Goal: Task Accomplishment & Management: Manage account settings

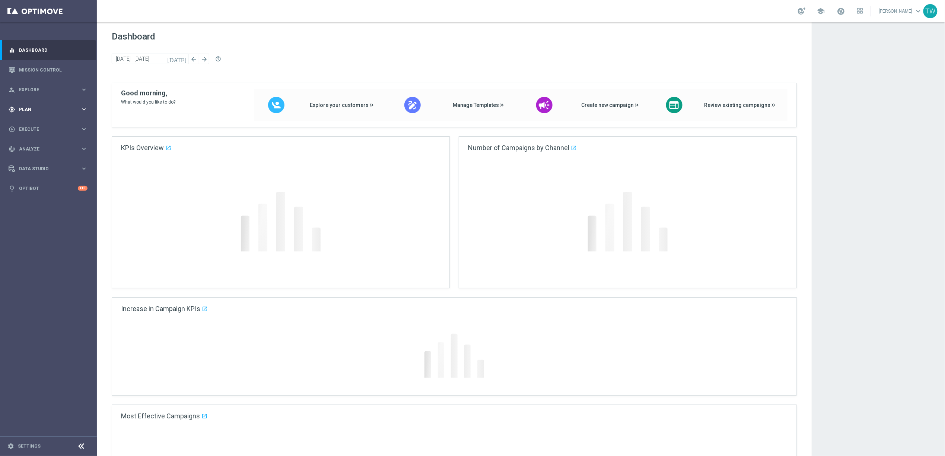
click at [69, 114] on div "gps_fixed Plan keyboard_arrow_right" at bounding box center [48, 109] width 96 height 20
click at [41, 127] on link "Target Groups" at bounding box center [48, 125] width 58 height 6
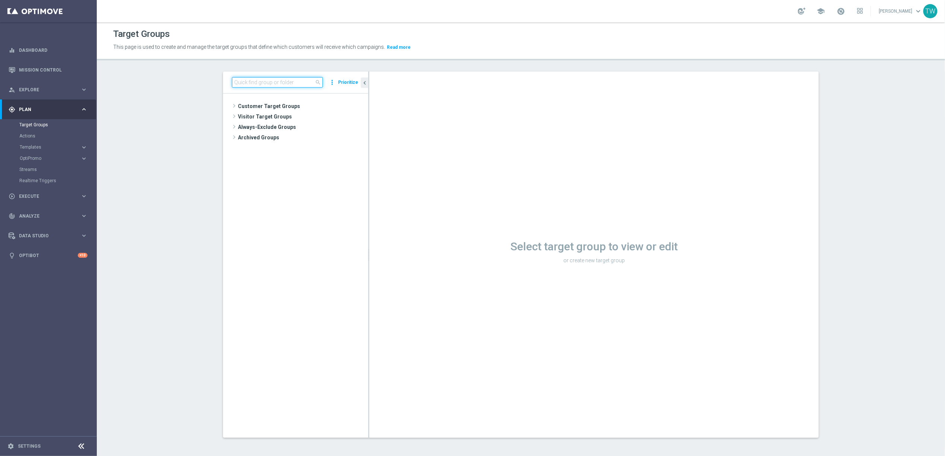
click at [292, 82] on input at bounding box center [277, 82] width 91 height 10
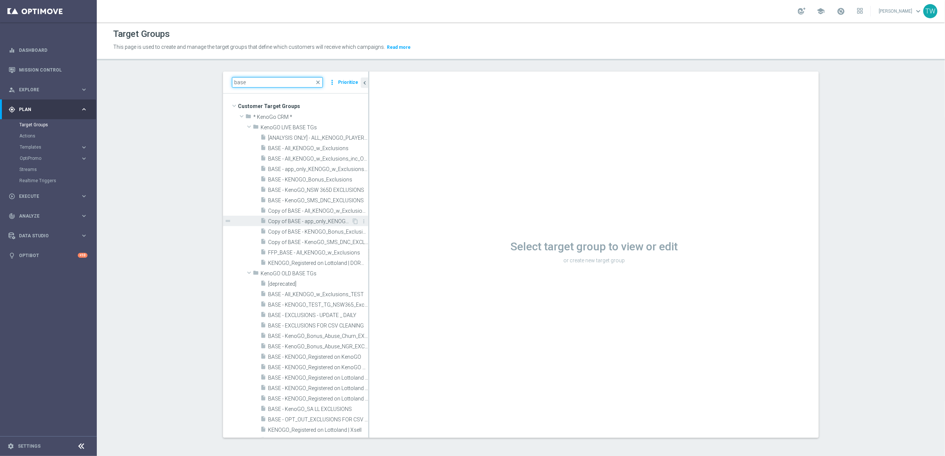
type input "base"
click at [339, 225] on div "insert_drive_file Copy of BASE - app_only_KENOGO_w_Exclusions_OPTOUTS_only" at bounding box center [305, 221] width 91 height 10
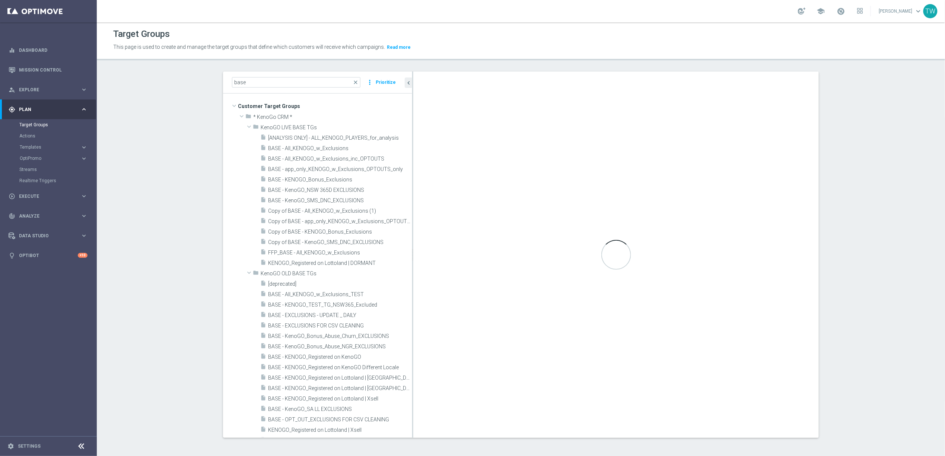
drag, startPoint x: 368, startPoint y: 257, endPoint x: 412, endPoint y: 248, distance: 45.0
click at [412, 248] on div at bounding box center [412, 255] width 1 height 366
click at [347, 168] on span "BASE - app_only_KENOGO_w_Exclusions_OPTOUTS_only" at bounding box center [331, 169] width 127 height 6
click at [359, 171] on span "BASE - app_only_KENOGO_w_Exclusions_OPTOUTS_only" at bounding box center [331, 169] width 127 height 6
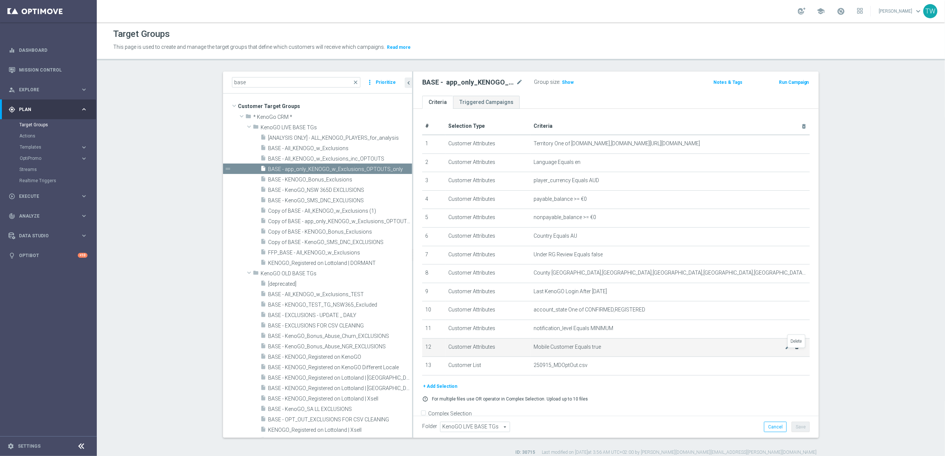
click at [797, 350] on icon "delete_forever" at bounding box center [797, 347] width 6 height 6
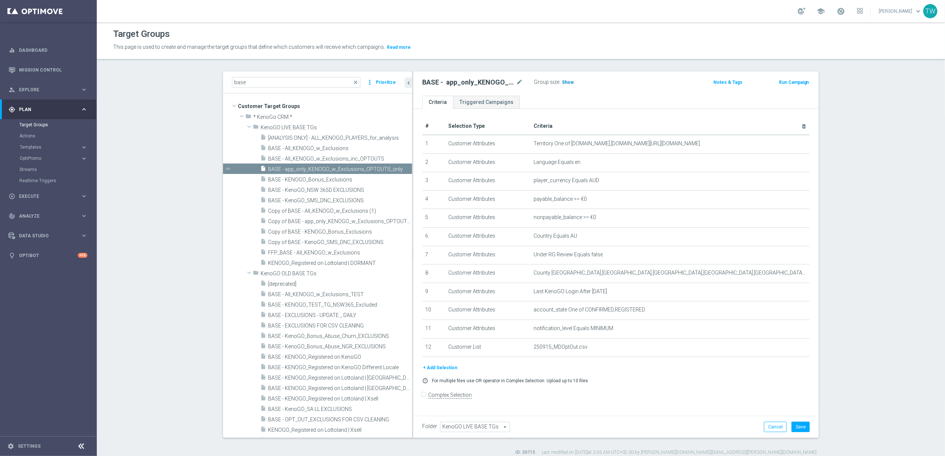
click at [563, 82] on span "Show" at bounding box center [568, 82] width 12 height 5
click at [778, 427] on button "Cancel" at bounding box center [775, 427] width 23 height 10
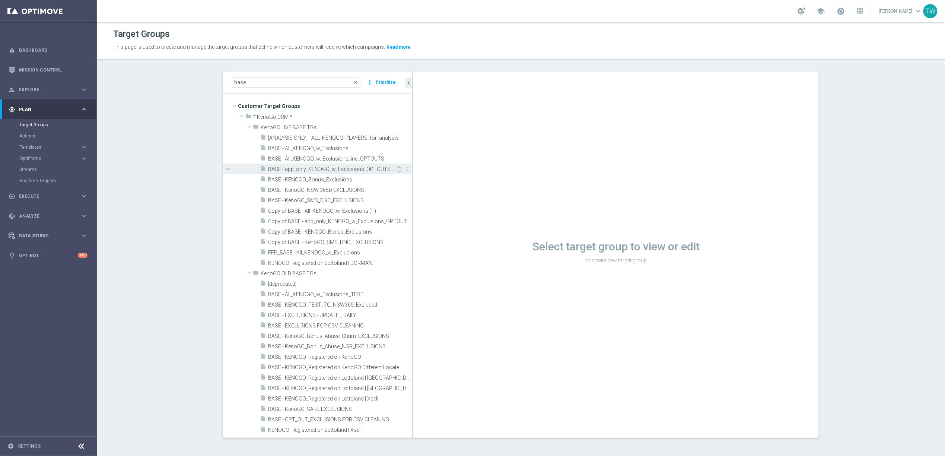
click at [324, 168] on span "BASE - app_only_KENOGO_w_Exclusions_OPTOUTS_only" at bounding box center [331, 169] width 127 height 6
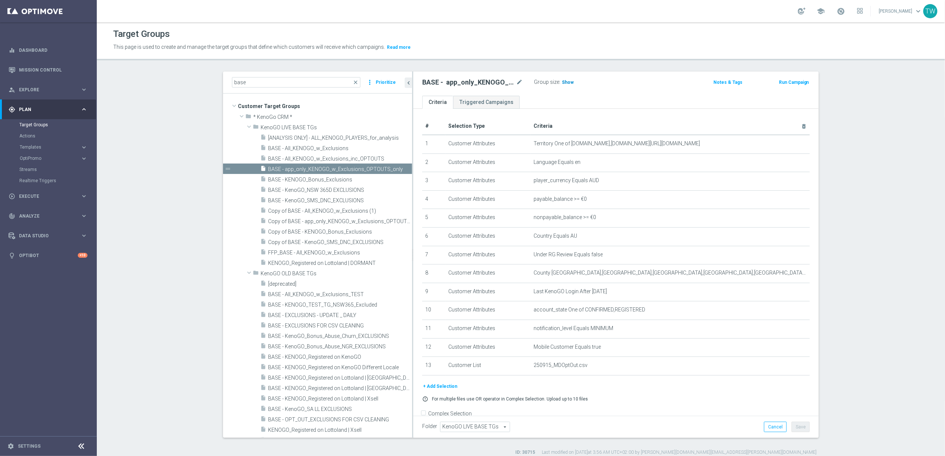
click at [570, 84] on span "Show" at bounding box center [568, 82] width 12 height 5
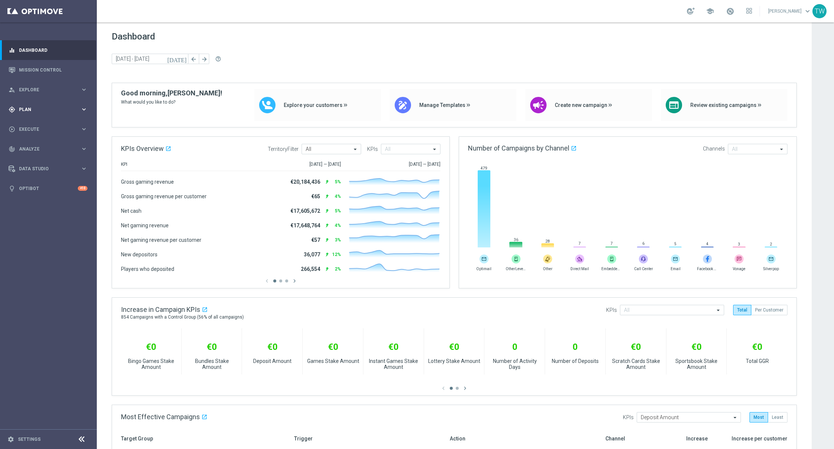
click at [56, 109] on span "Plan" at bounding box center [49, 109] width 61 height 4
click at [50, 128] on div "Target Groups" at bounding box center [57, 124] width 77 height 11
click at [45, 125] on link "Target Groups" at bounding box center [48, 125] width 58 height 6
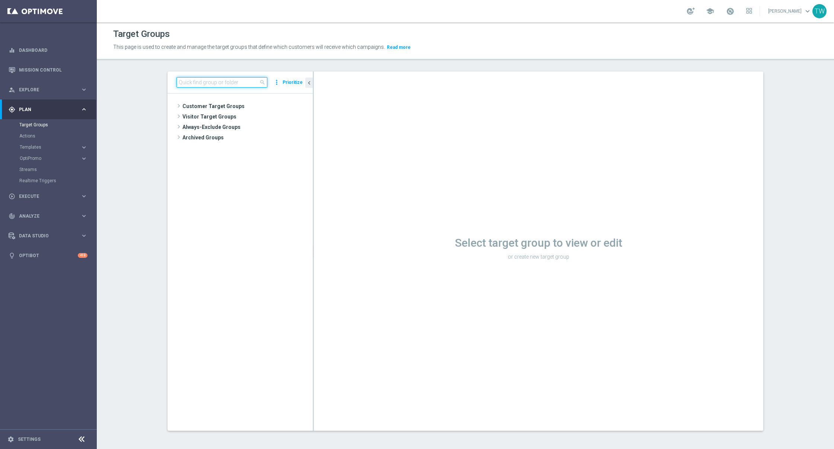
click at [227, 82] on input at bounding box center [222, 82] width 91 height 10
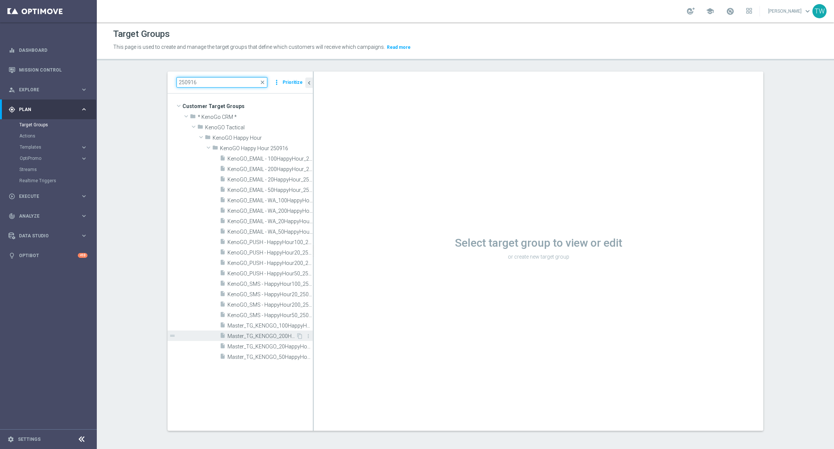
type input "250916"
click at [286, 337] on span "Master_TG_KENOGO_200HappyHour_250916" at bounding box center [262, 336] width 69 height 6
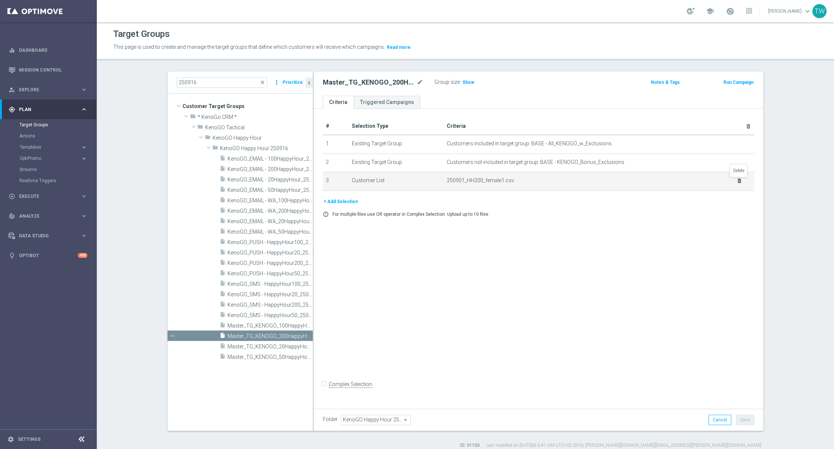
click at [695, 182] on icon "delete_forever" at bounding box center [740, 181] width 6 height 6
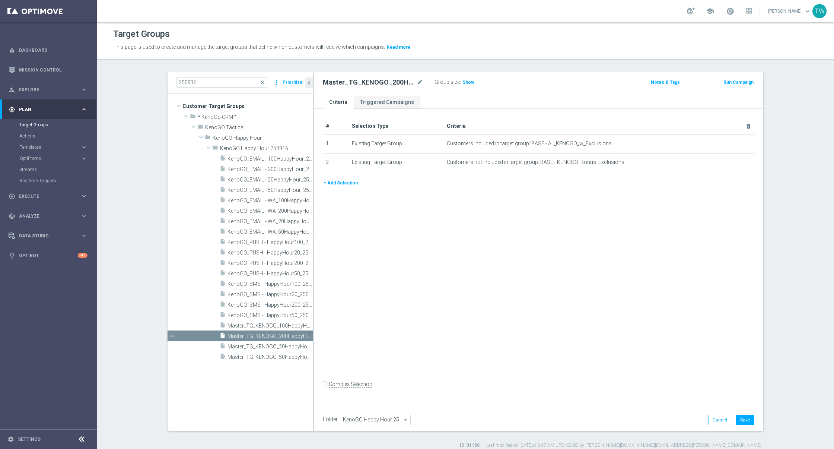
click at [352, 184] on button "+ Add Selection" at bounding box center [341, 183] width 36 height 8
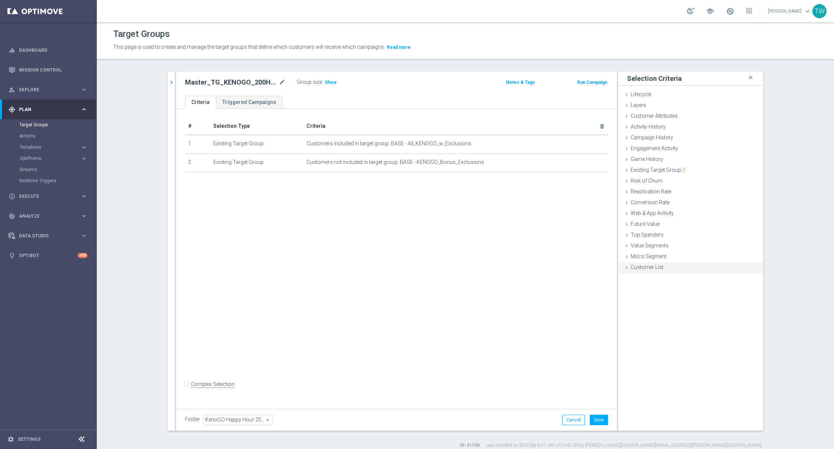
click at [681, 271] on div "Customer List done" at bounding box center [690, 267] width 145 height 11
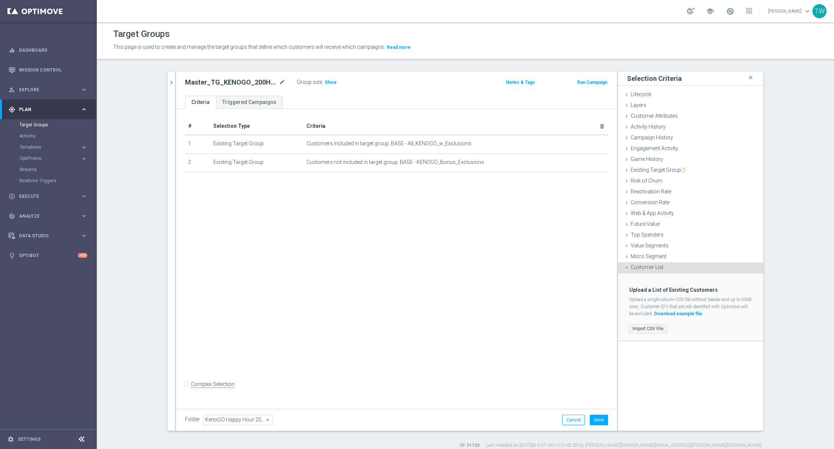
click at [647, 329] on label "Import CSV File" at bounding box center [648, 328] width 38 height 9
click at [0, 0] on input "Import CSV File" at bounding box center [0, 0] width 0 height 0
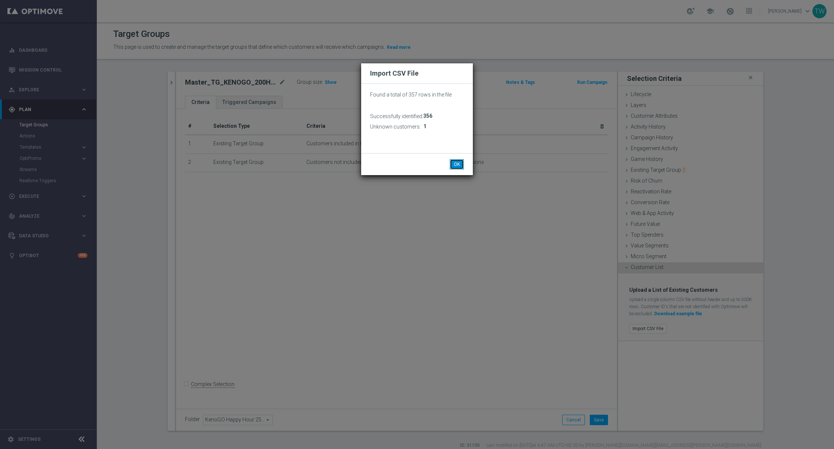
click at [459, 162] on button "OK" at bounding box center [457, 164] width 14 height 10
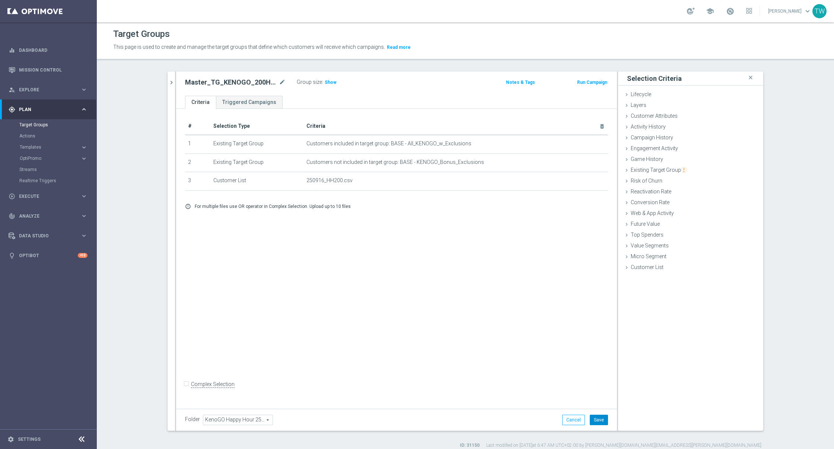
click at [603, 374] on button "Save" at bounding box center [599, 420] width 18 height 10
click at [168, 81] on icon "chevron_right" at bounding box center [171, 82] width 7 height 7
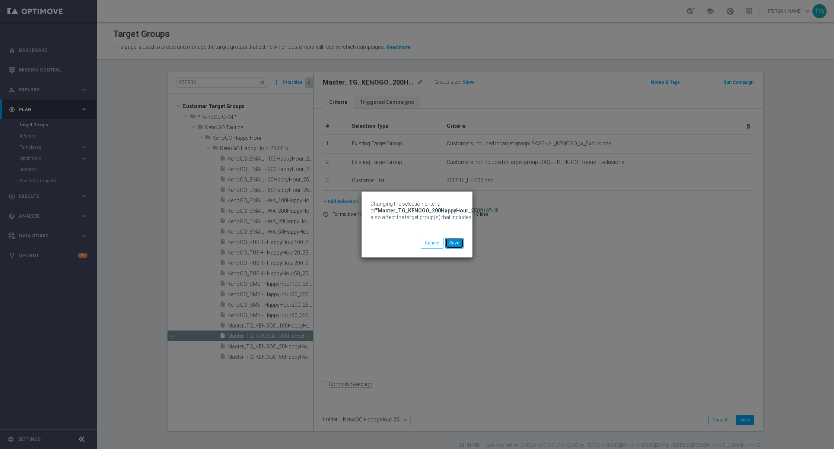
drag, startPoint x: 455, startPoint y: 241, endPoint x: 334, endPoint y: 316, distance: 142.6
click at [455, 241] on button "Save" at bounding box center [454, 243] width 18 height 10
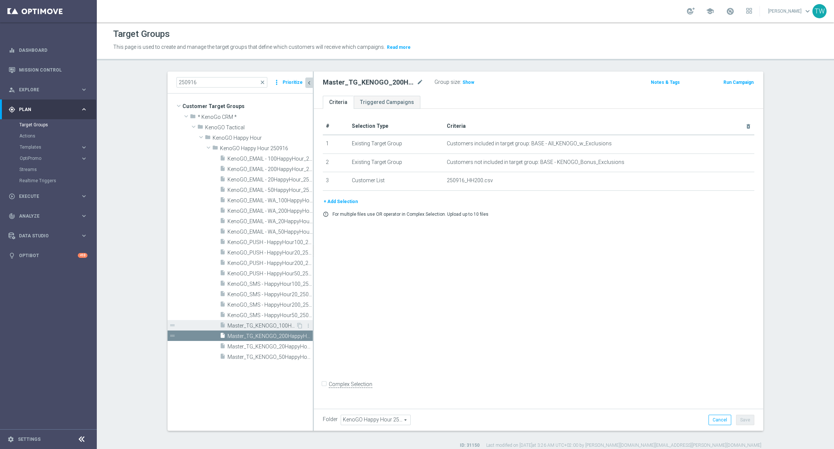
click at [262, 323] on span "Master_TG_KENOGO_100HappyHour_250916" at bounding box center [262, 326] width 69 height 6
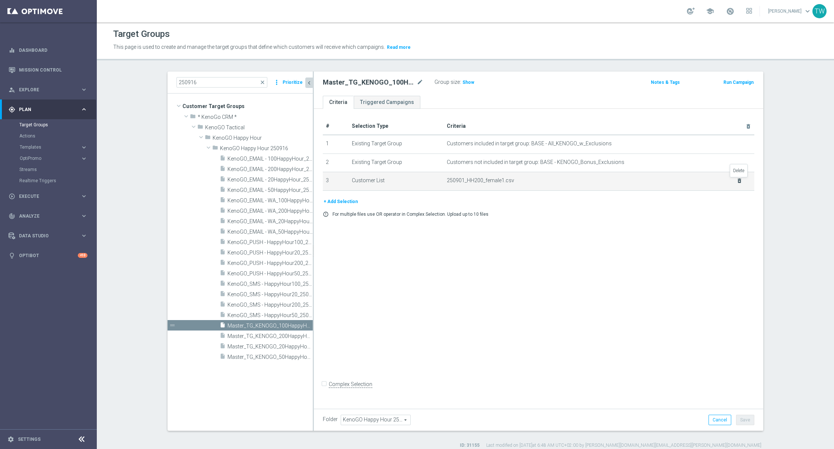
click at [695, 181] on icon "delete_forever" at bounding box center [740, 181] width 6 height 6
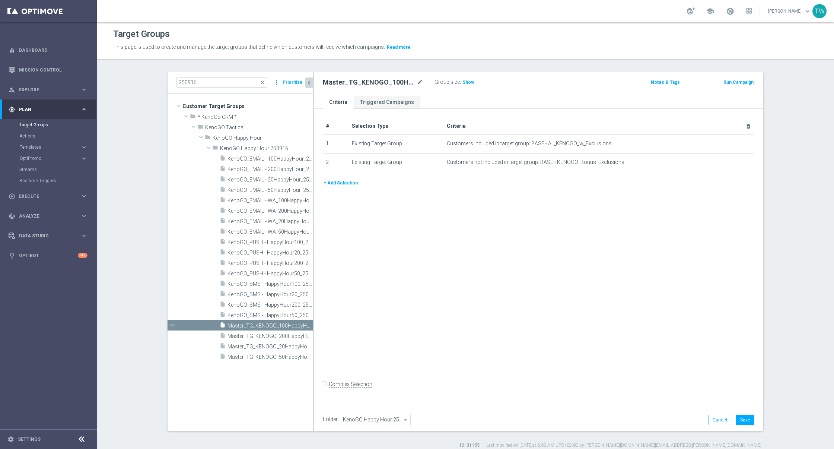
click at [346, 185] on button "+ Add Selection" at bounding box center [341, 183] width 36 height 8
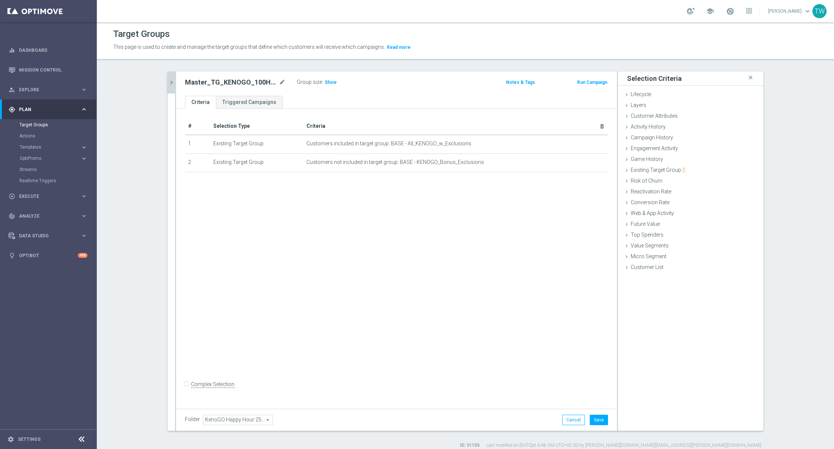
click at [655, 273] on div "Customer List done selection saved" at bounding box center [690, 267] width 145 height 11
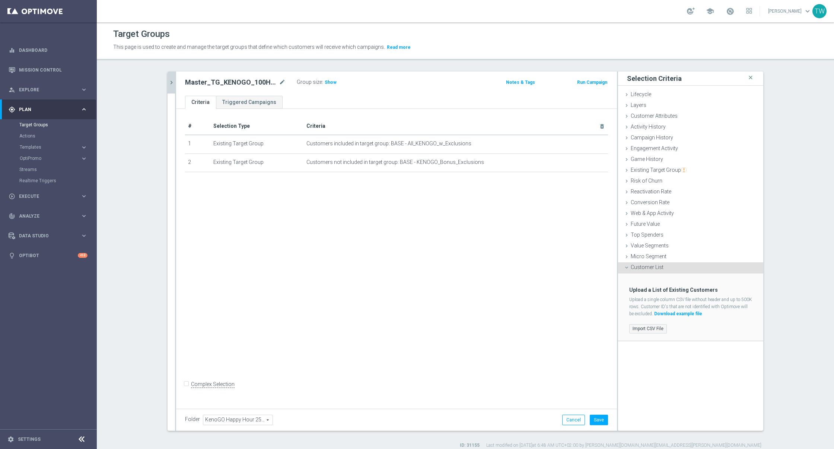
click at [654, 329] on label "Import CSV File" at bounding box center [648, 328] width 38 height 9
click at [0, 0] on input "Import CSV File" at bounding box center [0, 0] width 0 height 0
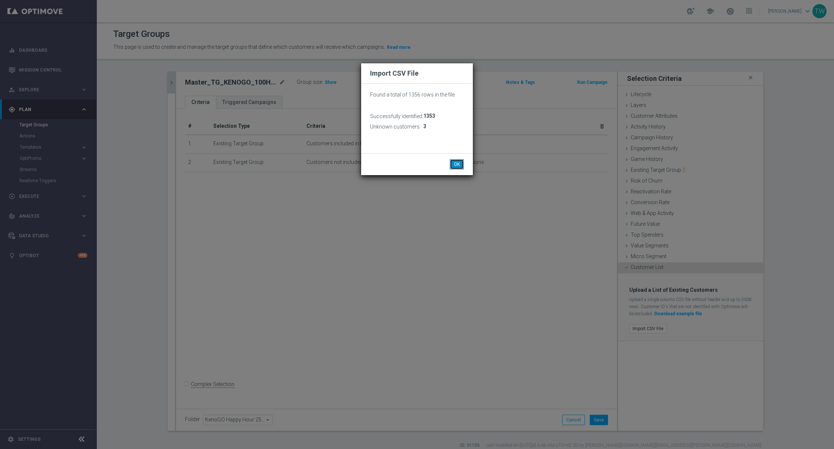
click at [455, 163] on button "OK" at bounding box center [457, 164] width 14 height 10
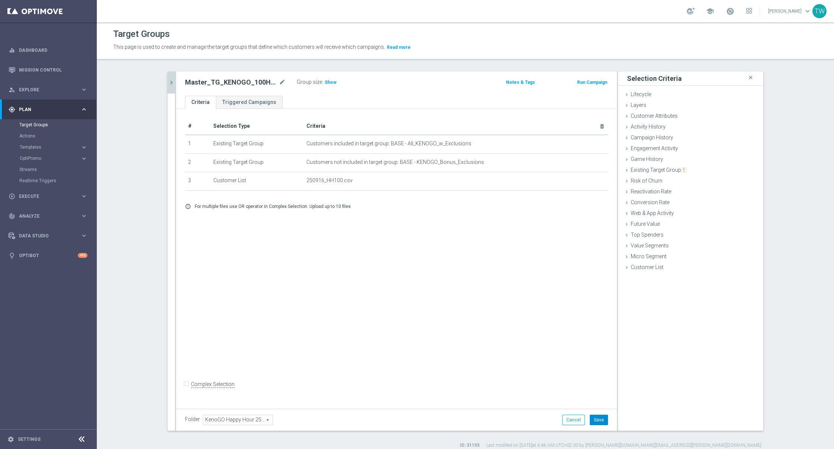
click at [596, 374] on button "Save" at bounding box center [599, 420] width 18 height 10
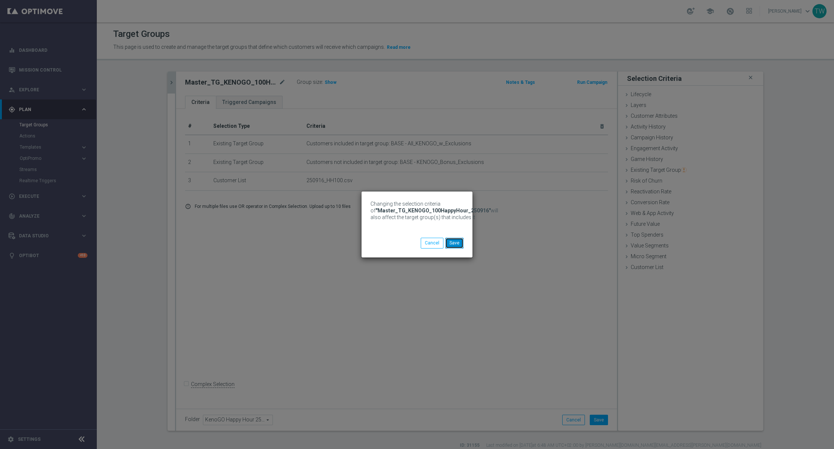
drag, startPoint x: 458, startPoint y: 244, endPoint x: 398, endPoint y: 205, distance: 71.7
click at [458, 244] on button "Save" at bounding box center [454, 243] width 18 height 10
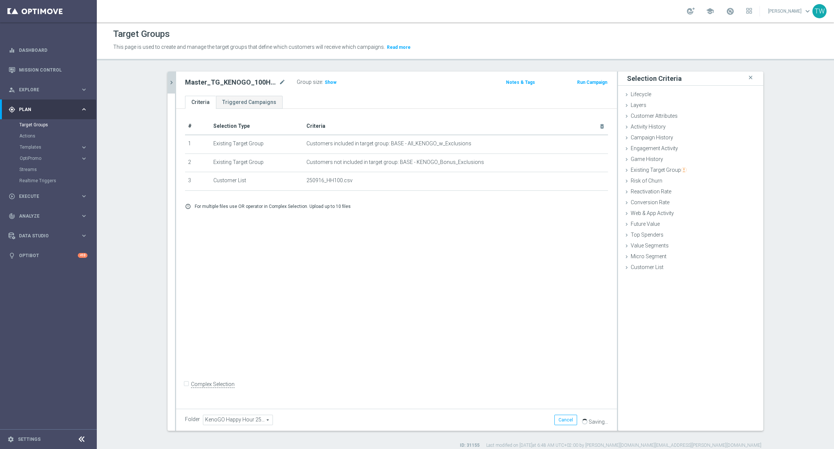
click at [173, 86] on icon "chevron_right" at bounding box center [171, 82] width 7 height 7
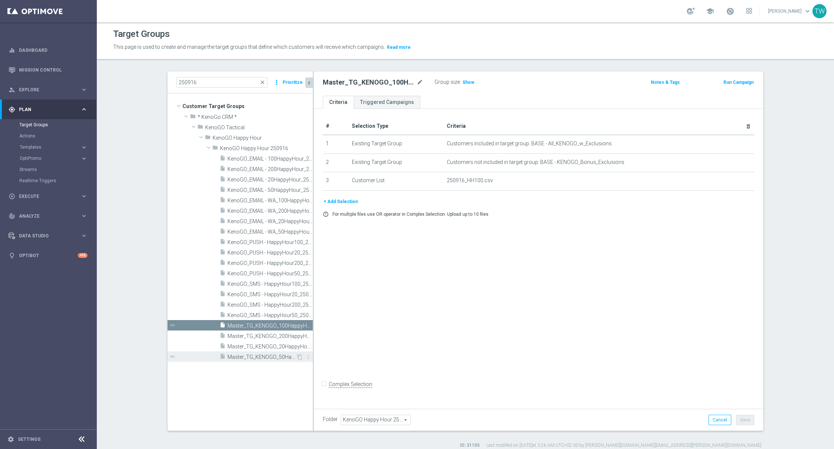
click at [284, 356] on span "Master_TG_KENOGO_50HappyHour_250916" at bounding box center [262, 357] width 69 height 6
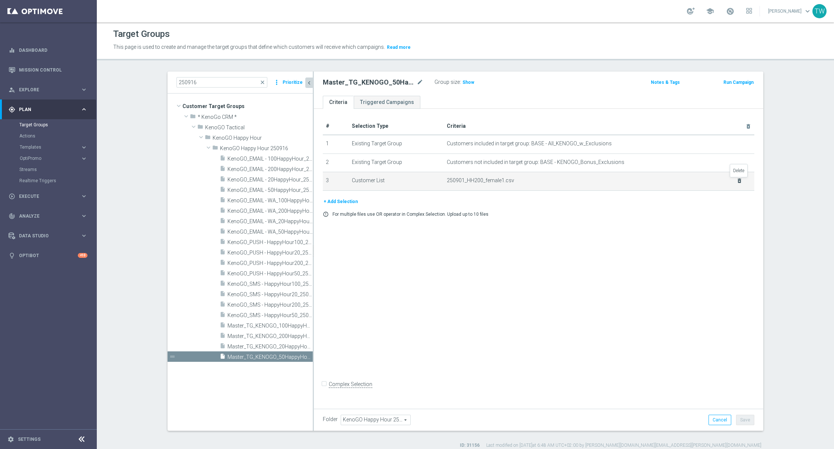
click at [695, 180] on icon "delete_forever" at bounding box center [740, 181] width 6 height 6
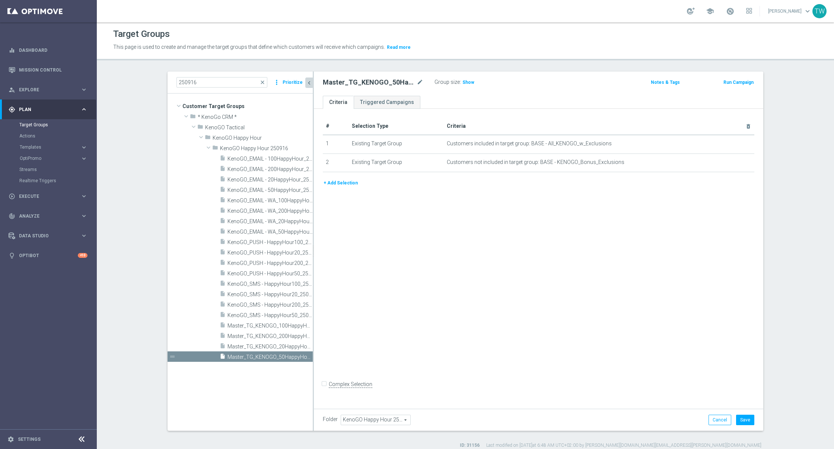
click at [343, 182] on button "+ Add Selection" at bounding box center [341, 183] width 36 height 8
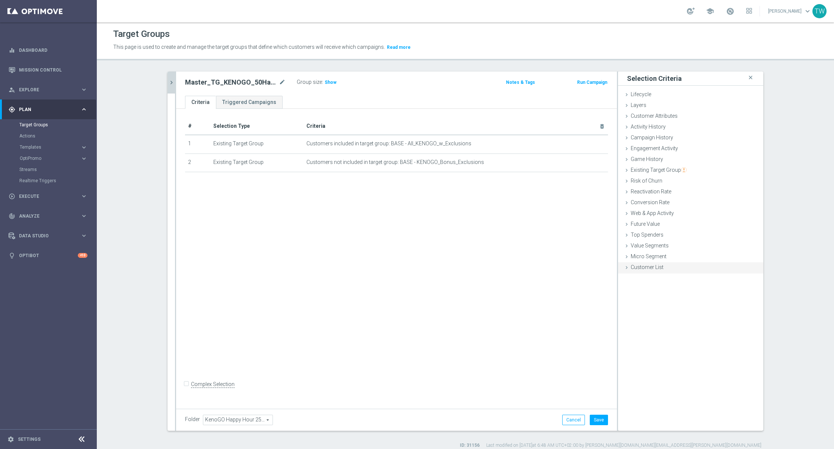
click at [658, 269] on span "Customer List" at bounding box center [647, 267] width 33 height 6
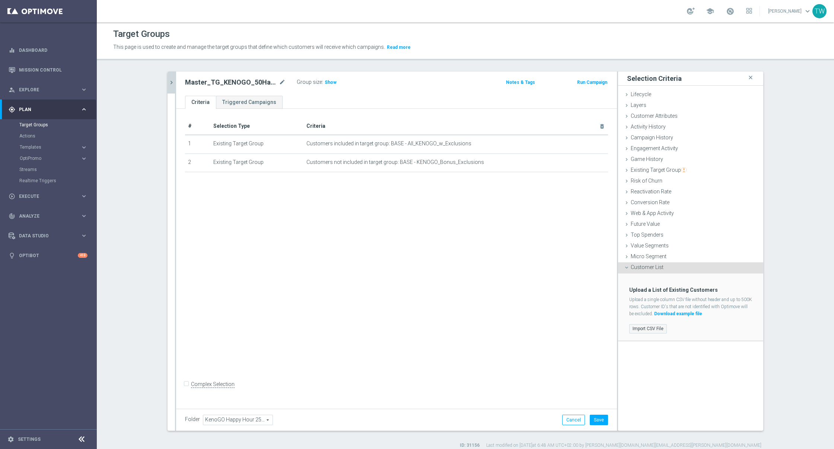
click at [648, 328] on label "Import CSV File" at bounding box center [648, 328] width 38 height 9
click at [0, 0] on input "Import CSV File" at bounding box center [0, 0] width 0 height 0
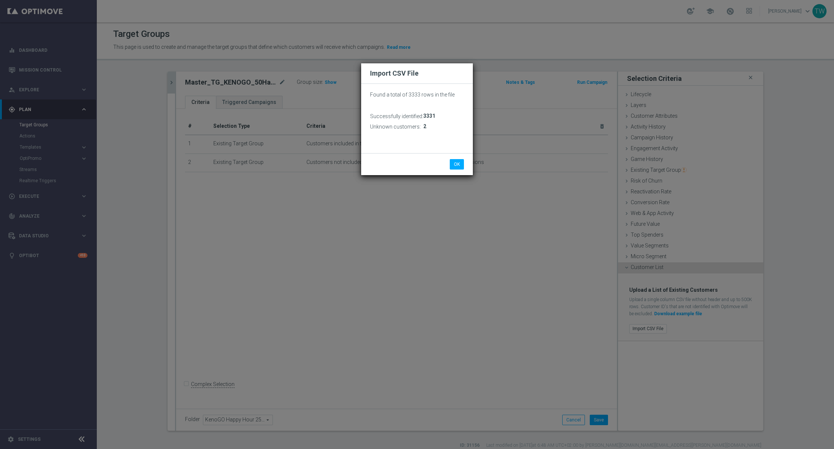
click at [465, 164] on li "OK" at bounding box center [457, 164] width 18 height 10
click at [462, 163] on button "OK" at bounding box center [457, 164] width 14 height 10
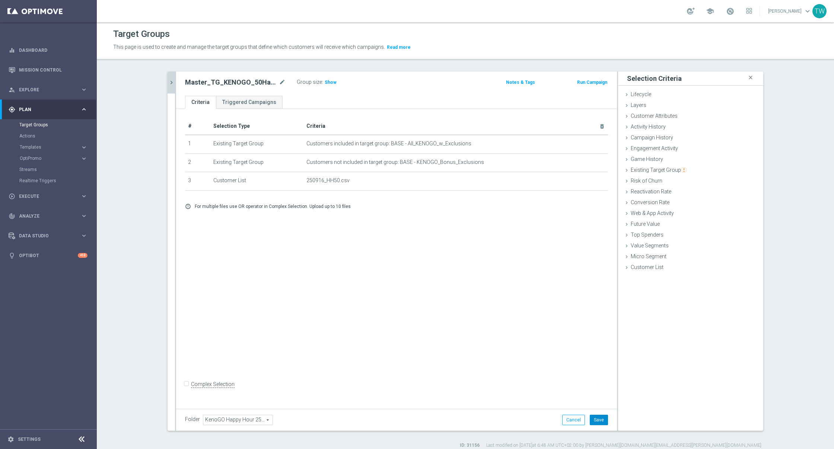
drag, startPoint x: 600, startPoint y: 423, endPoint x: 594, endPoint y: 417, distance: 9.0
click at [600, 374] on button "Save" at bounding box center [599, 420] width 18 height 10
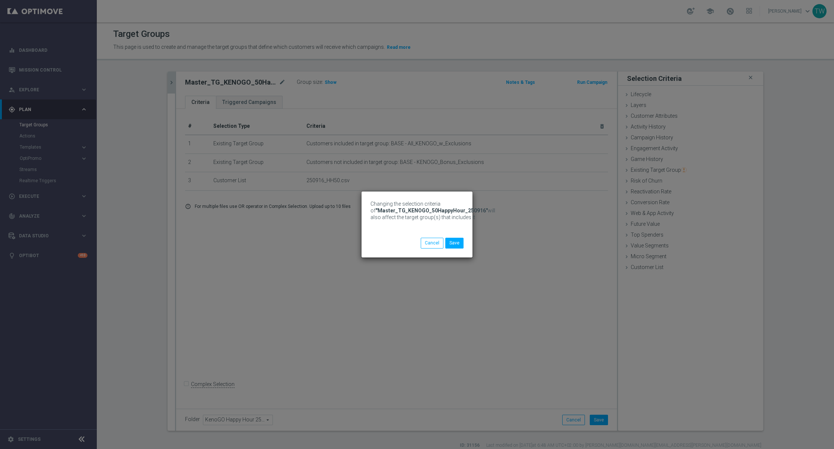
click at [173, 85] on div "Changing the selection criteria of "Master_TG_KENOGO_50HappyHour_250916" will a…" at bounding box center [417, 224] width 834 height 449
click at [469, 240] on div "Changing the selection criteria of "Master_TG_KENOGO_50HappyHour_250916" will a…" at bounding box center [417, 224] width 111 height 66
click at [458, 243] on button "Save" at bounding box center [454, 243] width 18 height 10
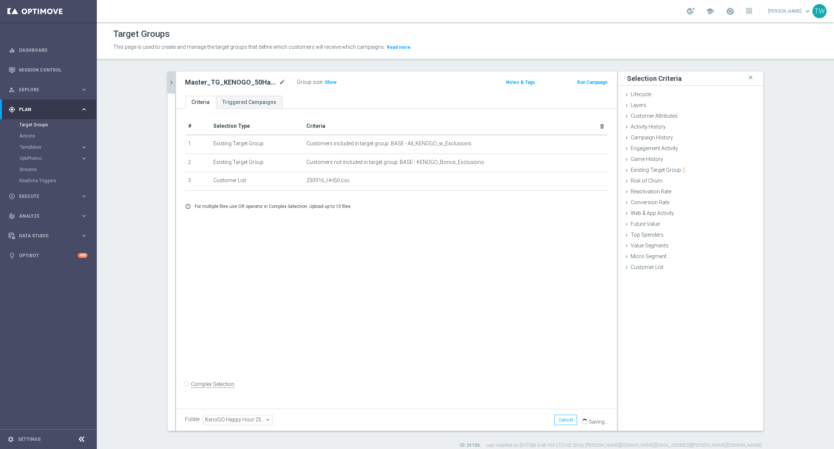
click at [168, 79] on icon "chevron_right" at bounding box center [171, 82] width 7 height 7
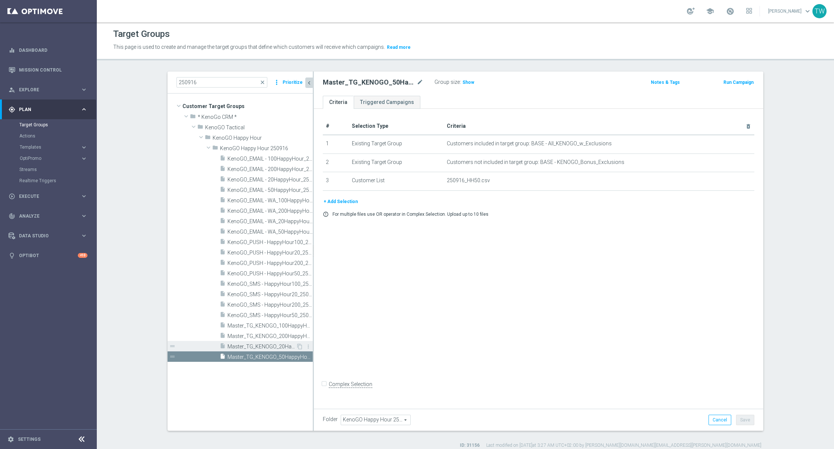
click at [285, 345] on span "Master_TG_KENOGO_20HappyHour_250916" at bounding box center [262, 346] width 69 height 6
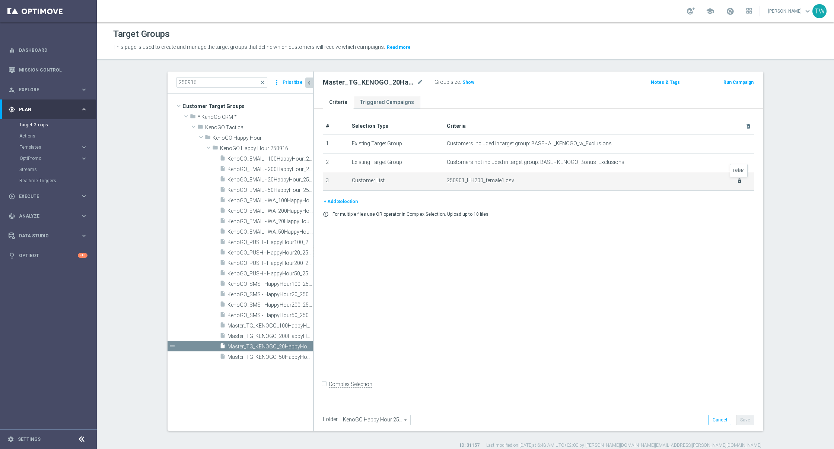
click at [695, 181] on icon "delete_forever" at bounding box center [740, 181] width 6 height 6
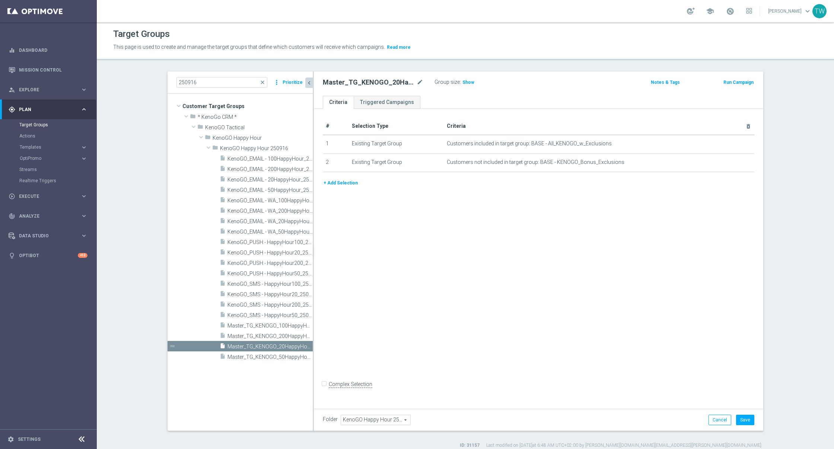
drag, startPoint x: 339, startPoint y: 181, endPoint x: 474, endPoint y: 209, distance: 137.7
click at [339, 181] on button "+ Add Selection" at bounding box center [341, 183] width 36 height 8
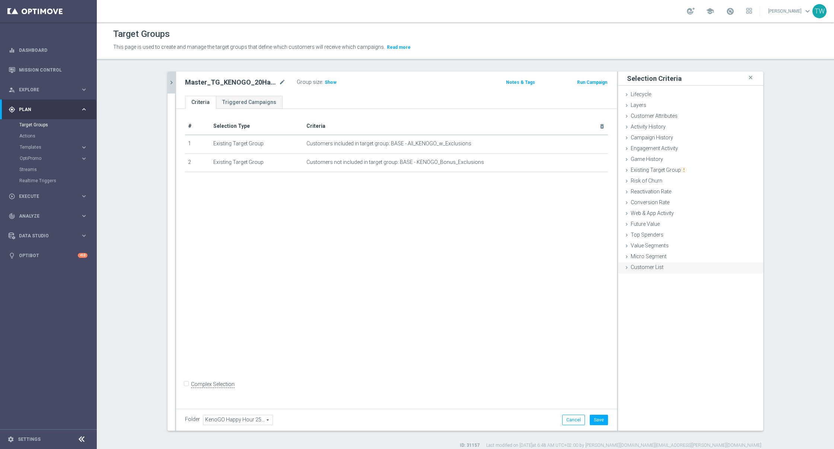
click at [667, 273] on div "Selection Criteria close Lifecycle done Cancel Add Layers done Cancel Add done" at bounding box center [690, 251] width 145 height 359
click at [667, 271] on div "Customer List done selection saved" at bounding box center [690, 267] width 145 height 11
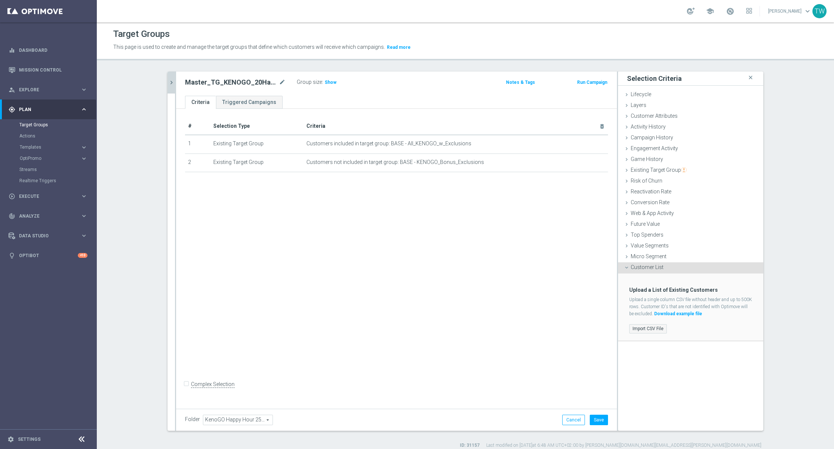
click at [644, 324] on div "Import CSV File" at bounding box center [691, 329] width 134 height 12
click at [643, 328] on label "Import CSV File" at bounding box center [648, 328] width 38 height 9
click at [0, 0] on input "Import CSV File" at bounding box center [0, 0] width 0 height 0
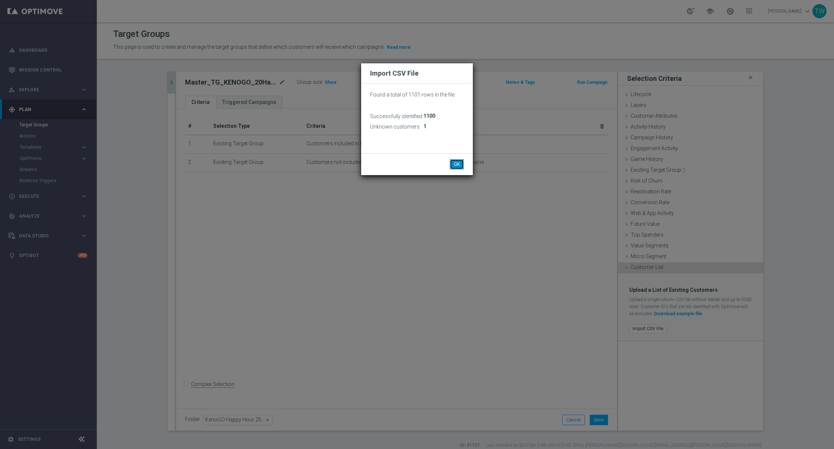
click at [451, 165] on button "OK" at bounding box center [457, 164] width 14 height 10
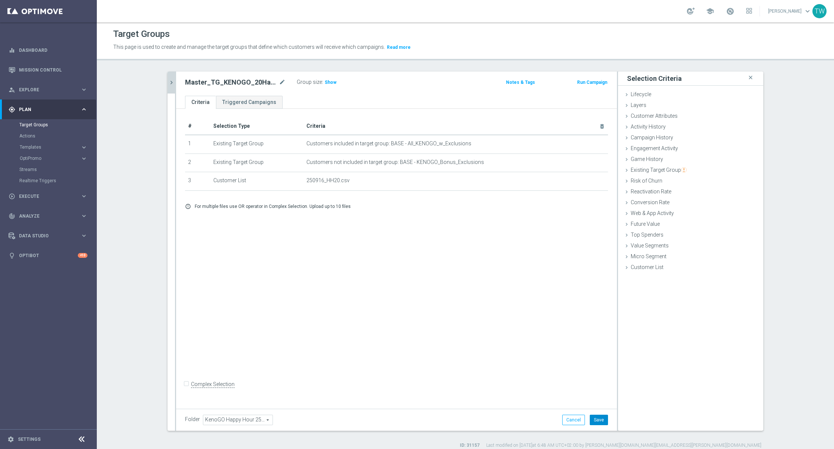
click at [604, 374] on button "Save" at bounding box center [599, 420] width 18 height 10
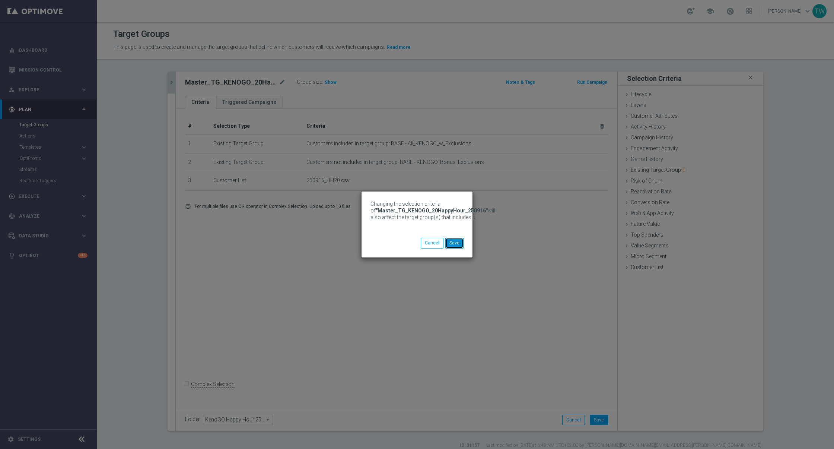
click at [451, 247] on button "Save" at bounding box center [454, 243] width 18 height 10
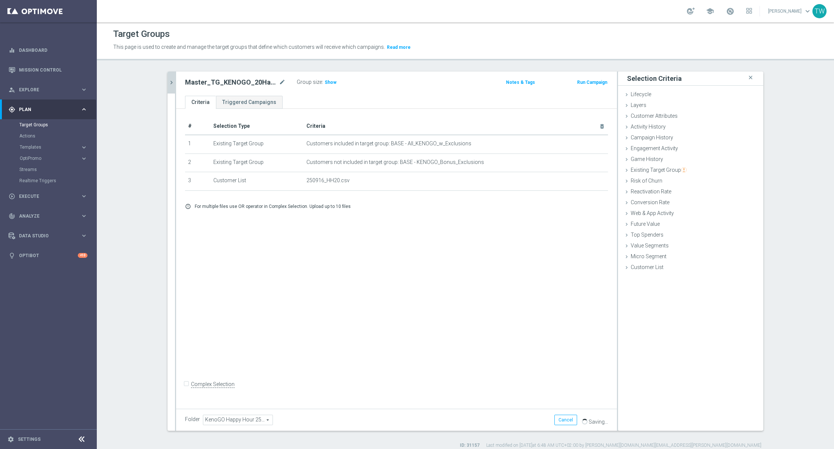
click at [169, 80] on icon "chevron_right" at bounding box center [171, 82] width 7 height 7
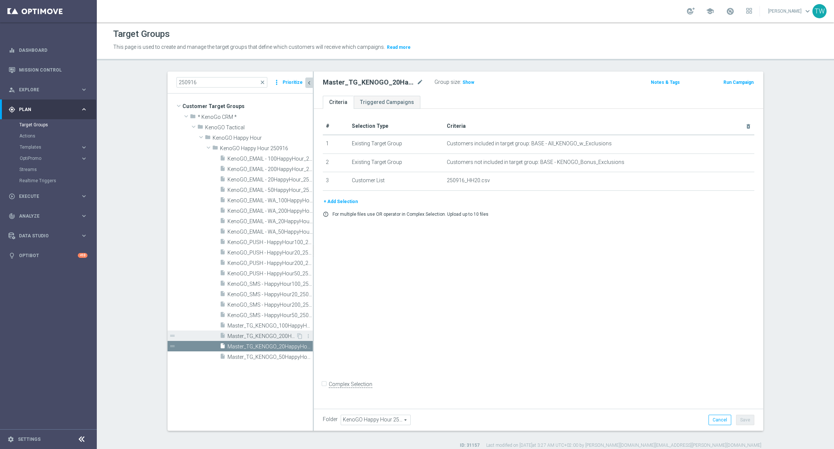
click at [272, 336] on span "Master_TG_KENOGO_200HappyHour_250916" at bounding box center [262, 336] width 69 height 6
click at [260, 346] on span "Master_TG_KENOGO_20HappyHour_250916" at bounding box center [262, 346] width 69 height 6
click at [464, 80] on span "Show" at bounding box center [469, 82] width 12 height 5
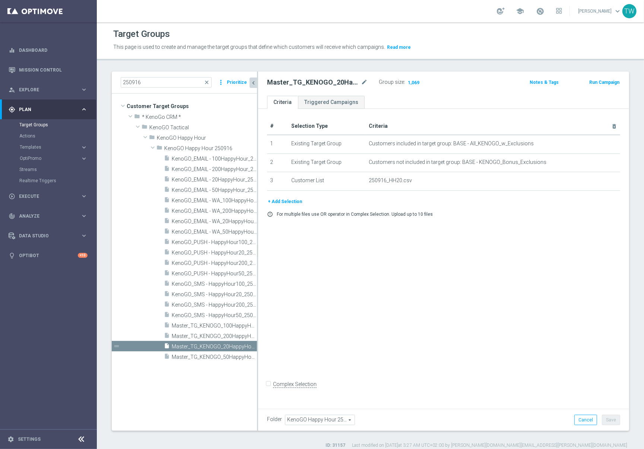
click at [278, 200] on button "+ Add Selection" at bounding box center [285, 201] width 36 height 8
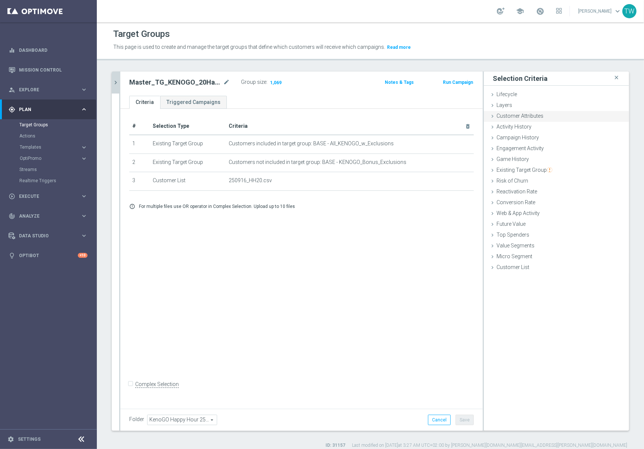
click at [539, 116] on span "Customer Attributes" at bounding box center [519, 116] width 47 height 6
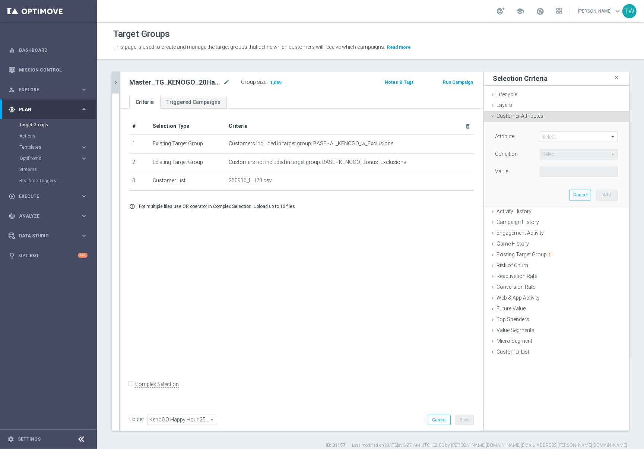
click at [572, 141] on span at bounding box center [578, 137] width 77 height 10
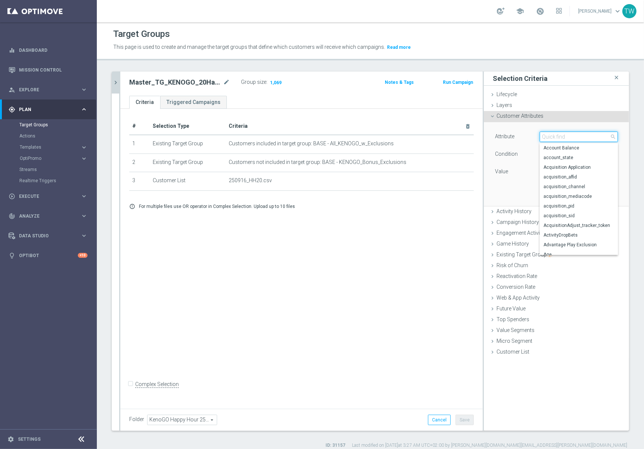
click at [573, 139] on input "search" at bounding box center [579, 136] width 78 height 10
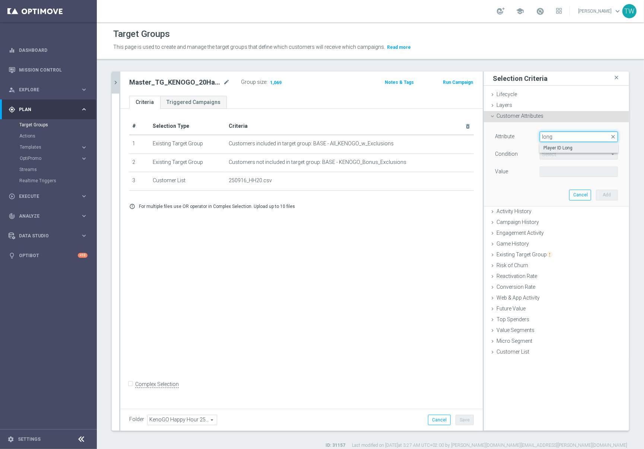
type input "long"
click at [569, 150] on span "Player ID Long" at bounding box center [578, 148] width 71 height 6
type input "Player ID Long"
click at [558, 155] on span "Equals" at bounding box center [578, 154] width 77 height 10
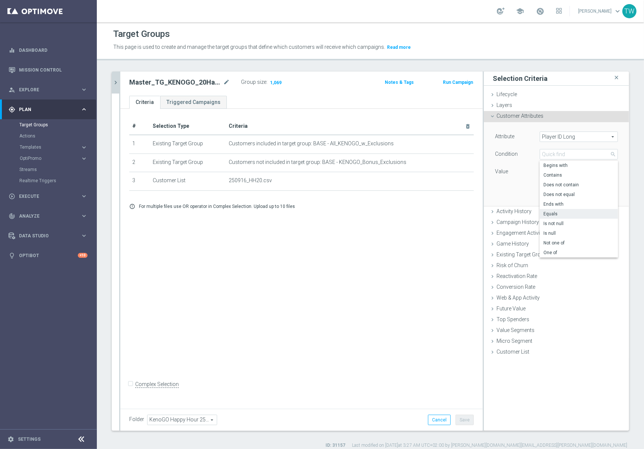
drag, startPoint x: 554, startPoint y: 252, endPoint x: 555, endPoint y: 189, distance: 63.3
click at [554, 251] on span "One of" at bounding box center [578, 253] width 71 height 6
type input "One of"
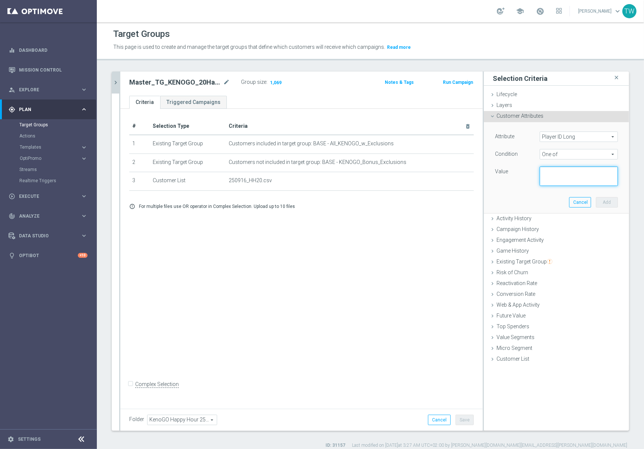
click at [559, 170] on textarea at bounding box center [579, 175] width 78 height 19
paste textarea "65b7685d33f9bd59482d121f,635719a7af4c4b6a4da8b600,683e8d19355f4f128041216a,686b…"
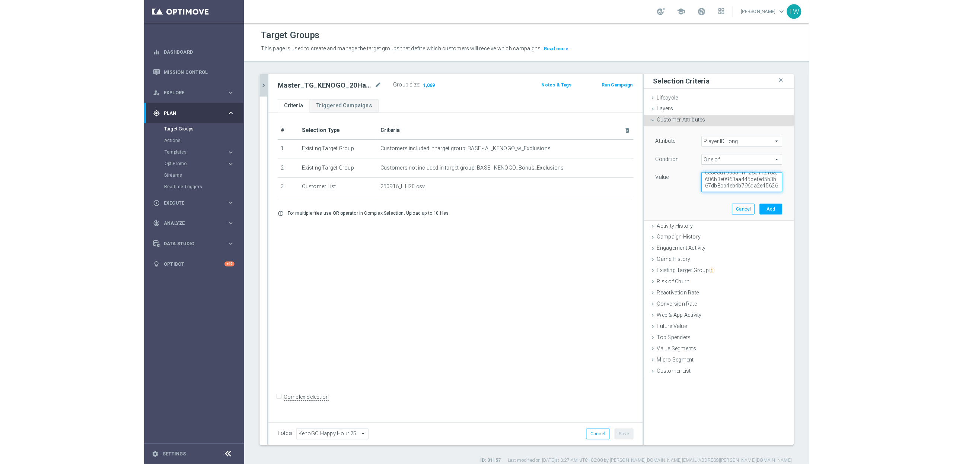
scroll to position [19, 0]
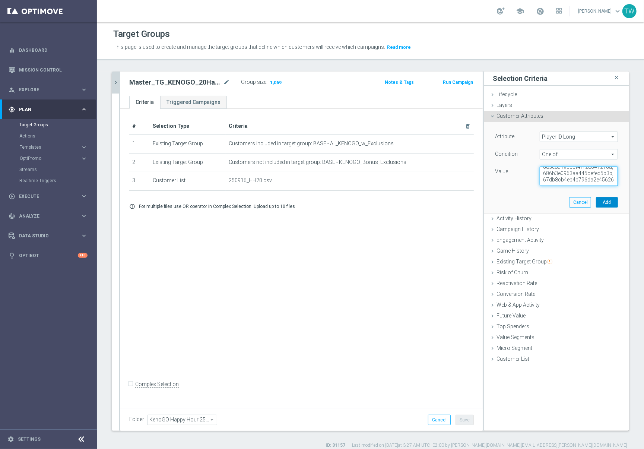
type textarea "65b7685d33f9bd59482d121f,635719a7af4c4b6a4da8b600,683e8d19355f4f128041216a,686b…"
click at [609, 204] on button "Add" at bounding box center [607, 202] width 22 height 10
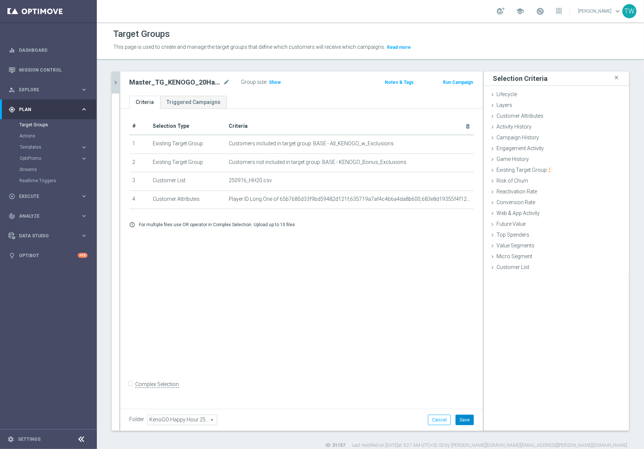
click at [470, 374] on button "Save" at bounding box center [464, 420] width 18 height 10
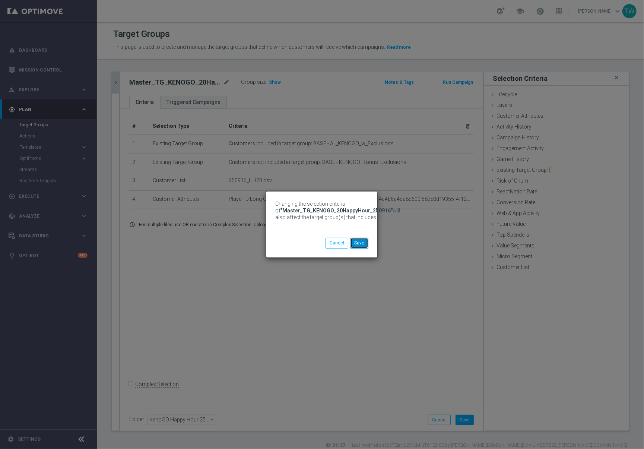
click at [359, 241] on button "Save" at bounding box center [359, 243] width 18 height 10
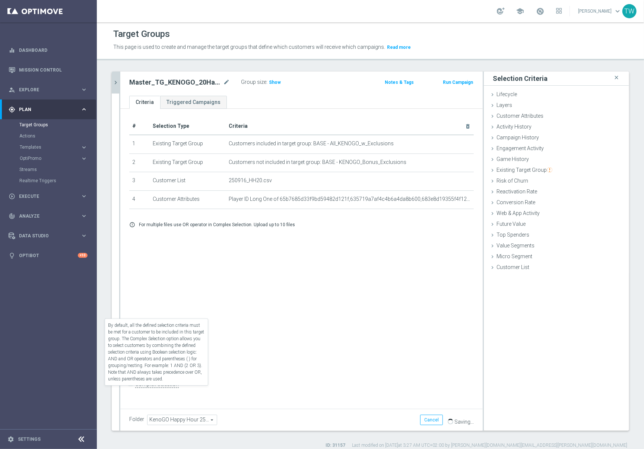
click at [135, 374] on label "Complex Selection" at bounding box center [157, 384] width 44 height 7
click at [129, 374] on input "Complex Selection" at bounding box center [131, 385] width 5 height 10
checkbox input "true"
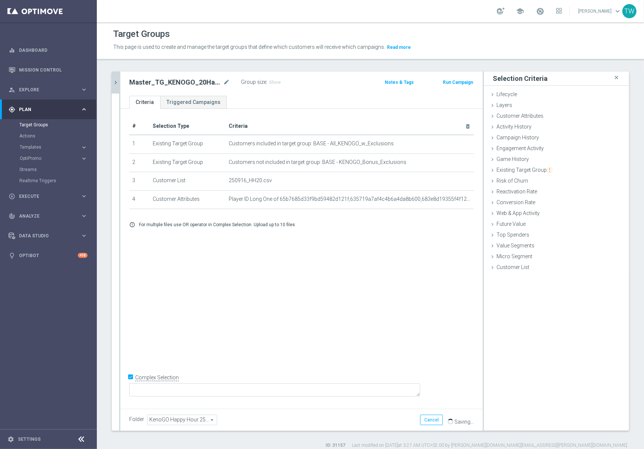
drag, startPoint x: 164, startPoint y: 399, endPoint x: 210, endPoint y: 390, distance: 46.2
click at [171, 374] on form "Complex Selection Invalid Expression" at bounding box center [301, 388] width 345 height 34
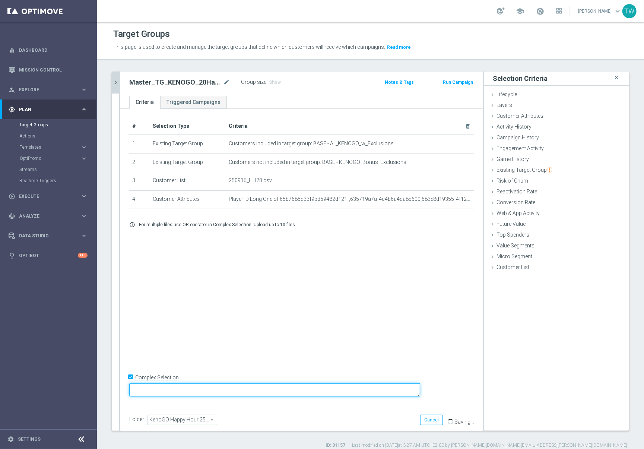
click at [216, 374] on textarea at bounding box center [274, 389] width 291 height 13
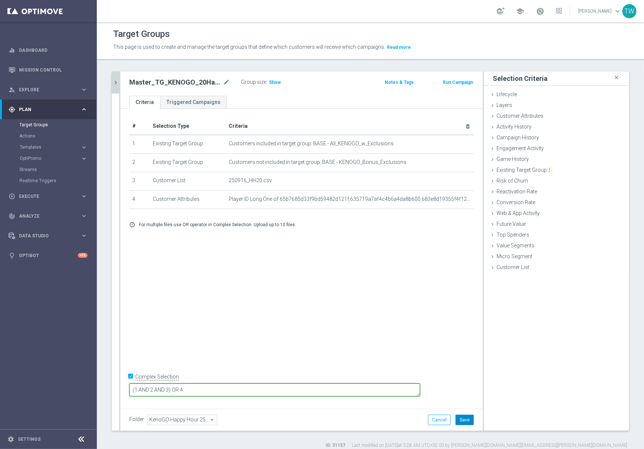
type textarea "(1 AND 2 AND 3) OR 4"
click at [468, 374] on button "Save" at bounding box center [464, 420] width 18 height 10
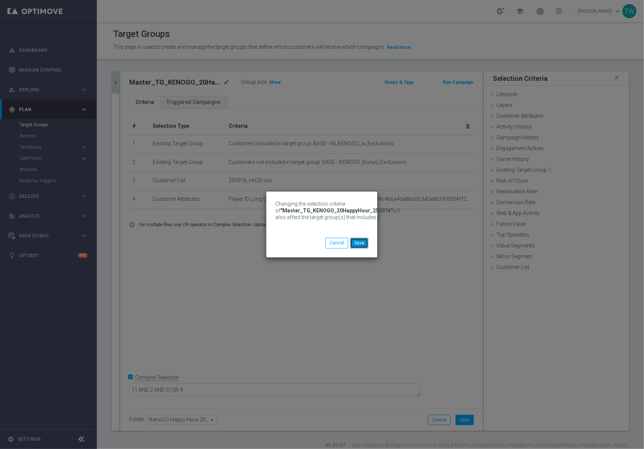
click at [365, 245] on button "Save" at bounding box center [359, 243] width 18 height 10
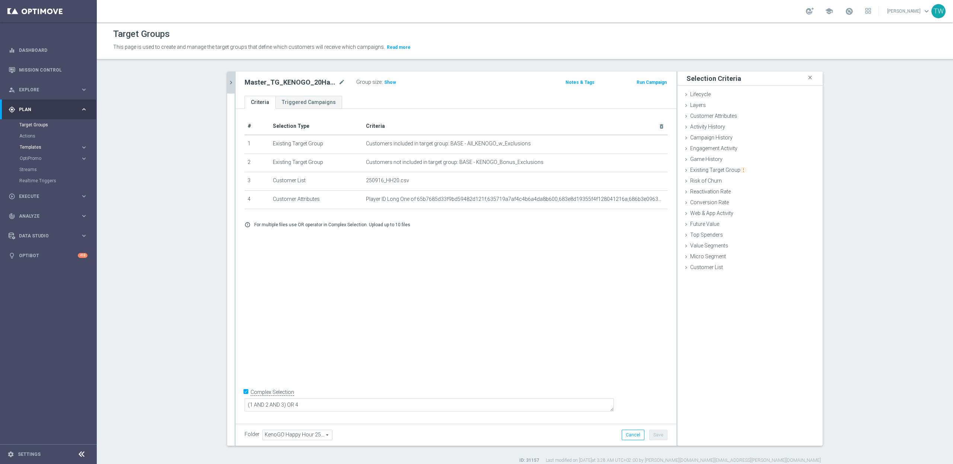
click at [53, 148] on span "Templates" at bounding box center [46, 147] width 53 height 4
click at [36, 158] on link "Optimail" at bounding box center [50, 158] width 54 height 6
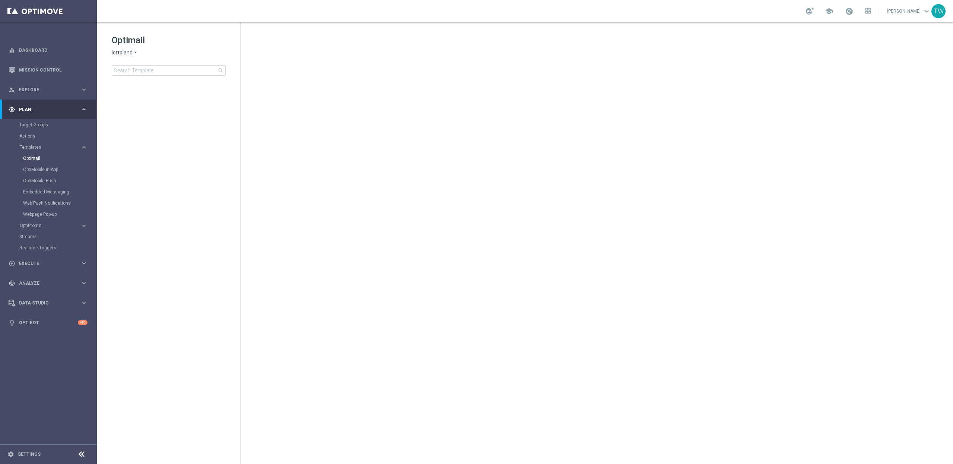
click at [112, 54] on span "lottoland" at bounding box center [122, 52] width 21 height 7
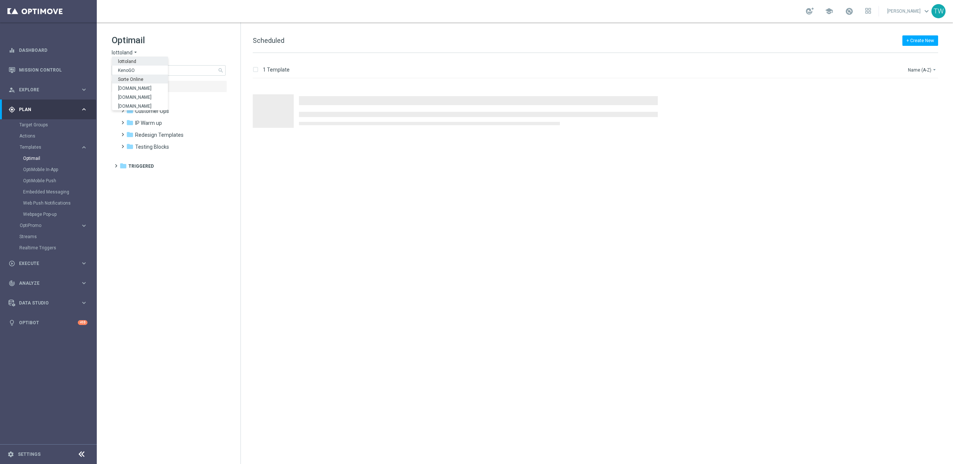
click at [132, 74] on div "Sorte Online" at bounding box center [140, 78] width 56 height 9
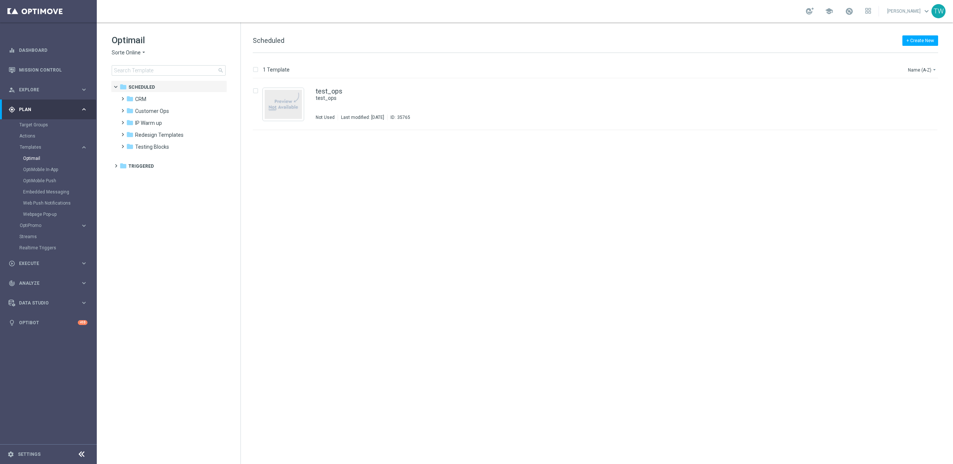
click at [131, 52] on span "Sorte Online" at bounding box center [126, 52] width 29 height 7
click at [130, 66] on div "KenoGO" at bounding box center [140, 70] width 56 height 9
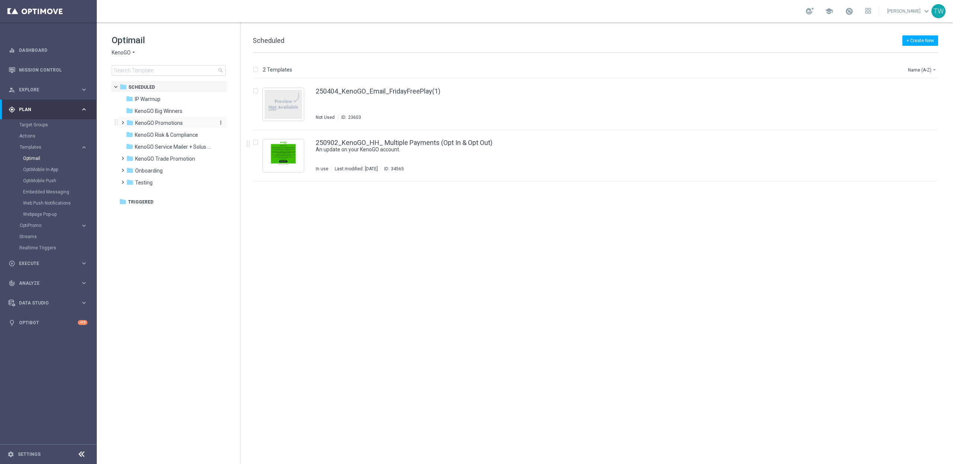
click at [181, 123] on span "KenoGO Promotions" at bounding box center [159, 123] width 48 height 7
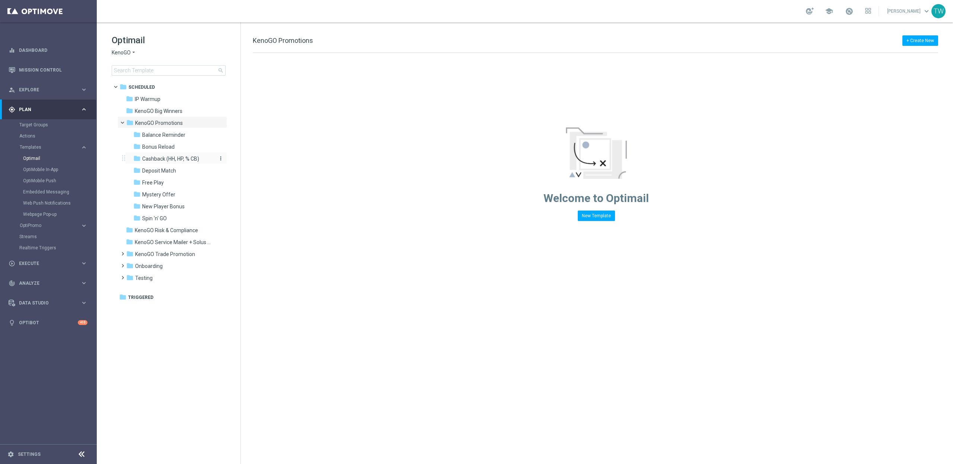
click at [205, 161] on div "folder Cashback (HH, HP, % CB)" at bounding box center [172, 159] width 79 height 9
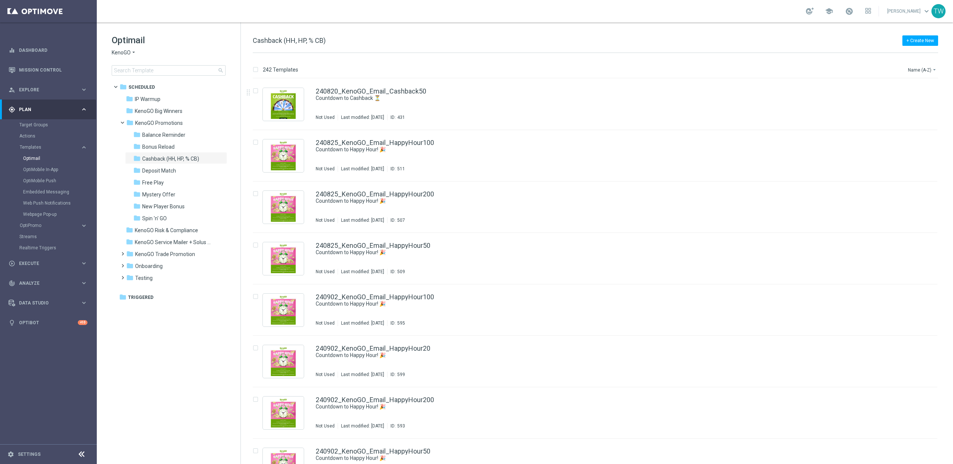
click at [695, 64] on div "Name (A-Z) arrow_drop_down" at bounding box center [923, 68] width 31 height 11
click at [695, 66] on button "Name (A-Z) arrow_drop_down" at bounding box center [923, 69] width 31 height 9
click at [695, 106] on div "Date Modified (Newest)" at bounding box center [909, 103] width 60 height 10
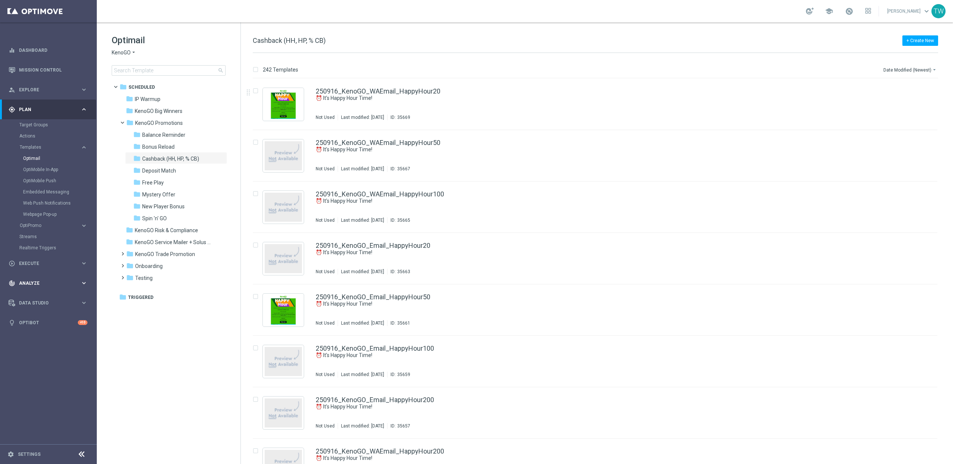
click at [42, 284] on span "Analyze" at bounding box center [49, 283] width 61 height 4
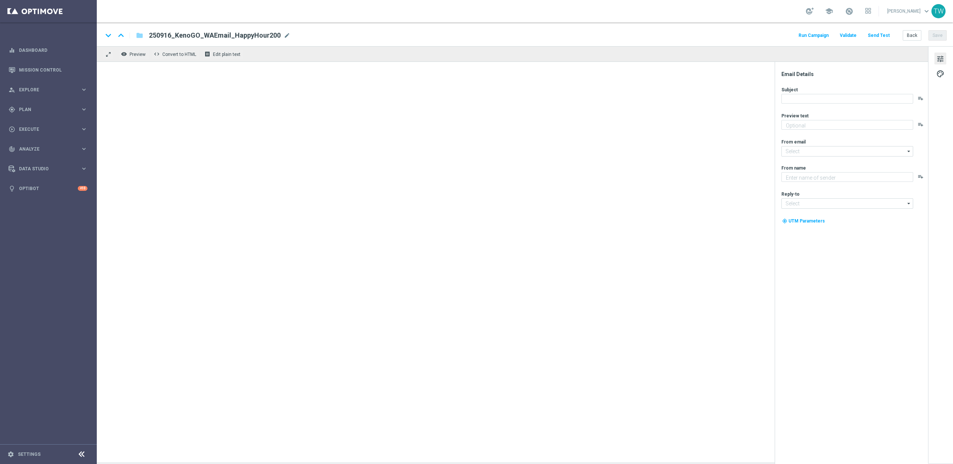
type textarea "Get 50% back in BONUS CASH!"
type input "[EMAIL_ADDRESS][DOMAIN_NAME]"
type textarea "KenoGO"
type input "[EMAIL_ADDRESS][DOMAIN_NAME]"
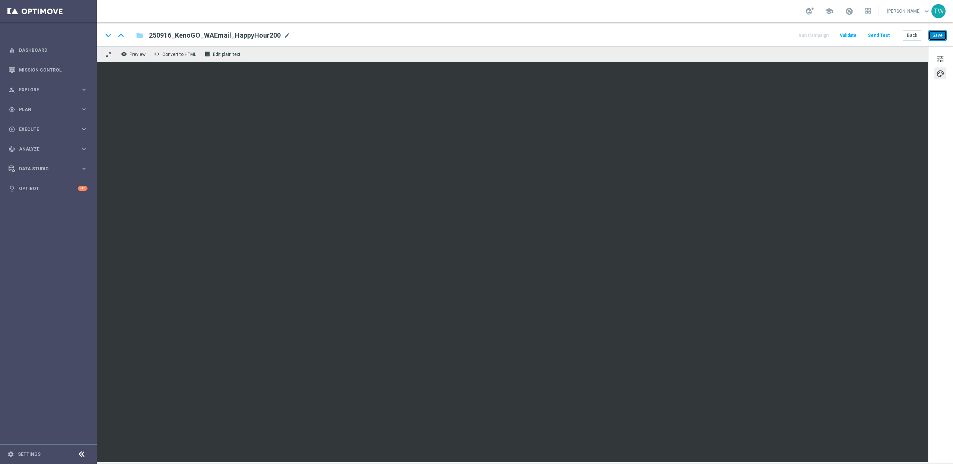
click at [934, 35] on button "Save" at bounding box center [938, 35] width 18 height 10
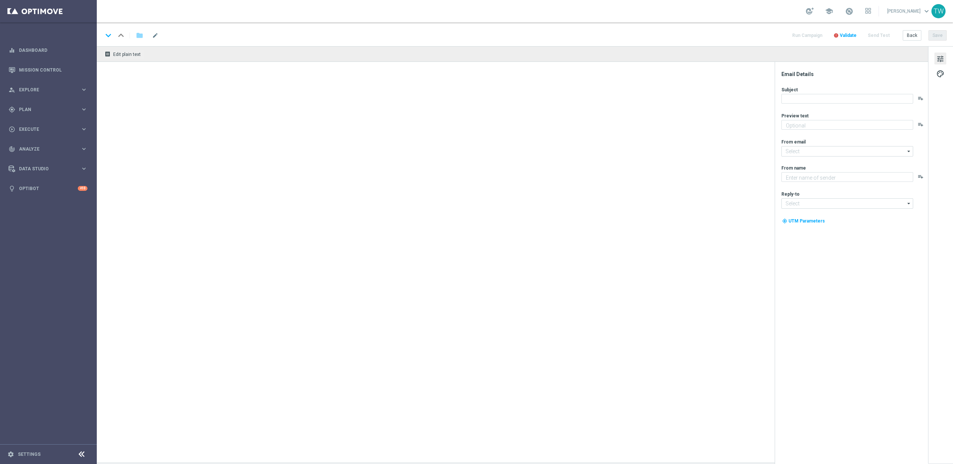
type textarea "Get 50% back in BONUS CASH!"
type input "[EMAIL_ADDRESS][DOMAIN_NAME]"
type textarea "KenoGO"
type input "[EMAIL_ADDRESS][DOMAIN_NAME]"
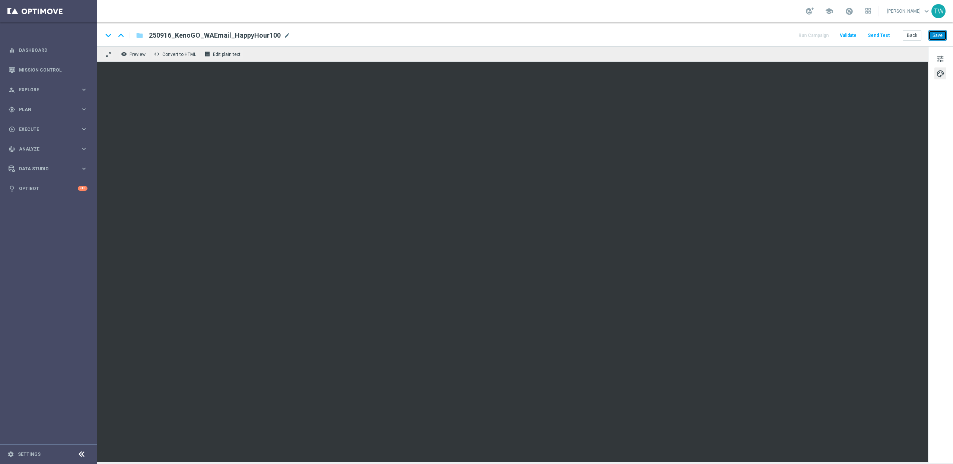
drag, startPoint x: 934, startPoint y: 36, endPoint x: 696, endPoint y: 1, distance: 241.0
click at [934, 36] on button "Save" at bounding box center [938, 35] width 18 height 10
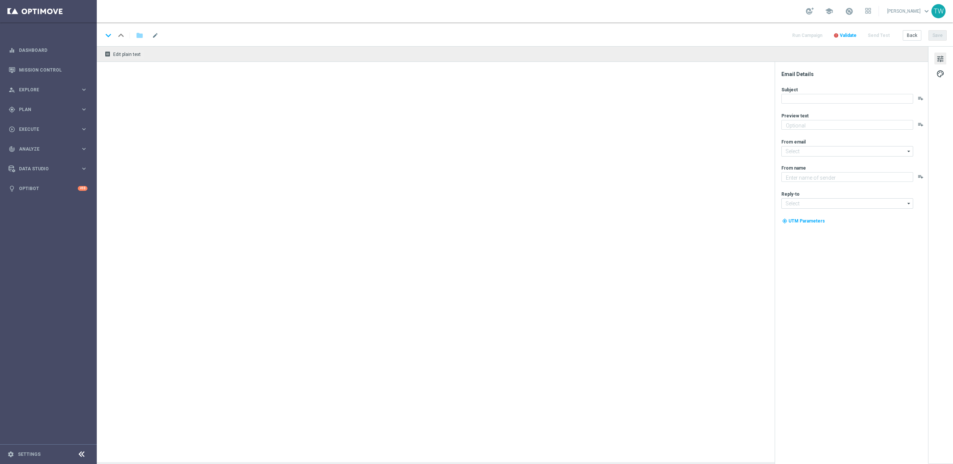
type textarea "Get 50% back in BONUS CASH!"
type input "[EMAIL_ADDRESS][DOMAIN_NAME]"
type textarea "KenoGO"
type input "[EMAIL_ADDRESS][DOMAIN_NAME]"
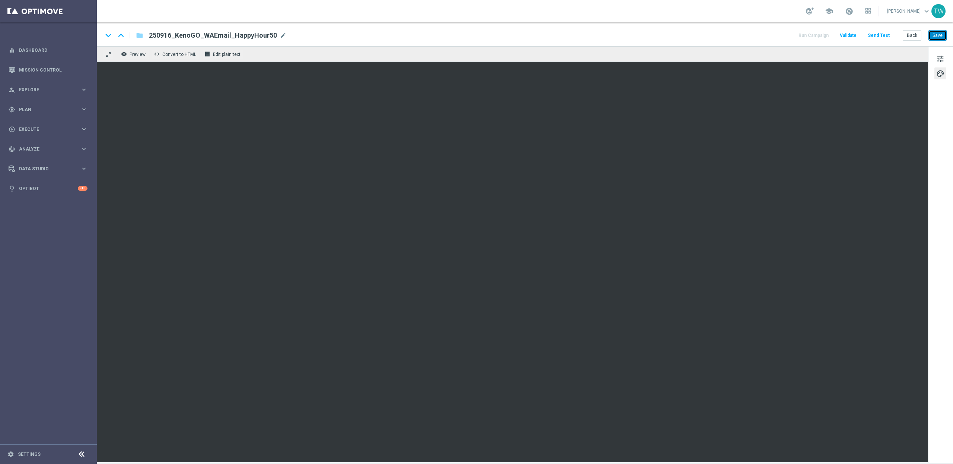
click at [933, 34] on button "Save" at bounding box center [938, 35] width 18 height 10
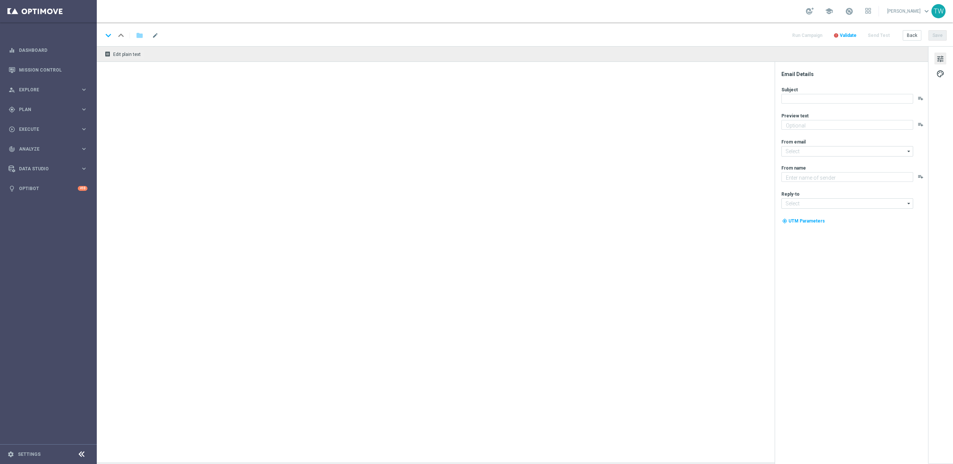
type textarea "Get 50% back in BONUS CASH!"
type input "[EMAIL_ADDRESS][DOMAIN_NAME]"
type textarea "KenoGO"
type input "[EMAIL_ADDRESS][DOMAIN_NAME]"
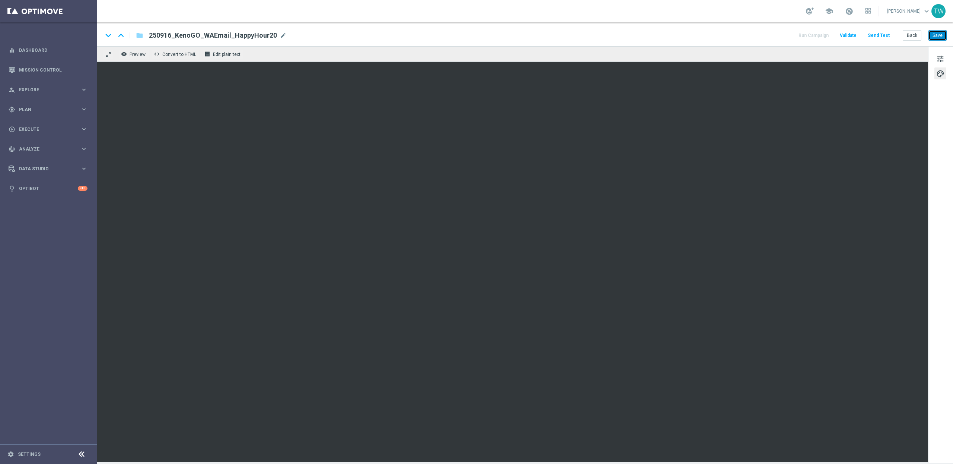
click at [941, 34] on button "Save" at bounding box center [938, 35] width 18 height 10
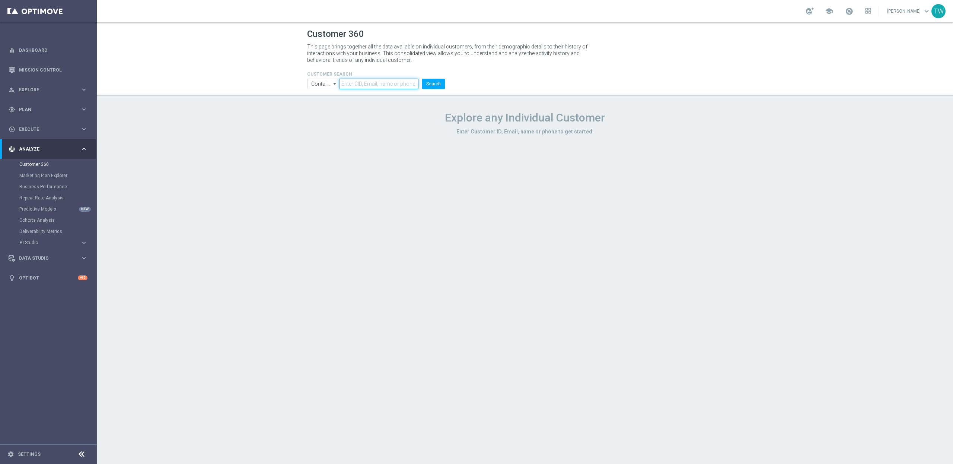
click at [365, 85] on input "text" at bounding box center [378, 84] width 79 height 10
paste input "21318753"
type input "21318753"
click at [443, 86] on button "Search" at bounding box center [433, 84] width 23 height 10
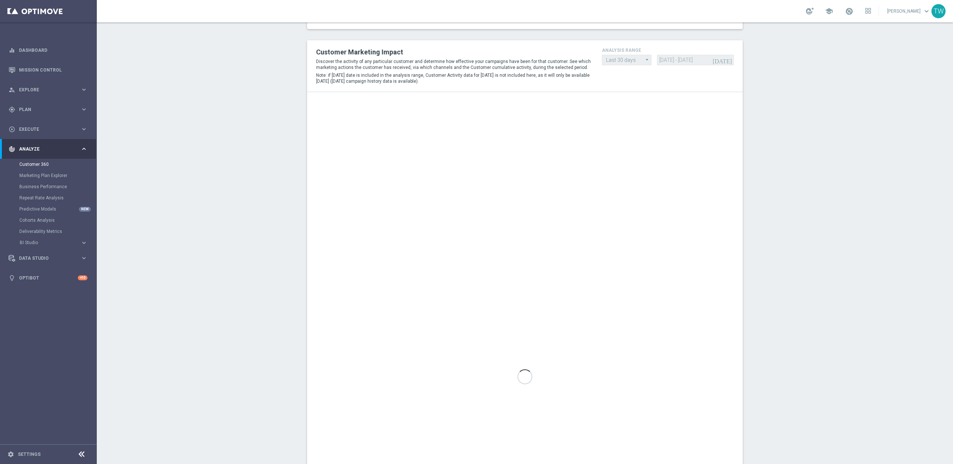
scroll to position [173, 0]
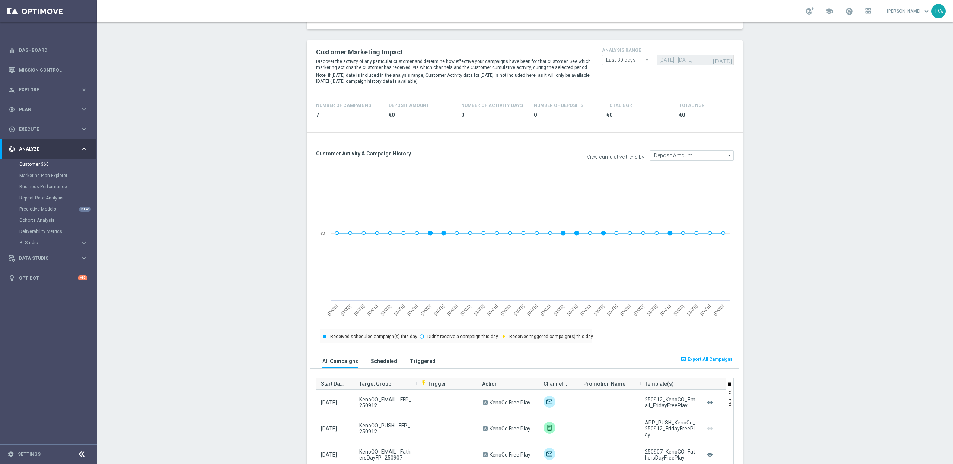
click at [646, 64] on icon "arrow_drop_down" at bounding box center [647, 60] width 7 height 10
click at [639, 91] on div "Last 90 days" at bounding box center [626, 93] width 49 height 10
type input "Last 90 days"
type input "19 Jun 2025 - 16 Sep 2025"
click at [675, 61] on div "today 19 Jun 2025 - 16 Sep 2025" at bounding box center [695, 60] width 77 height 10
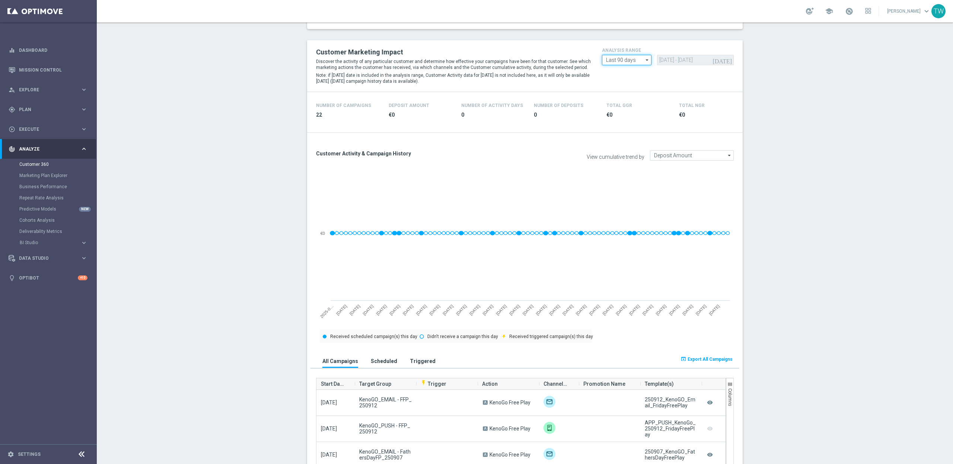
drag, startPoint x: 628, startPoint y: 61, endPoint x: 625, endPoint y: 92, distance: 31.0
click at [628, 61] on input "Last 90 days" at bounding box center [627, 60] width 50 height 10
click at [621, 101] on div "Custom" at bounding box center [626, 104] width 49 height 10
type input "Custom"
click at [677, 57] on input "19 Jun 2025 - 16 Sep 2025" at bounding box center [695, 60] width 77 height 10
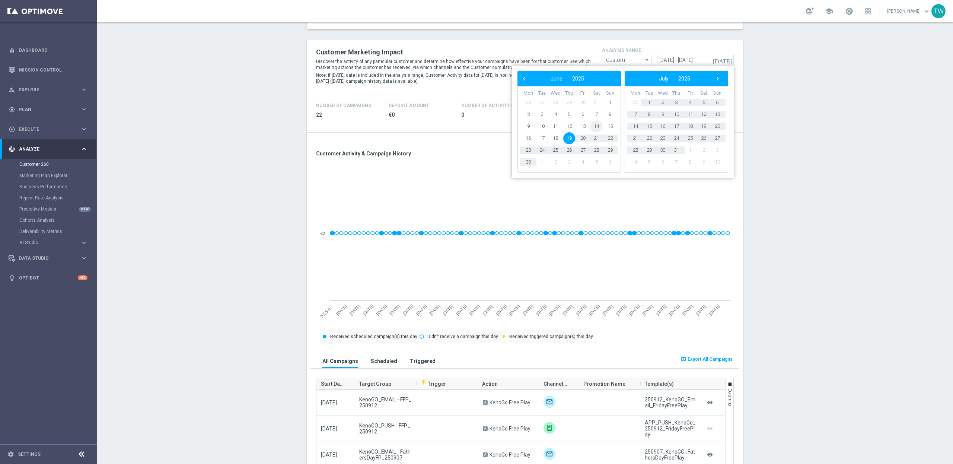
click at [596, 125] on span "14" at bounding box center [597, 126] width 12 height 12
click at [676, 149] on span "31" at bounding box center [677, 150] width 12 height 12
type input "14 Jun 2025 - 31 Jul 2025"
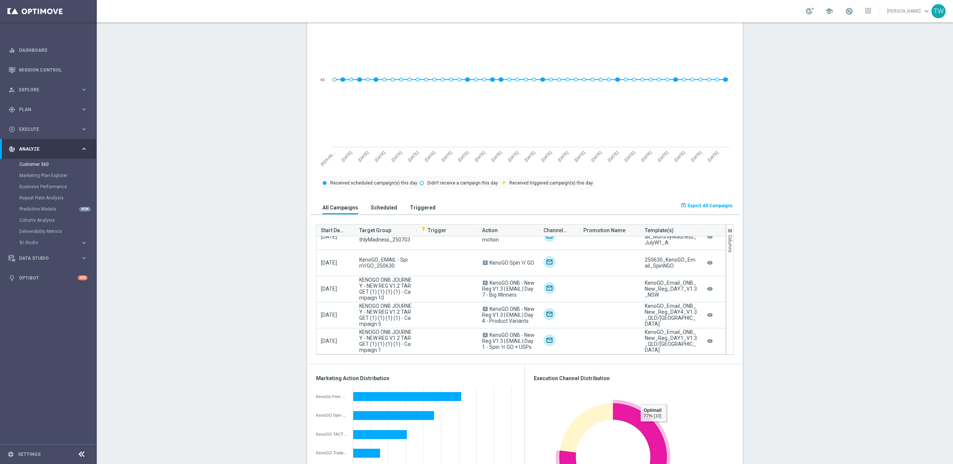
scroll to position [321, 0]
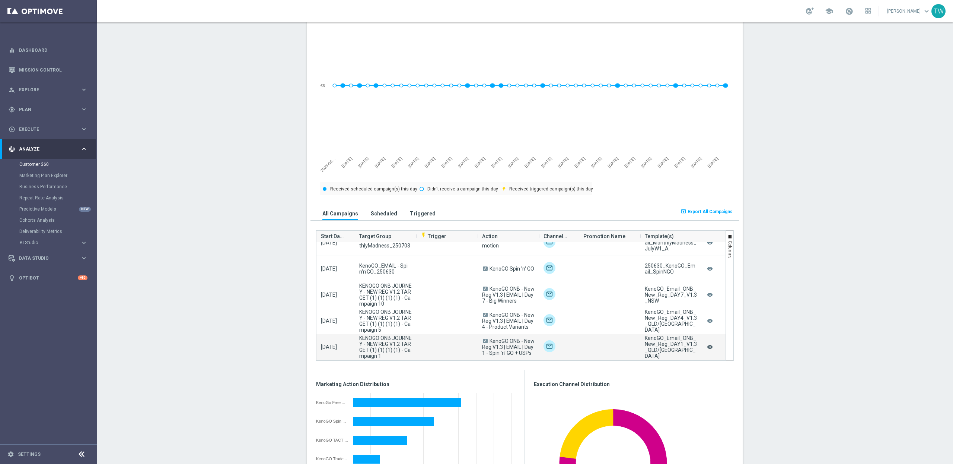
click at [712, 347] on icon "remove_red_eye" at bounding box center [710, 347] width 7 height 10
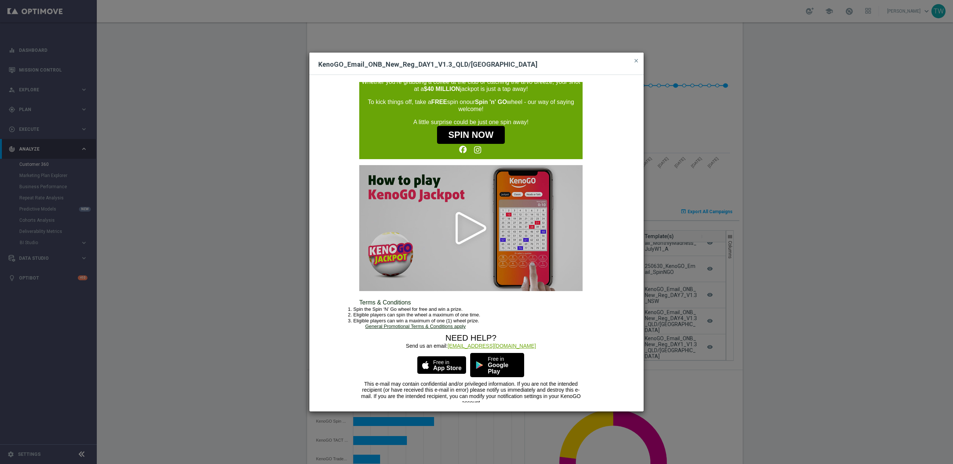
scroll to position [0, 0]
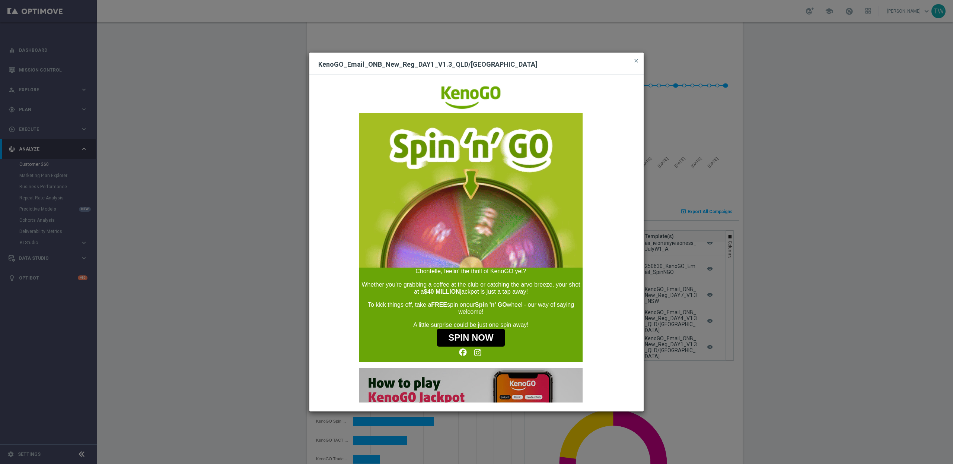
click at [837, 336] on modal-container "KenoGO_Email_ONB_New_Reg_DAY1_V1.3_QLD/NSW close Spin the wheel. No pressure. J…" at bounding box center [476, 232] width 953 height 464
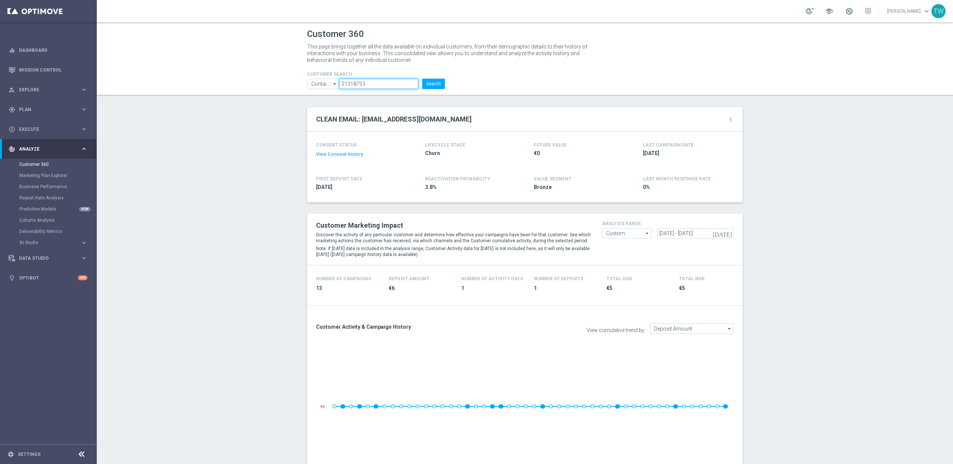
drag, startPoint x: 393, startPoint y: 82, endPoint x: 295, endPoint y: 82, distance: 98.0
click at [295, 82] on header "Customer 360 This page brings together all the data available on individual cus…" at bounding box center [525, 59] width 857 height 74
paste input "290138"
type input "21290138"
click at [435, 85] on button "Search" at bounding box center [433, 84] width 23 height 10
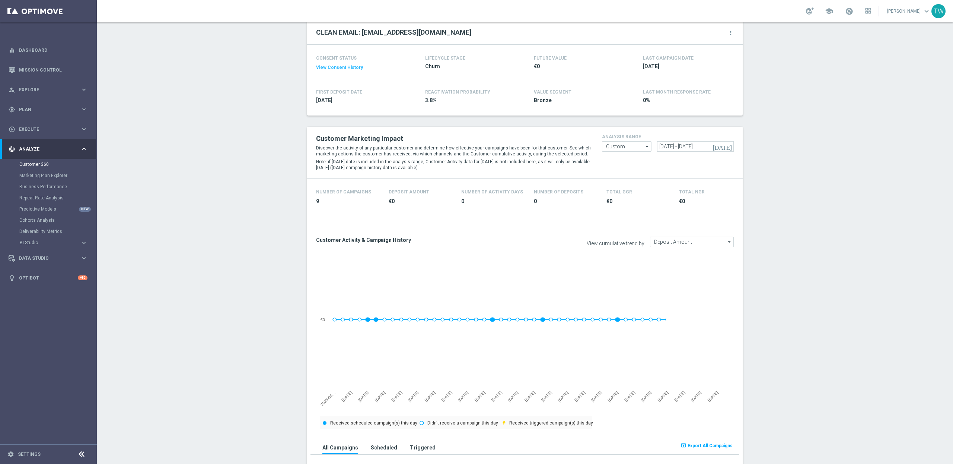
scroll to position [258, 0]
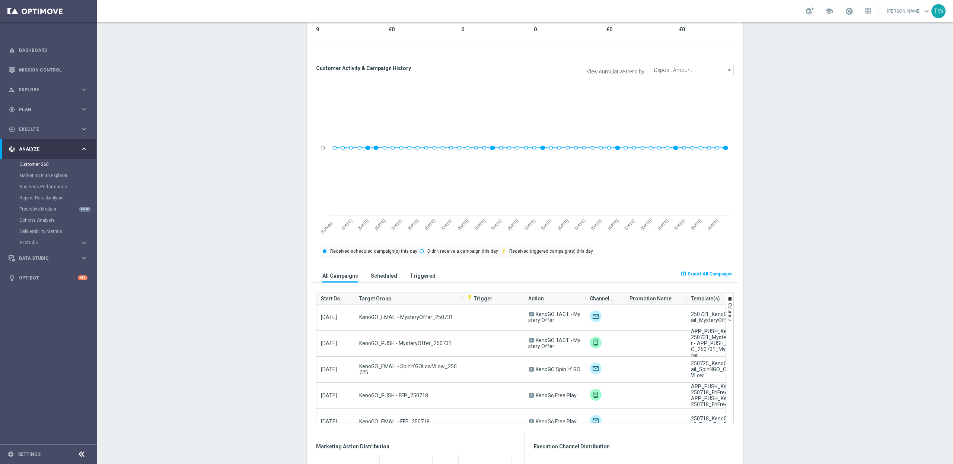
drag, startPoint x: 416, startPoint y: 299, endPoint x: 462, endPoint y: 299, distance: 46.2
click at [463, 299] on div at bounding box center [463, 298] width 0 height 11
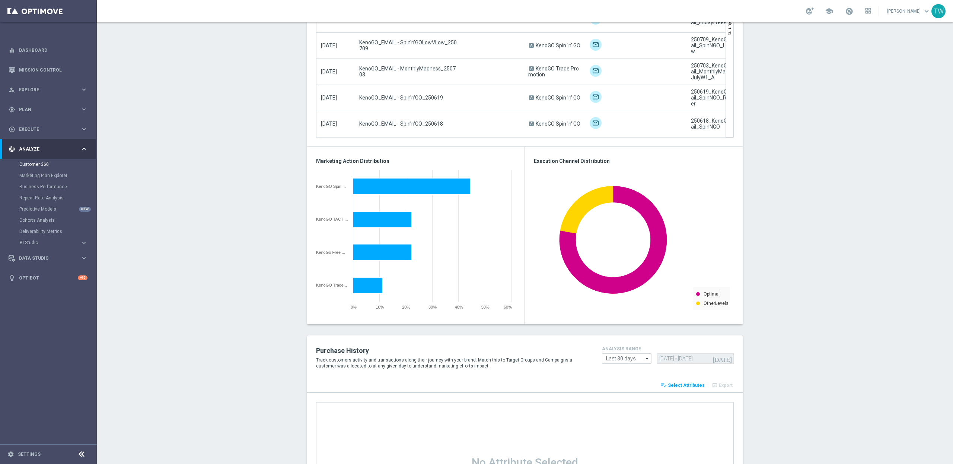
scroll to position [0, 0]
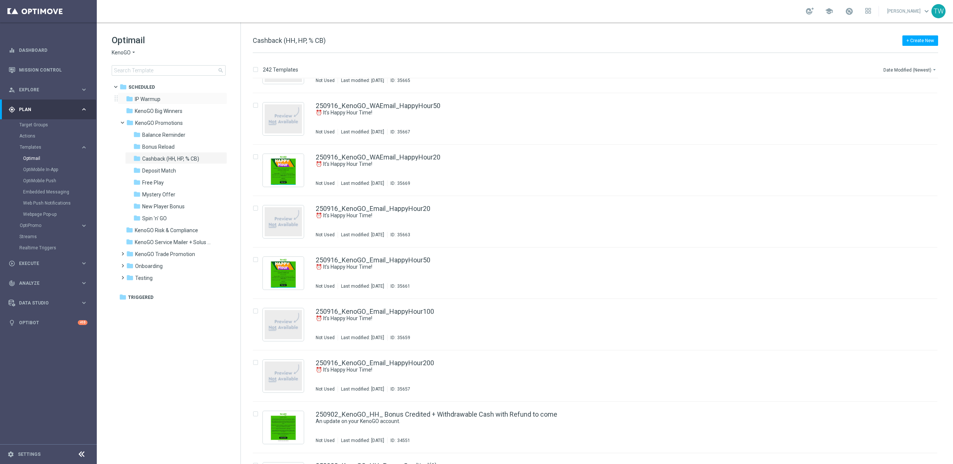
scroll to position [89, 0]
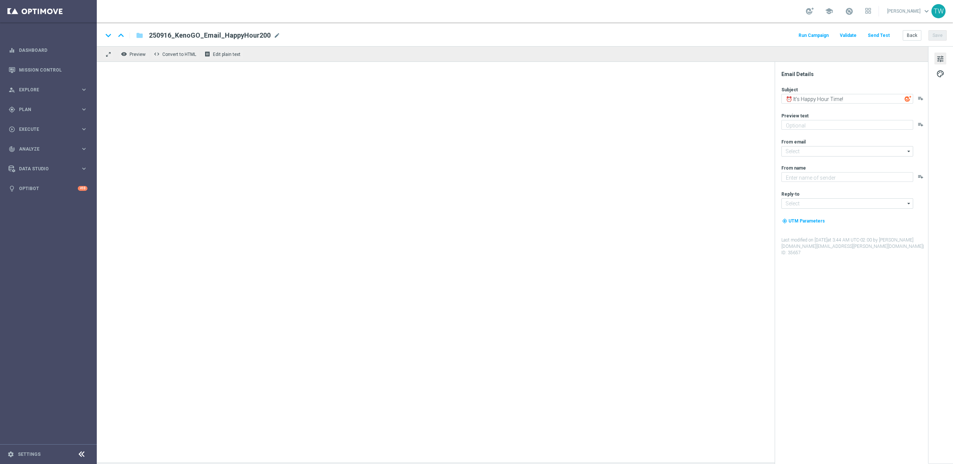
type textarea "Get 50% back in BONUS CASH!"
type input "[EMAIL_ADDRESS][DOMAIN_NAME]"
type textarea "KenoGO"
type input "[EMAIL_ADDRESS][DOMAIN_NAME]"
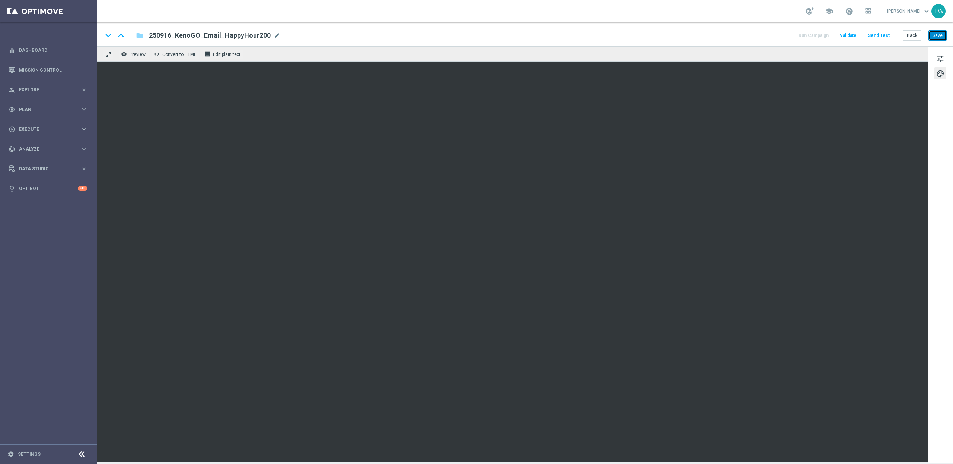
drag, startPoint x: 934, startPoint y: 37, endPoint x: 734, endPoint y: 1, distance: 203.2
click at [933, 37] on button "Save" at bounding box center [938, 35] width 18 height 10
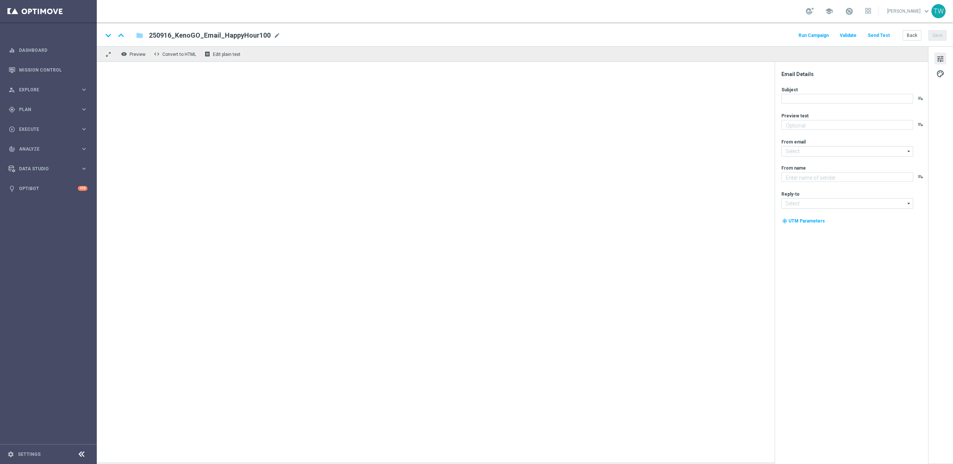
type textarea "Get 50% back in BONUS CASH!"
type input "[EMAIL_ADDRESS][DOMAIN_NAME]"
type textarea "KenoGO"
type input "[EMAIL_ADDRESS][DOMAIN_NAME]"
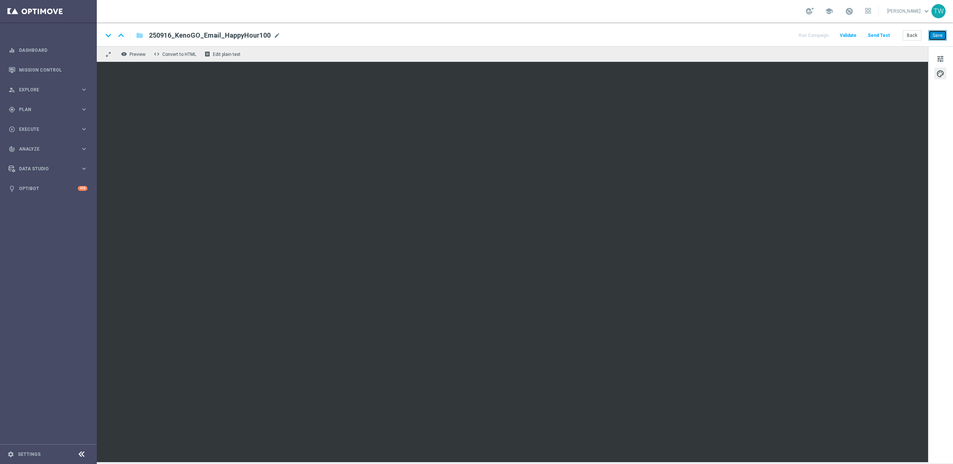
click at [942, 34] on button "Save" at bounding box center [938, 35] width 18 height 10
click at [937, 36] on button "Save" at bounding box center [938, 35] width 18 height 10
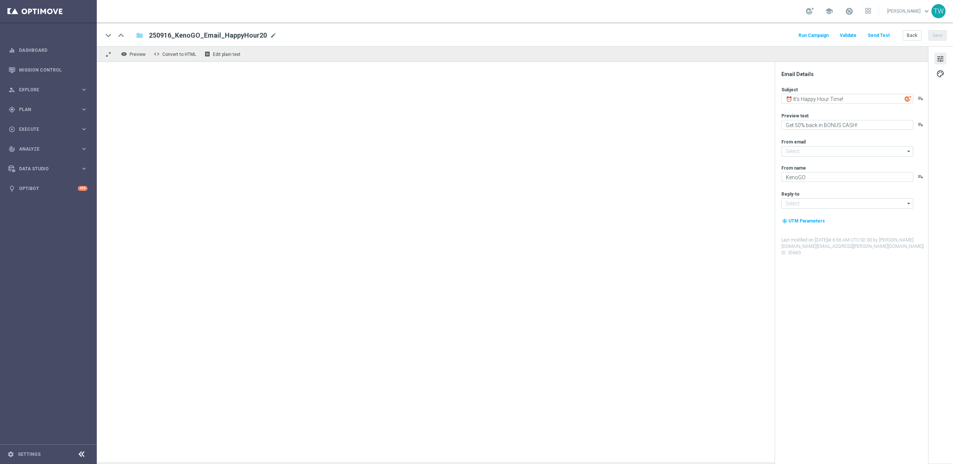
type input "[EMAIL_ADDRESS][DOMAIN_NAME]"
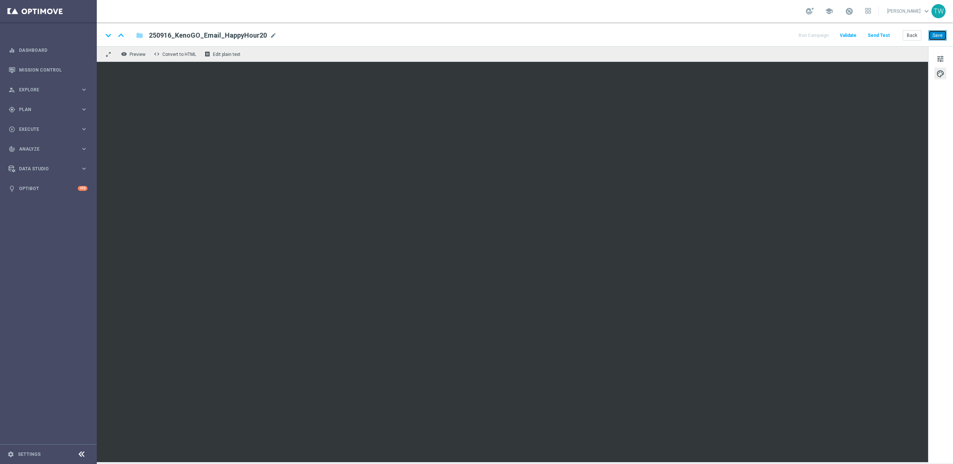
click at [932, 31] on button "Save" at bounding box center [938, 35] width 18 height 10
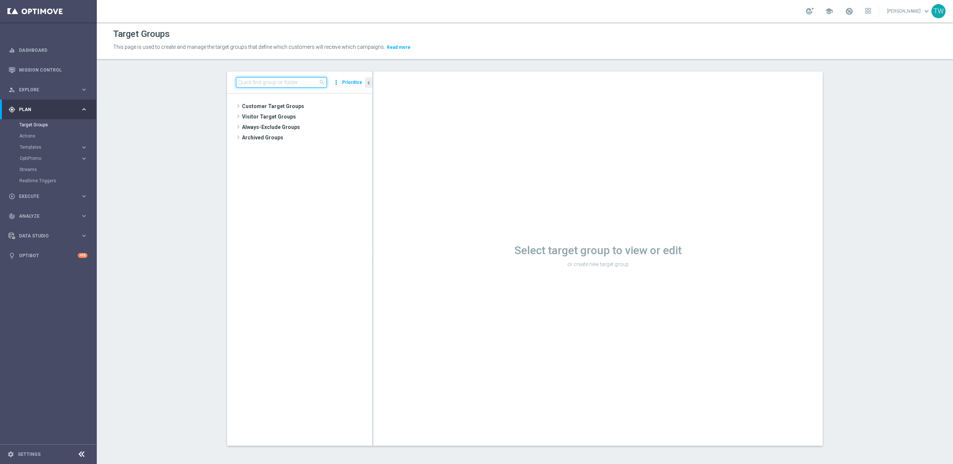
click at [255, 82] on input at bounding box center [281, 82] width 91 height 10
type input "2"
drag, startPoint x: 42, startPoint y: 142, endPoint x: 36, endPoint y: 149, distance: 9.0
click at [42, 142] on accordion "Templates keyboard_arrow_right Optimail OptiMobile In-App OptiMobile Push Embed…" at bounding box center [57, 147] width 77 height 11
click at [36, 149] on span "Templates" at bounding box center [46, 147] width 53 height 4
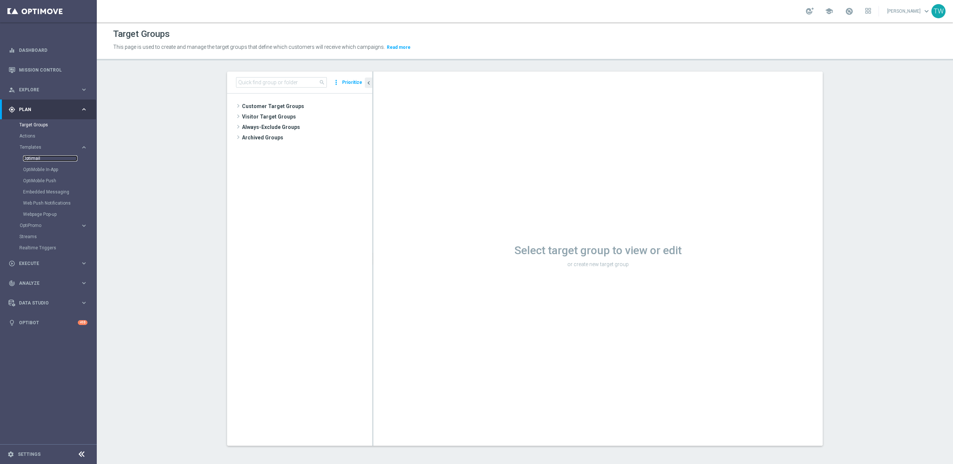
click at [30, 160] on link "Optimail" at bounding box center [50, 158] width 54 height 6
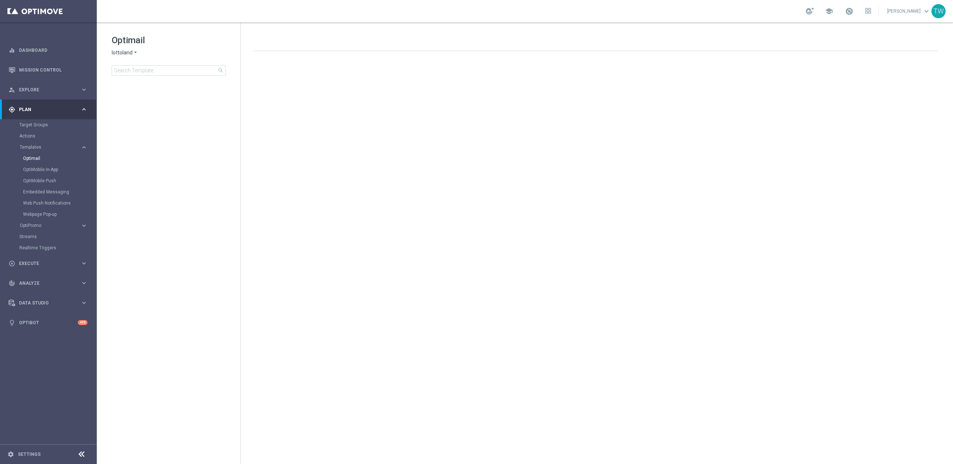
click at [130, 56] on div "Optimail lottoland arrow_drop_down × lottoland search" at bounding box center [176, 54] width 129 height 41
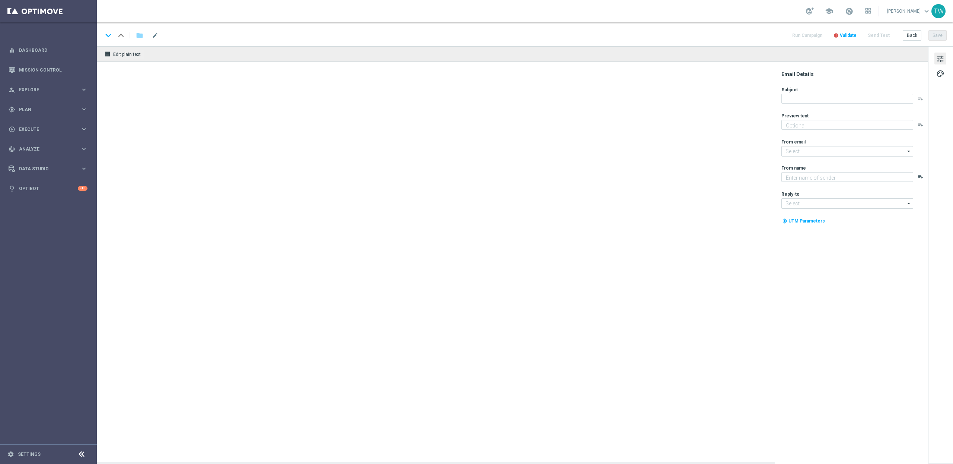
type textarea "Get 50% back in BONUS CASH!"
type input "[EMAIL_ADDRESS][DOMAIN_NAME]"
type textarea "KenoGO"
type input "[EMAIL_ADDRESS][DOMAIN_NAME]"
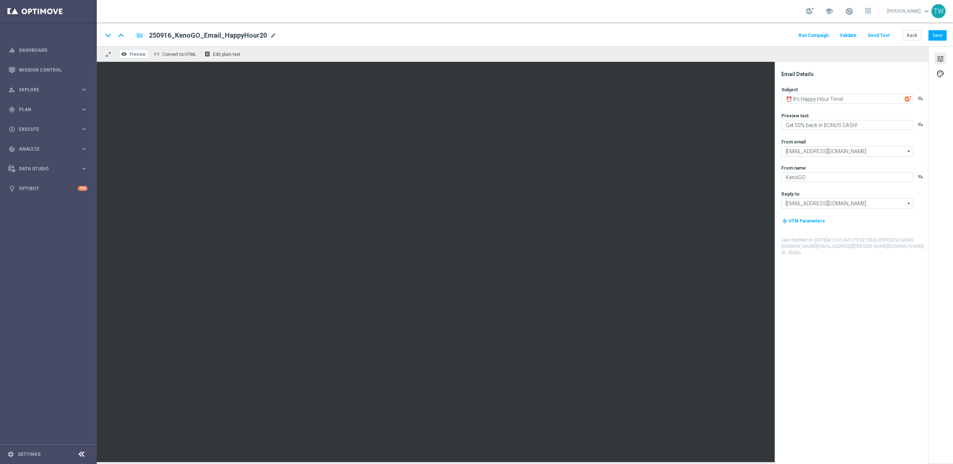
click at [135, 57] on button "remove_red_eye Preview" at bounding box center [134, 54] width 30 height 10
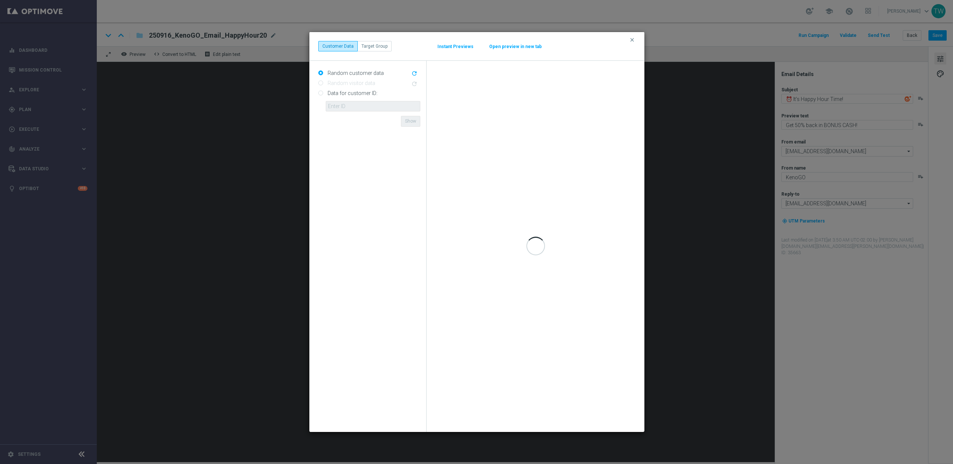
click at [527, 44] on button "Open preview in new tab" at bounding box center [515, 47] width 53 height 6
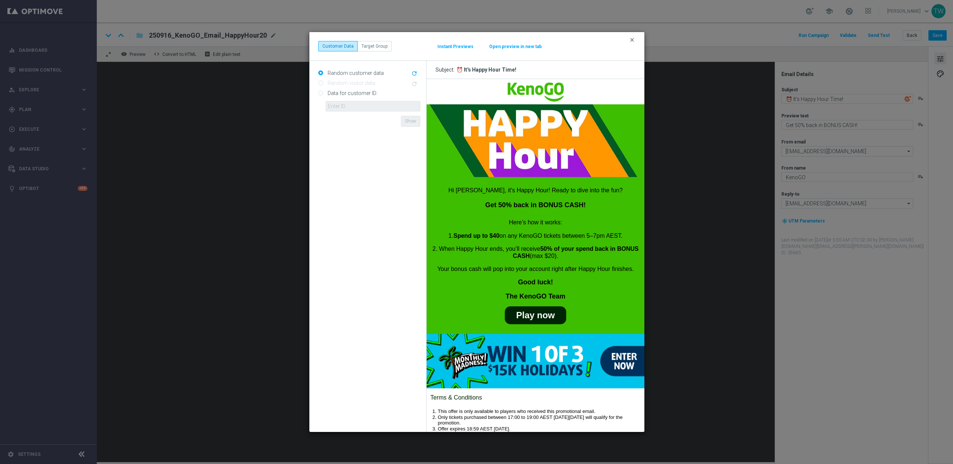
click at [632, 40] on icon "clear" at bounding box center [632, 40] width 6 height 6
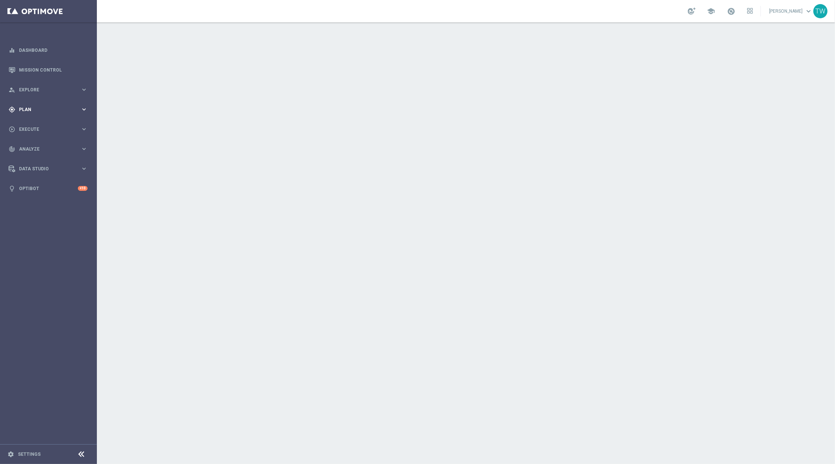
click at [84, 111] on icon "keyboard_arrow_right" at bounding box center [83, 109] width 7 height 7
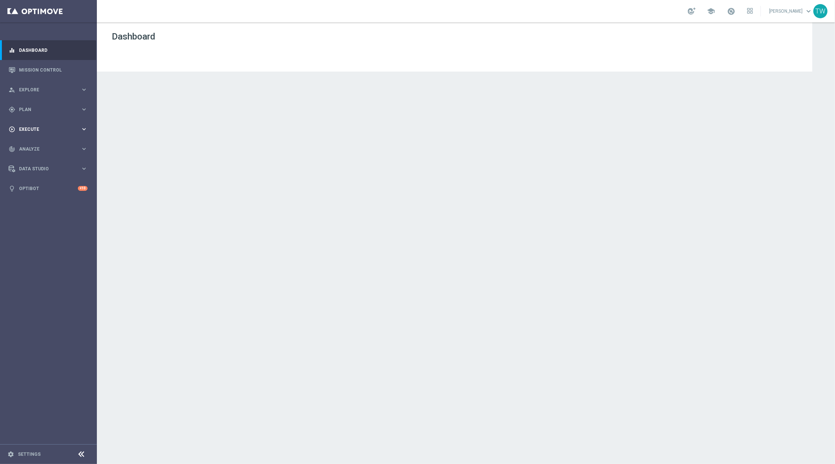
click at [57, 126] on div "play_circle_outline Execute" at bounding box center [45, 129] width 72 height 7
click at [52, 109] on span "Plan" at bounding box center [49, 109] width 61 height 4
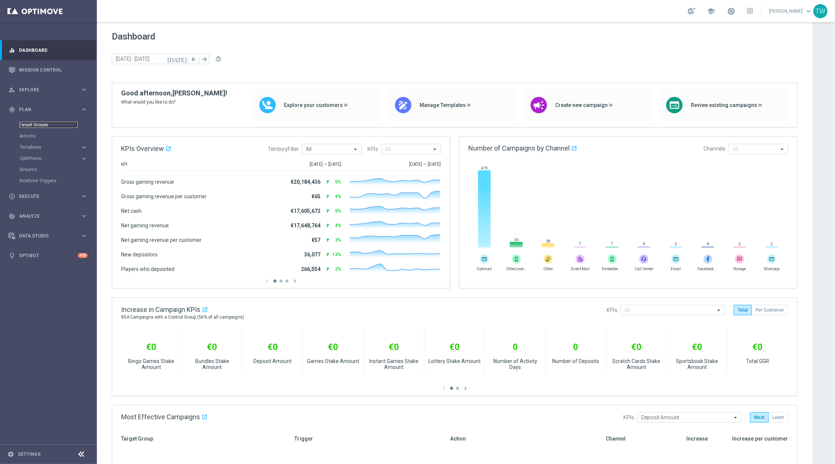
click at [46, 125] on link "Target Groups" at bounding box center [48, 125] width 58 height 6
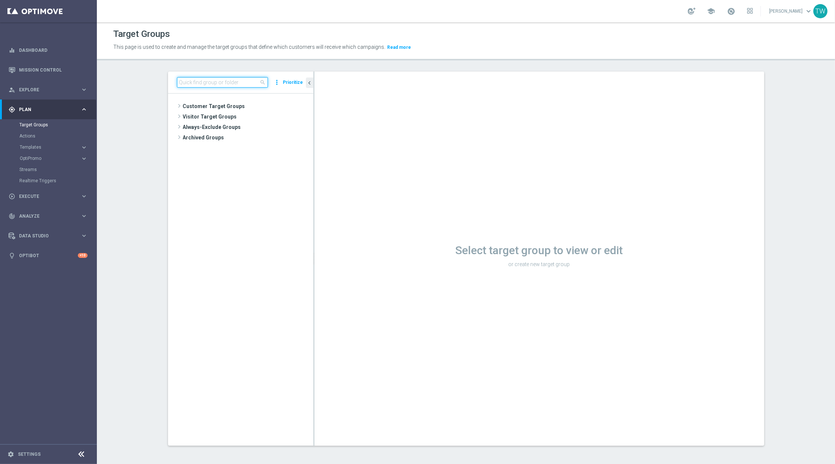
click at [231, 82] on input at bounding box center [222, 82] width 91 height 10
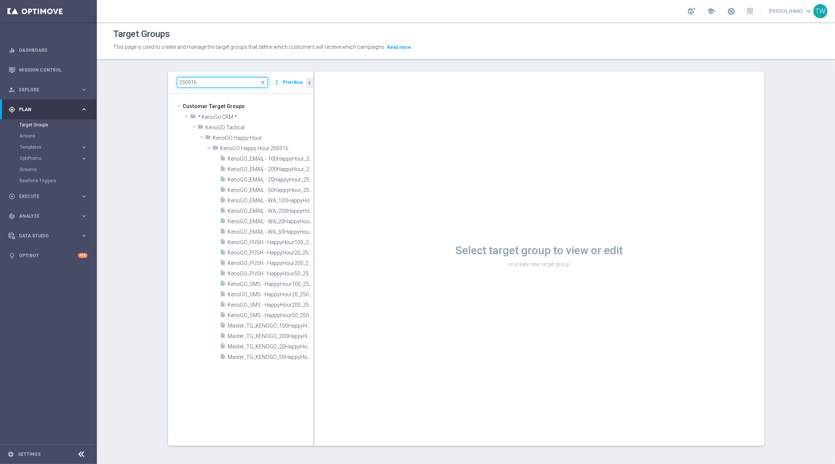
drag, startPoint x: 313, startPoint y: 241, endPoint x: 416, endPoint y: 238, distance: 102.5
click at [415, 236] on as-split "250916 close more_vert Prioritize Customer Target Groups library_add create_new…" at bounding box center [466, 259] width 596 height 374
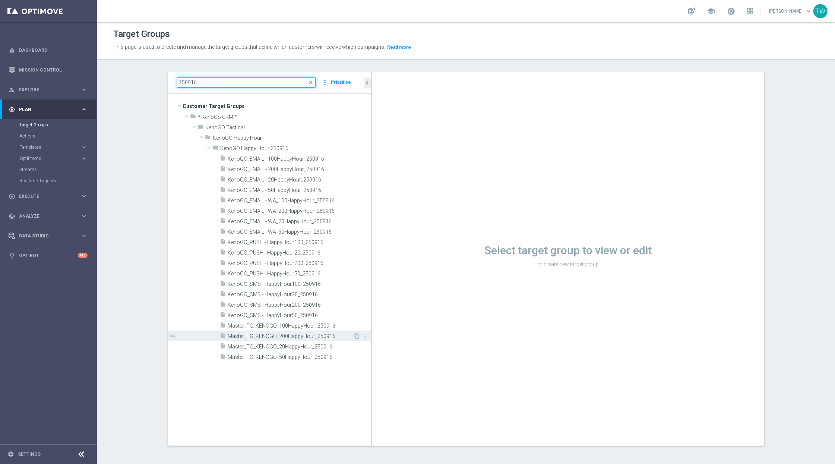
type input "250916"
click at [308, 337] on span "Master_TG_KENOGO_200HappyHour_250916" at bounding box center [290, 336] width 125 height 6
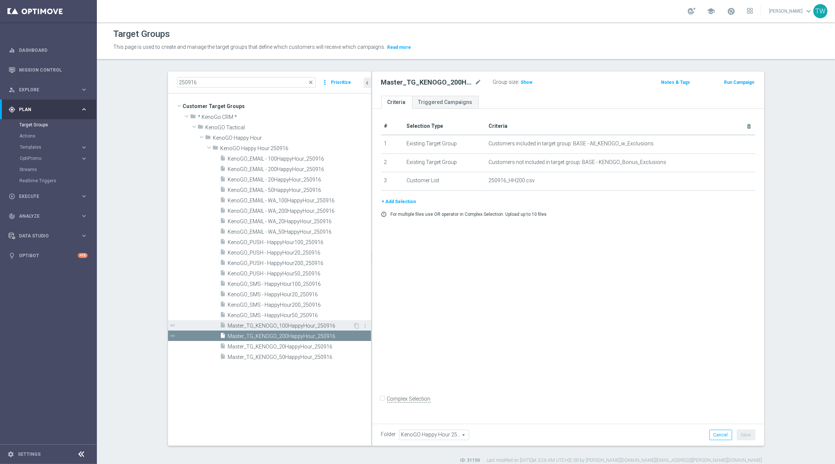
click at [308, 326] on span "Master_TG_KENOGO_100HappyHour_250916" at bounding box center [290, 326] width 125 height 6
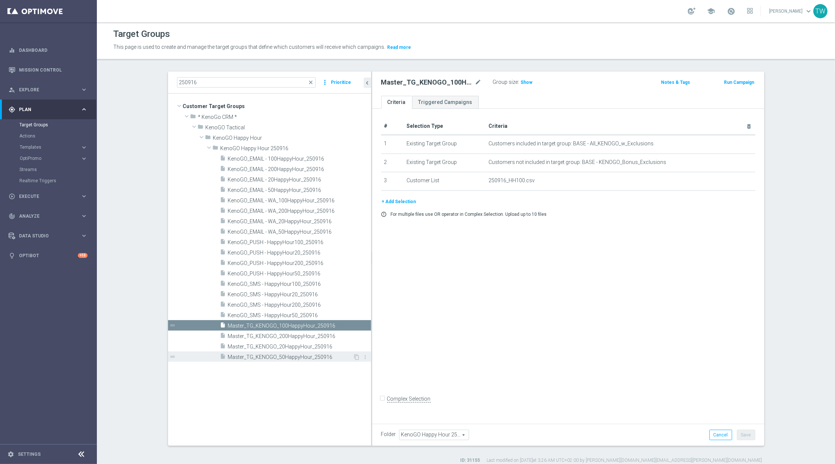
click at [307, 353] on div "insert_drive_file Master_TG_KENOGO_50HappyHour_250916" at bounding box center [286, 356] width 133 height 10
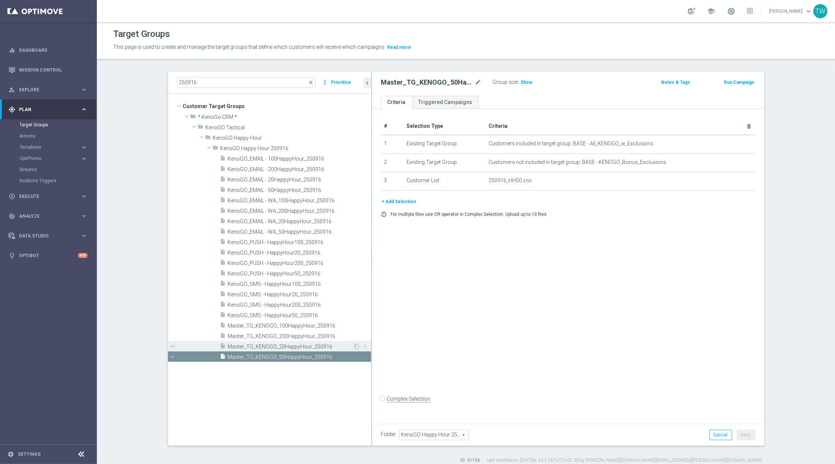
click at [310, 345] on span "Master_TG_KENOGO_20HappyHour_250916" at bounding box center [290, 346] width 125 height 6
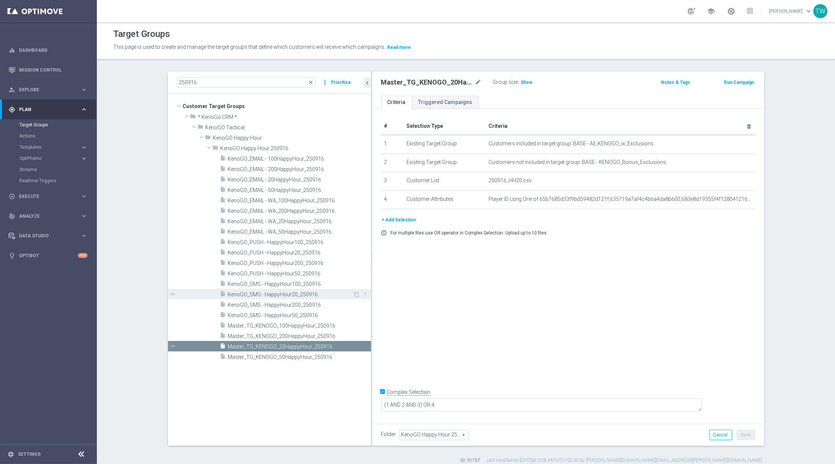
click at [318, 289] on div "insert_drive_file KenoGO_SMS - HappyHour20_250916" at bounding box center [286, 294] width 133 height 10
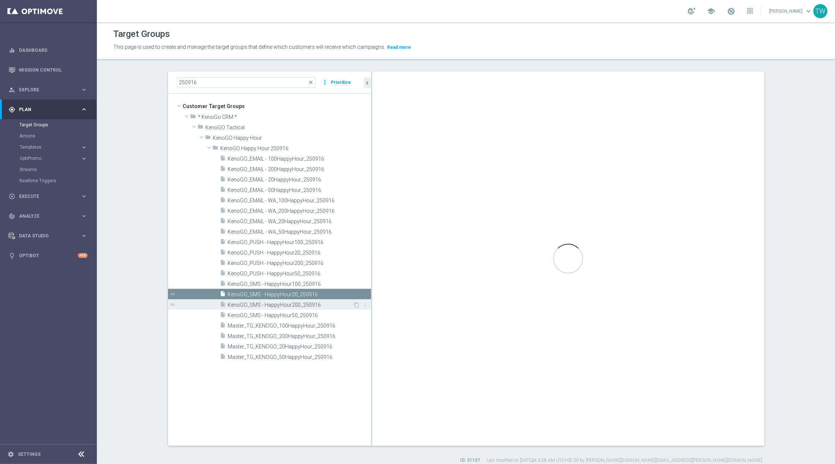
click at [317, 301] on div "insert_drive_file KenoGO_SMS - HappyHour200_250916" at bounding box center [286, 304] width 133 height 10
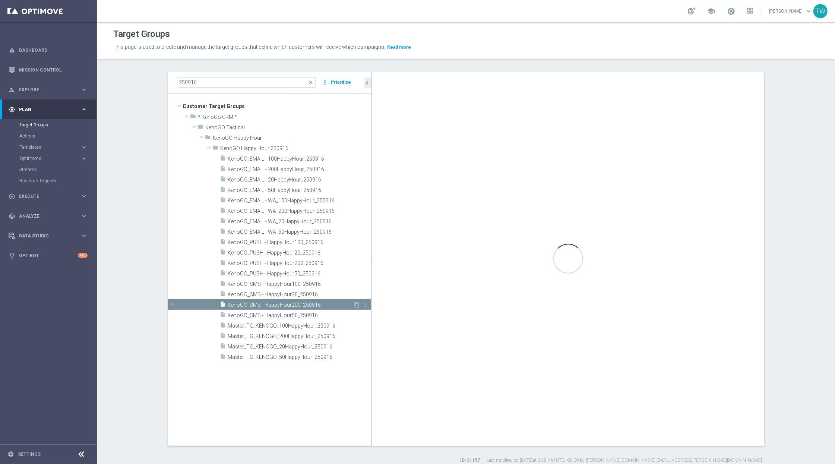
checkbox input "false"
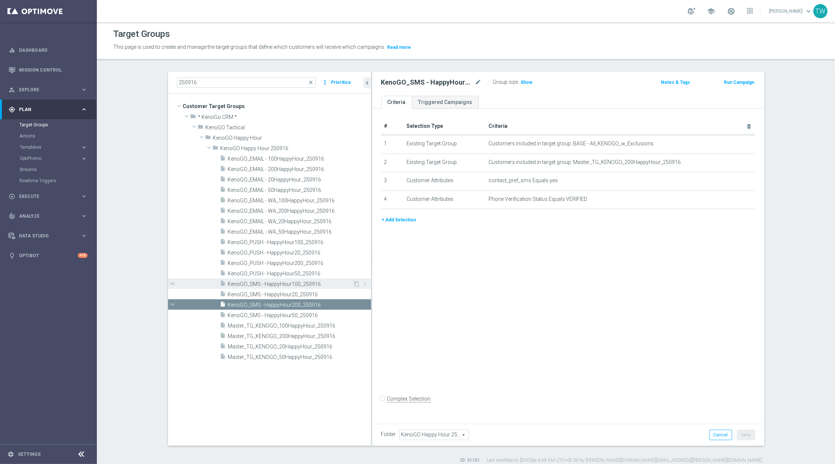
click at [317, 283] on span "KenoGO_SMS - HappyHour100_250916" at bounding box center [290, 284] width 125 height 6
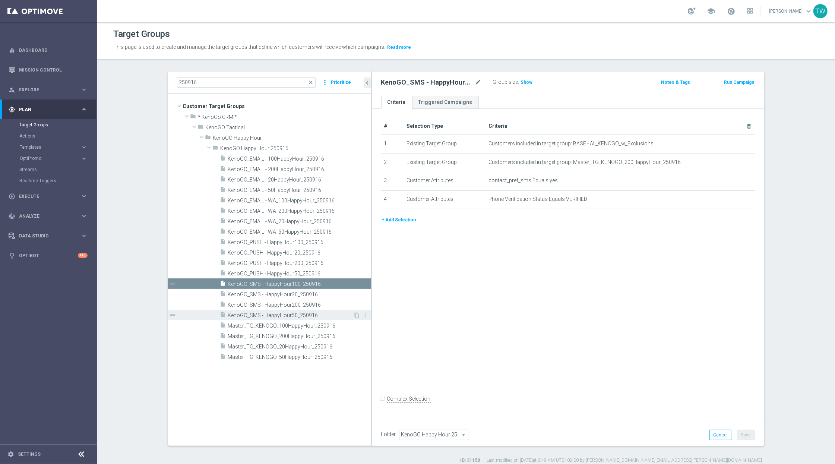
click at [312, 312] on span "KenoGO_SMS - HappyHour50_250916" at bounding box center [290, 315] width 125 height 6
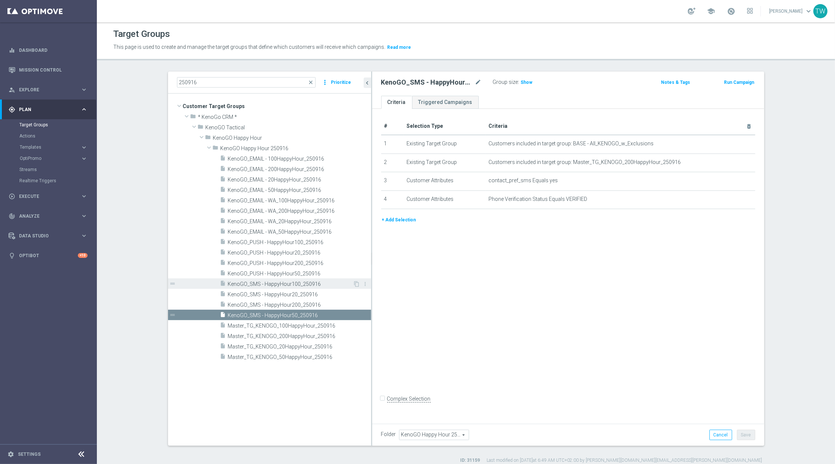
click at [310, 287] on span "KenoGO_SMS - HappyHour100_250916" at bounding box center [290, 284] width 125 height 6
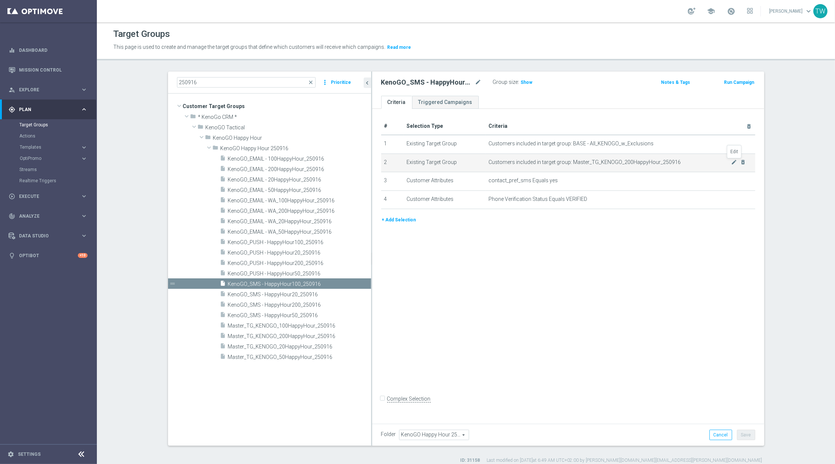
click at [733, 162] on icon "mode_edit" at bounding box center [734, 162] width 6 height 6
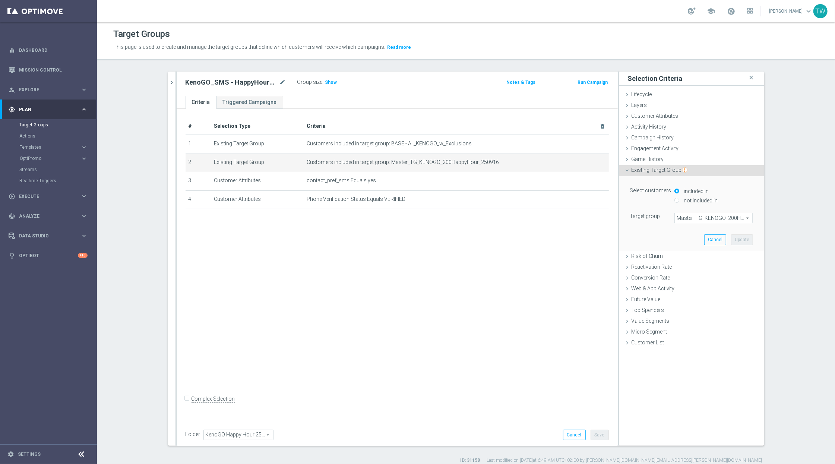
click at [704, 221] on span "Master_TG_KENOGO_200HappyHour_250916" at bounding box center [712, 218] width 77 height 10
click at [0, 0] on input "search" at bounding box center [0, 0] width 0 height 0
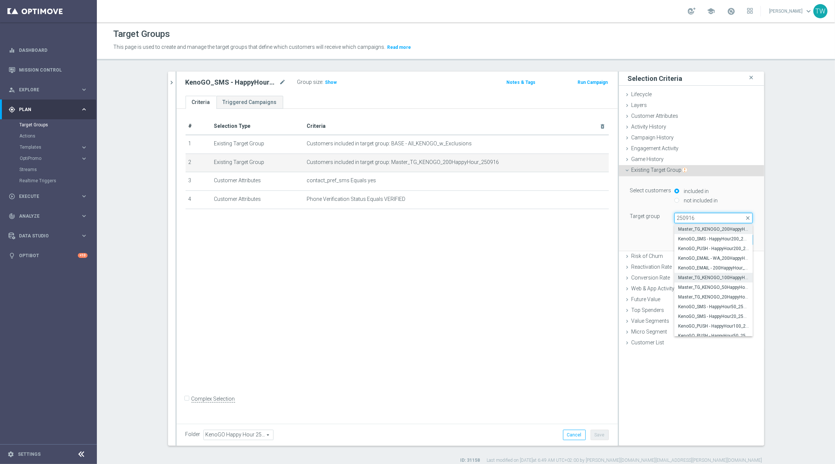
type input "250916"
click at [727, 280] on span "Master_TG_KENOGO_100HappyHour_250916" at bounding box center [713, 277] width 71 height 6
type input "Master_TG_KENOGO_100HappyHour_250916"
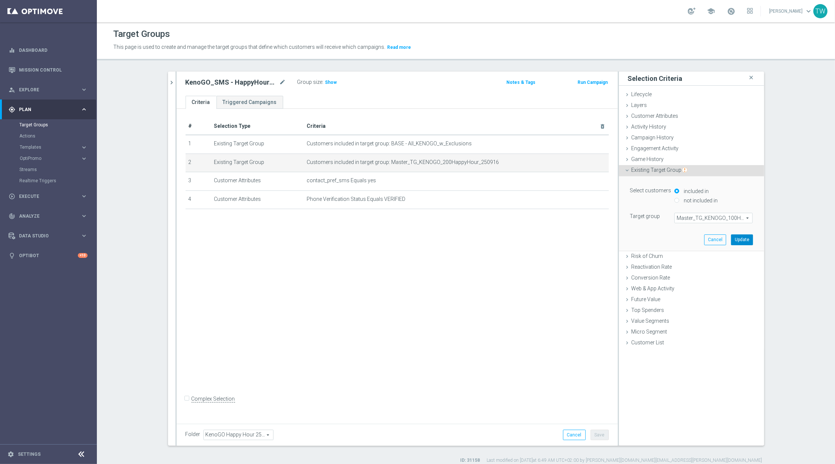
click at [743, 242] on button "Update" at bounding box center [742, 239] width 22 height 10
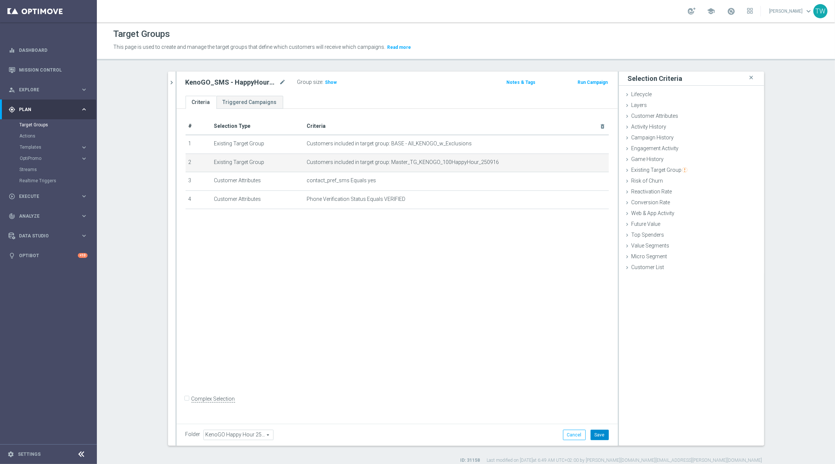
click at [603, 437] on button "Save" at bounding box center [599, 434] width 18 height 10
click at [172, 78] on body "equalizer Dashboard Mission Control" at bounding box center [417, 232] width 835 height 464
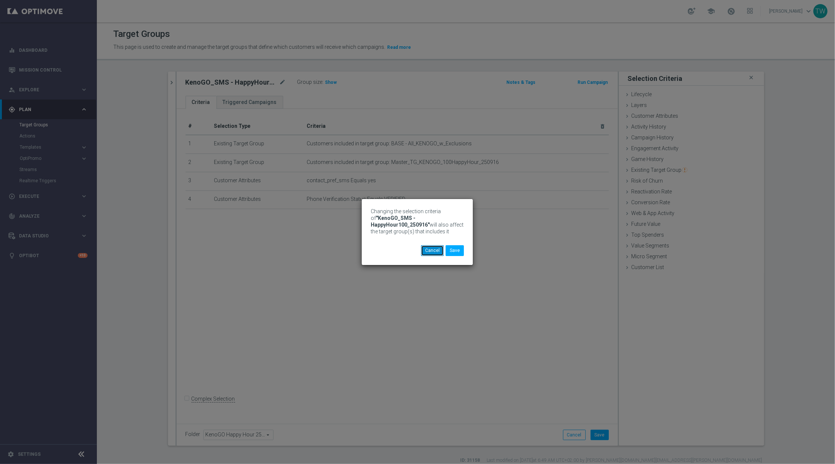
click at [428, 252] on button "Cancel" at bounding box center [432, 250] width 23 height 10
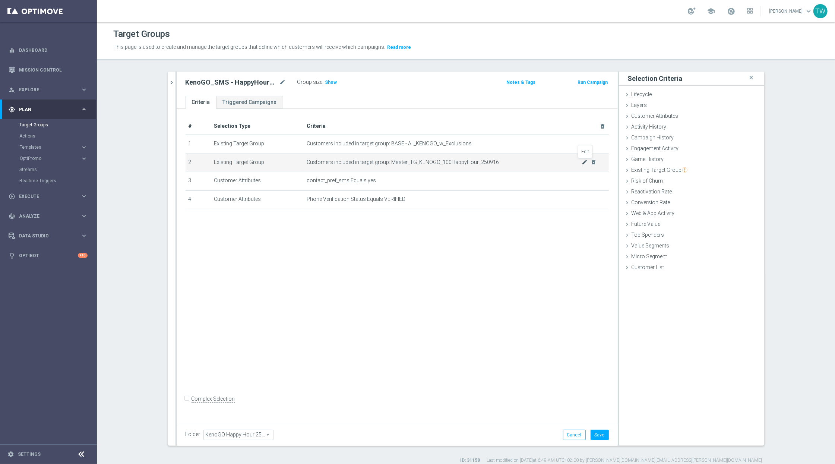
click at [584, 163] on icon "mode_edit" at bounding box center [584, 162] width 6 height 6
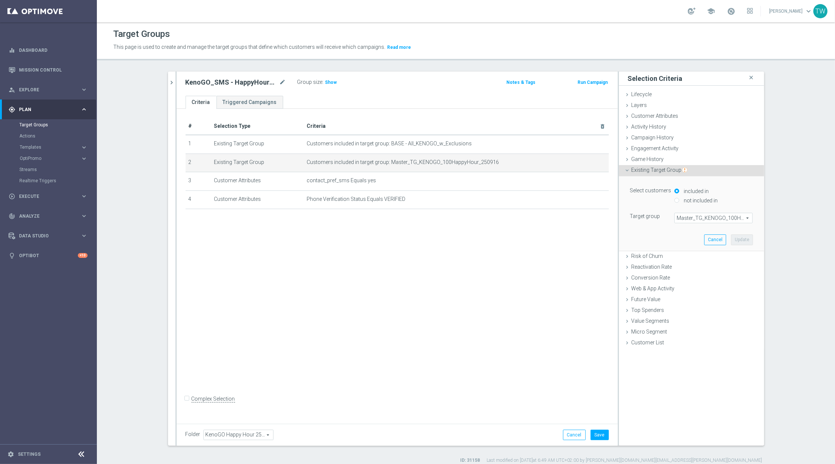
click at [709, 219] on span "Master_TG_KENOGO_100HappyHour_250916" at bounding box center [712, 218] width 77 height 10
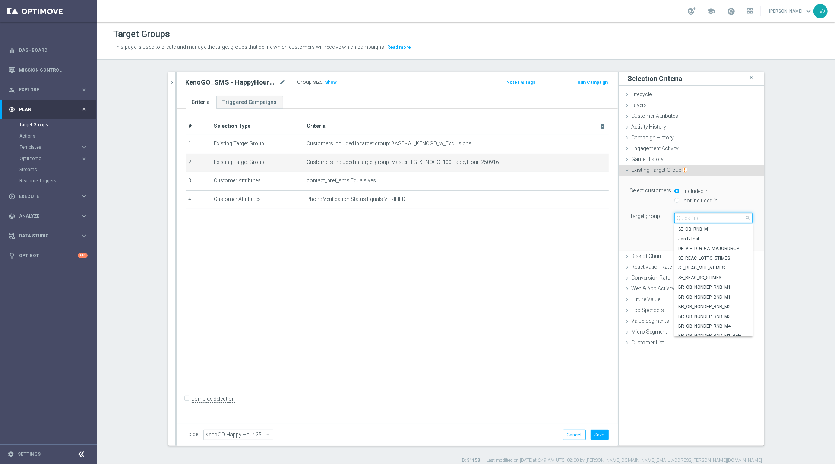
click at [709, 219] on input "search" at bounding box center [713, 218] width 78 height 10
type input "250916"
click at [729, 269] on span "KenoGO_EMAIL - 200HappyHour_250916" at bounding box center [713, 268] width 71 height 6
type input "KenoGO_EMAIL - 200HappyHour_250916"
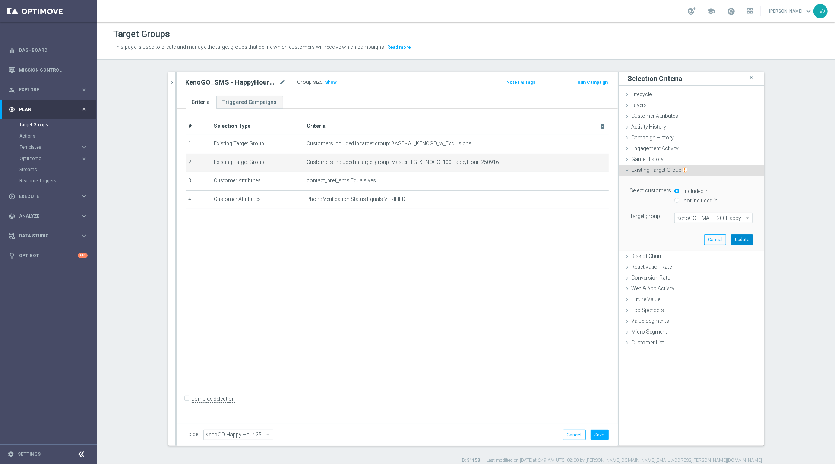
click at [739, 236] on button "Update" at bounding box center [742, 239] width 22 height 10
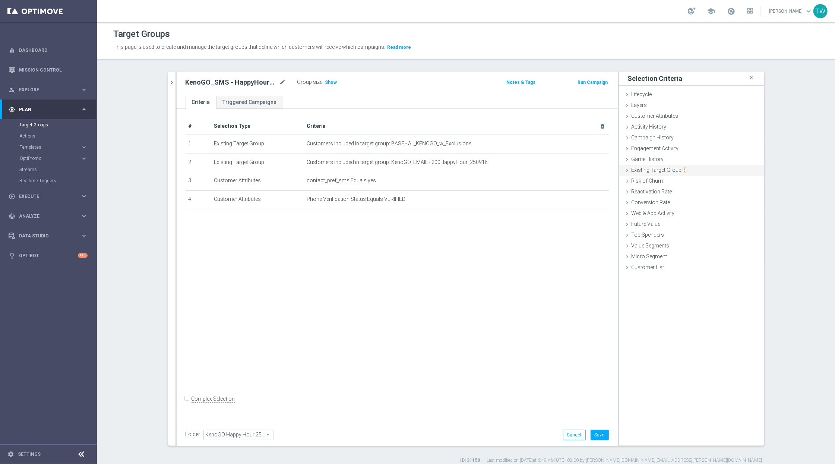
click at [688, 174] on div "Existing Target Group done selection updated" at bounding box center [691, 170] width 145 height 11
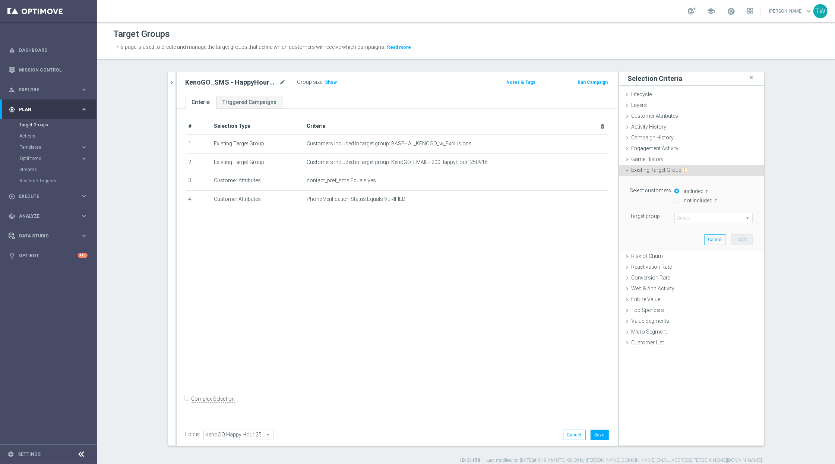
click at [701, 216] on span at bounding box center [712, 218] width 77 height 10
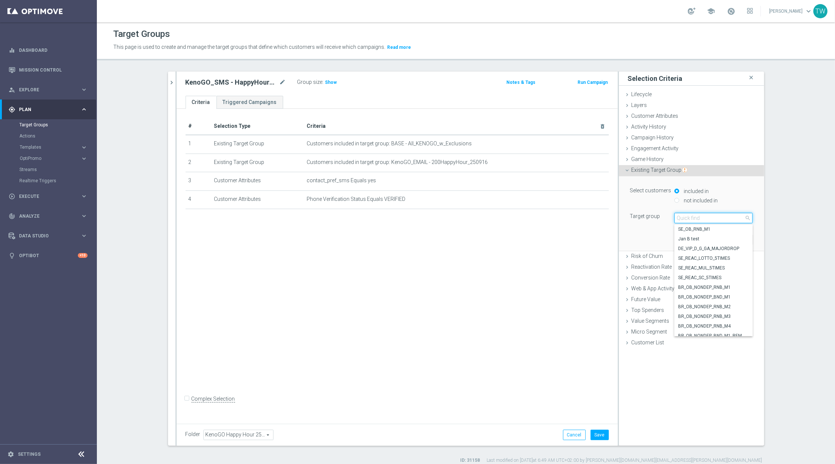
click at [701, 216] on input "search" at bounding box center [713, 218] width 78 height 10
type input "250916"
drag, startPoint x: 729, startPoint y: 314, endPoint x: 747, endPoint y: 279, distance: 39.8
click at [729, 313] on span "KenoGO_EMAIL - 100HappyHour_250916" at bounding box center [713, 312] width 71 height 6
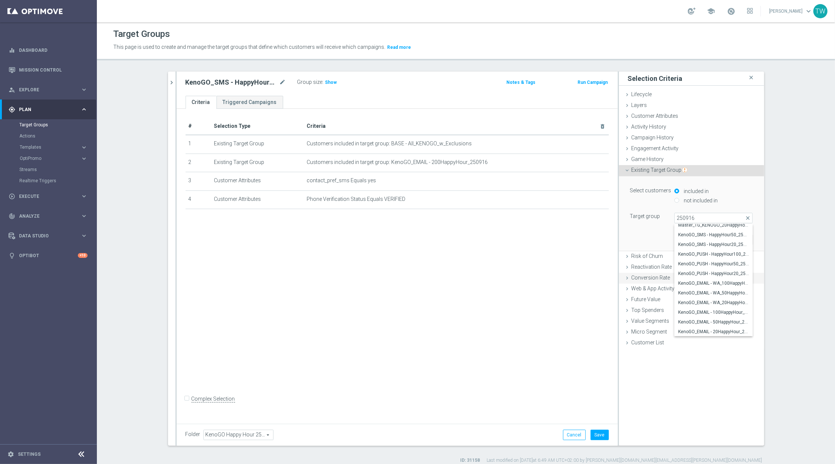
type input "KenoGO_EMAIL - 100HappyHour_250916"
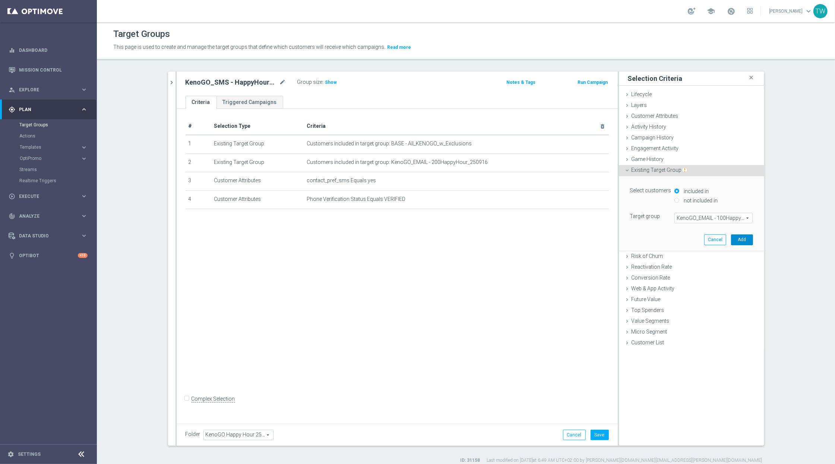
click at [747, 236] on button "Add" at bounding box center [742, 239] width 22 height 10
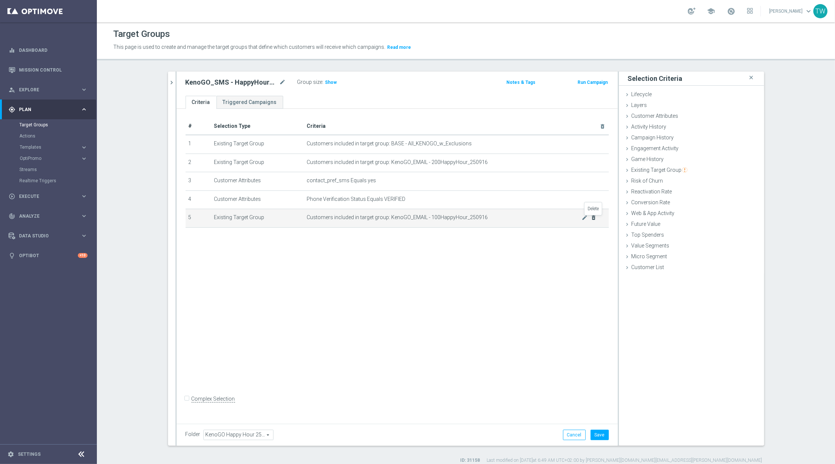
click at [594, 220] on icon "delete_forever" at bounding box center [593, 218] width 6 height 6
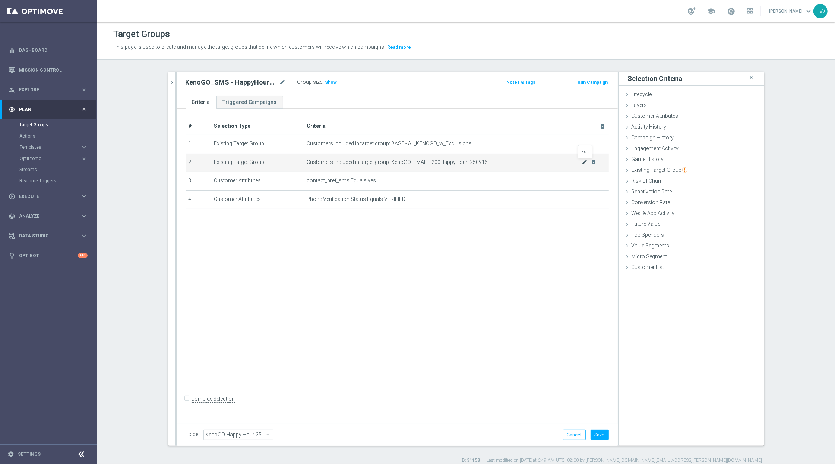
click at [583, 162] on icon "mode_edit" at bounding box center [584, 162] width 6 height 6
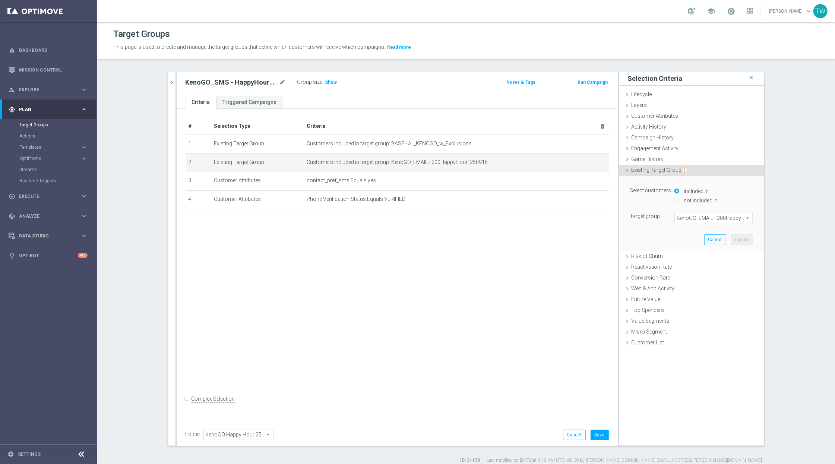
click at [717, 218] on span "KenoGO_EMAIL - 200HappyHour_250916" at bounding box center [712, 218] width 77 height 10
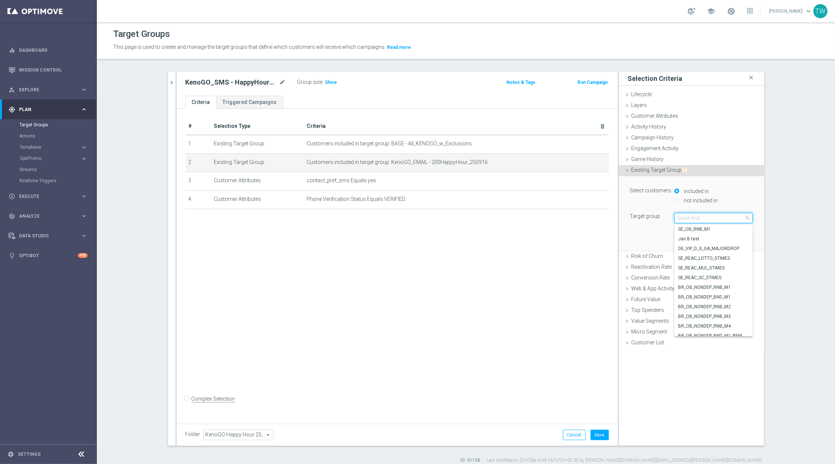
click at [717, 218] on input "search" at bounding box center [713, 218] width 78 height 10
type input "250916"
click at [731, 312] on span "KenoGO_EMAIL - 100HappyHour_250916" at bounding box center [713, 312] width 71 height 6
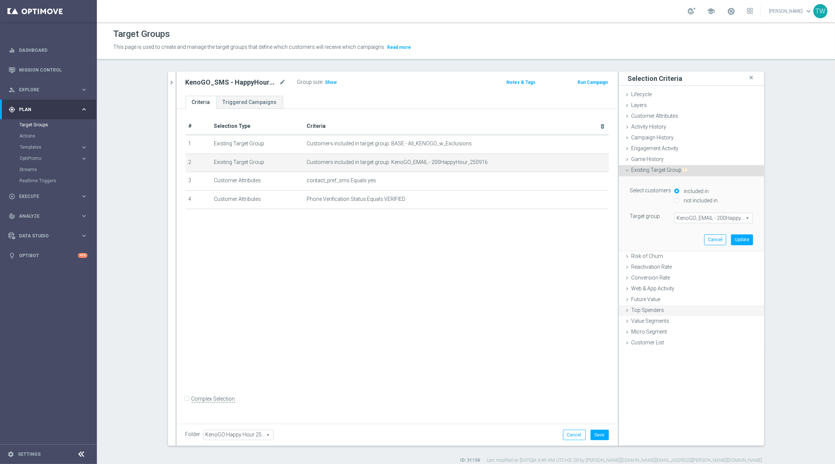
type input "KenoGO_EMAIL - 100HappyHour_250916"
click at [742, 239] on button "Update" at bounding box center [742, 239] width 22 height 10
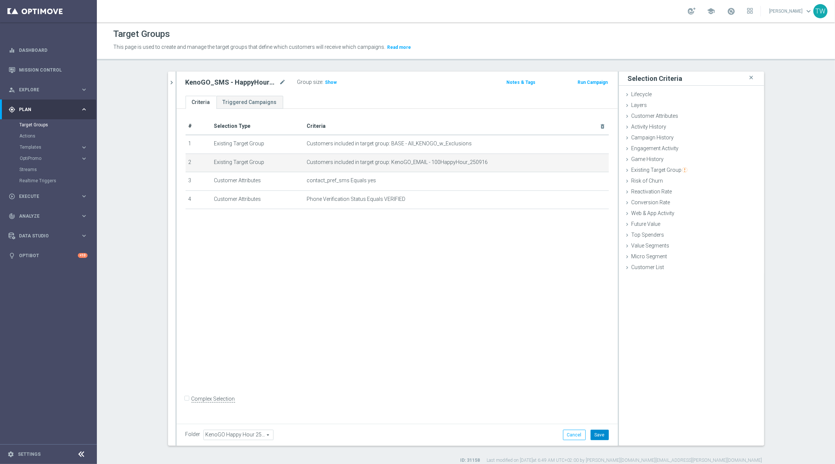
click at [594, 432] on button "Save" at bounding box center [599, 434] width 18 height 10
click at [175, 84] on icon "chevron_right" at bounding box center [171, 82] width 7 height 7
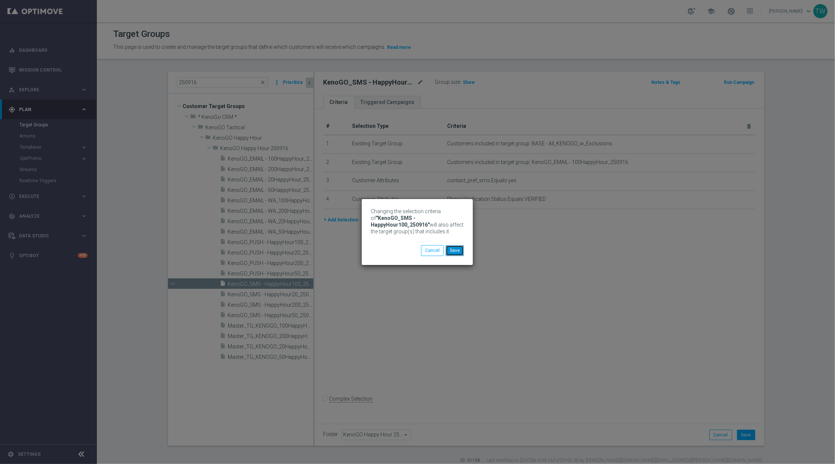
click at [457, 251] on button "Save" at bounding box center [454, 250] width 18 height 10
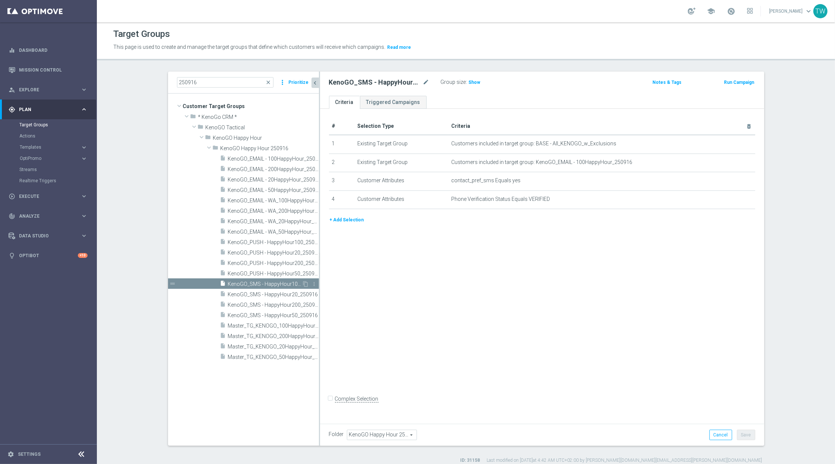
drag, startPoint x: 313, startPoint y: 274, endPoint x: 317, endPoint y: 280, distance: 7.2
click at [320, 273] on div at bounding box center [319, 259] width 1 height 374
click at [277, 304] on span "KenoGO_SMS - HappyHour200_250916" at bounding box center [267, 305] width 78 height 6
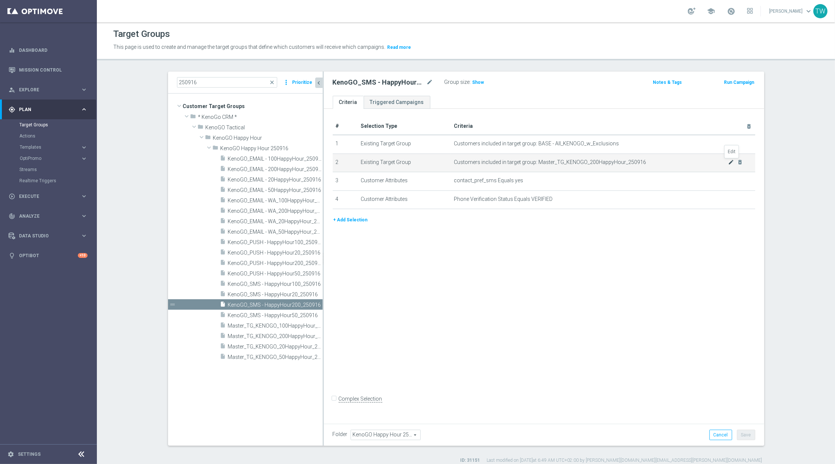
click at [729, 162] on icon "mode_edit" at bounding box center [731, 162] width 6 height 6
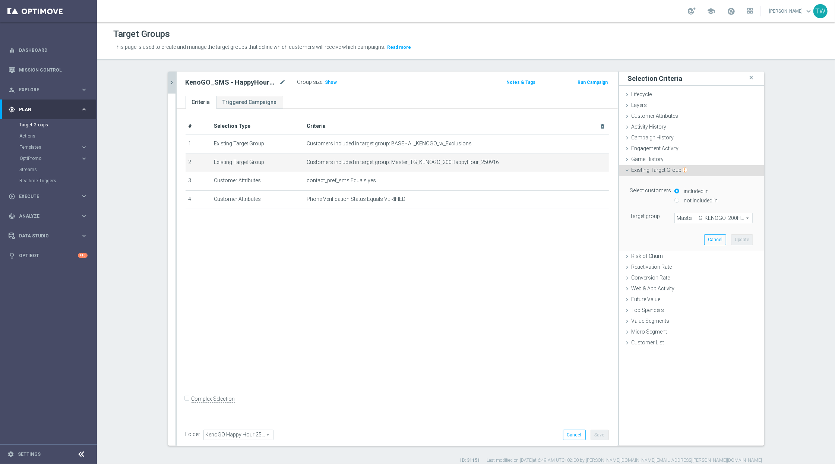
click at [711, 216] on span "Master_TG_KENOGO_200HappyHour_250916" at bounding box center [712, 218] width 77 height 10
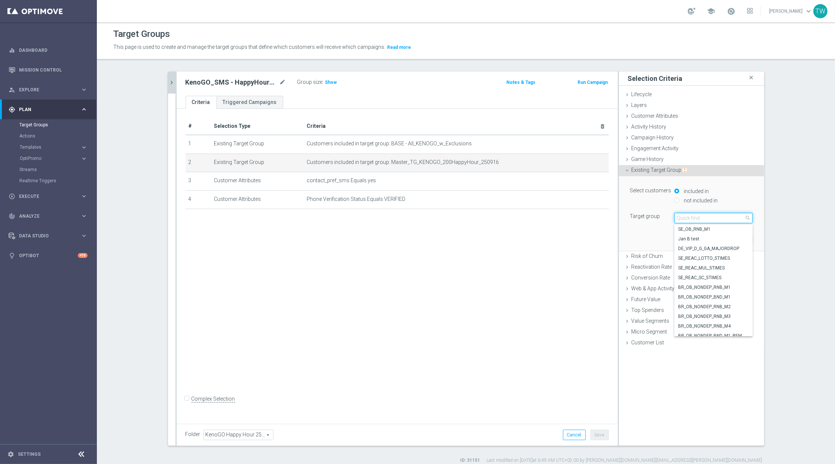
click at [711, 216] on input "search" at bounding box center [713, 218] width 78 height 10
type input "250916"
click at [723, 259] on span "KenoGO_EMAIL - 200HappyHour_250916" at bounding box center [713, 258] width 71 height 6
type input "KenoGO_EMAIL - 200HappyHour_250916"
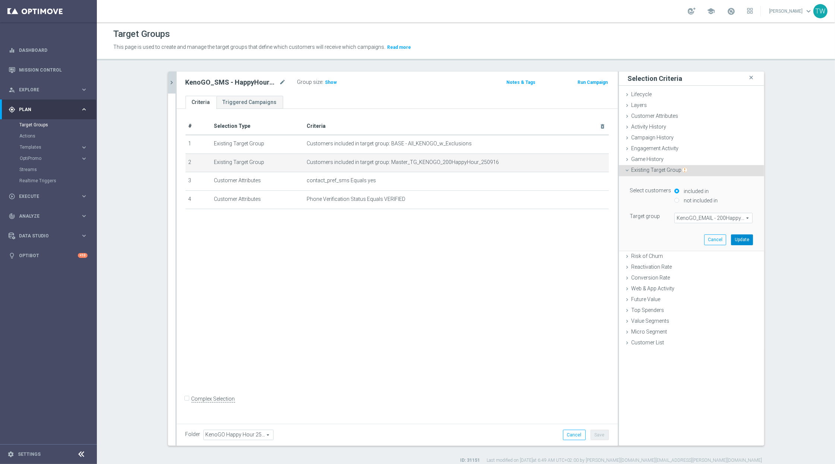
click at [734, 237] on button "Update" at bounding box center [742, 239] width 22 height 10
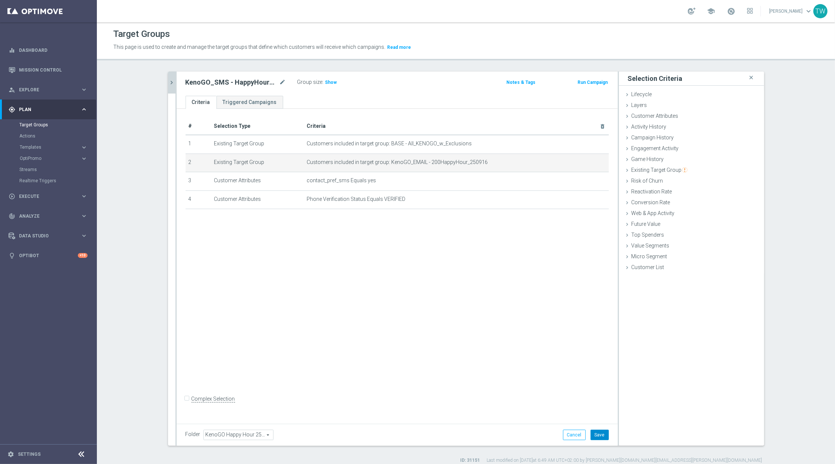
click at [608, 432] on button "Save" at bounding box center [599, 434] width 18 height 10
click at [173, 82] on icon "chevron_right" at bounding box center [171, 82] width 7 height 7
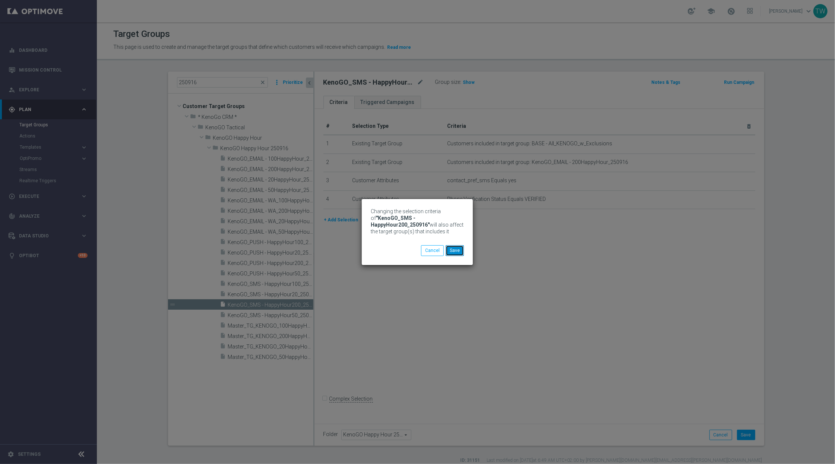
click at [462, 251] on button "Save" at bounding box center [454, 250] width 18 height 10
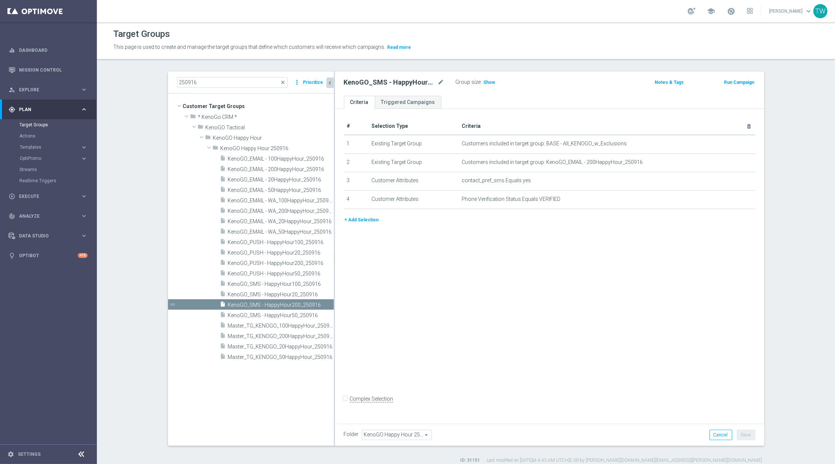
drag, startPoint x: 313, startPoint y: 309, endPoint x: 334, endPoint y: 307, distance: 20.6
click at [334, 307] on div at bounding box center [334, 259] width 1 height 374
click at [302, 286] on span "KenoGO_SMS - HappyHour100_250916" at bounding box center [272, 284] width 89 height 6
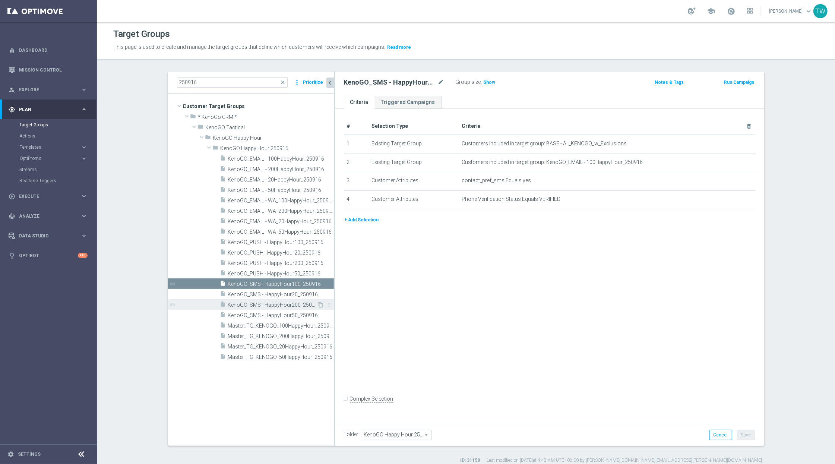
click at [298, 306] on span "KenoGO_SMS - HappyHour200_250916" at bounding box center [272, 305] width 89 height 6
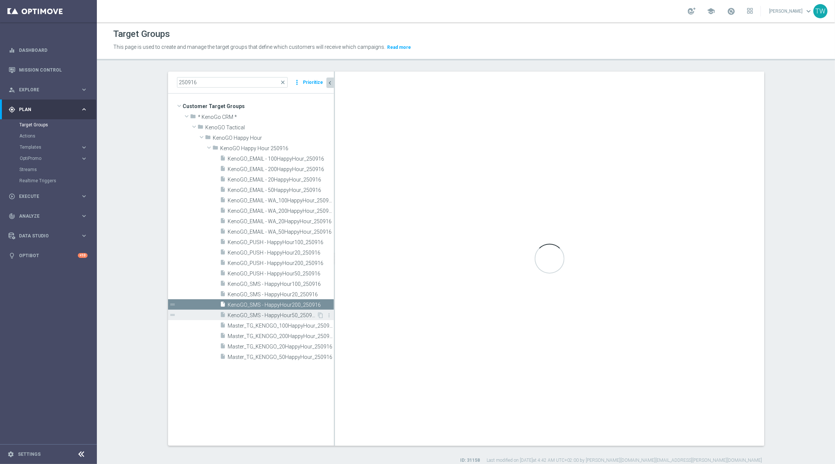
click at [296, 313] on span "KenoGO_SMS - HappyHour50_250916" at bounding box center [272, 315] width 89 height 6
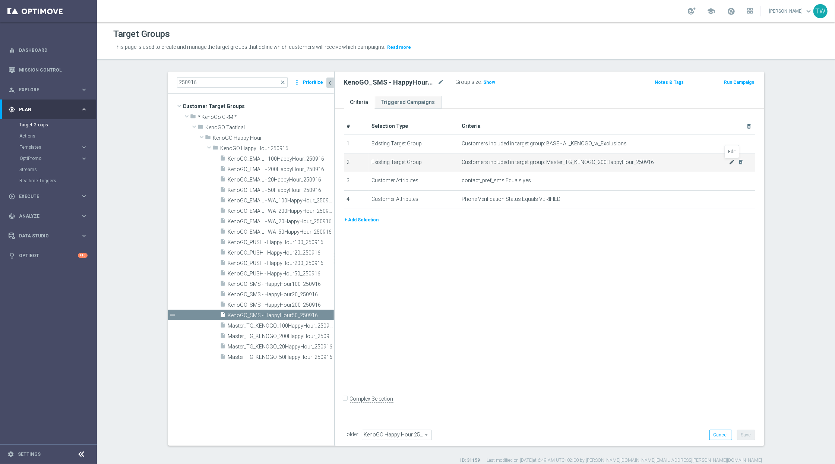
click at [733, 162] on icon "mode_edit" at bounding box center [732, 162] width 6 height 6
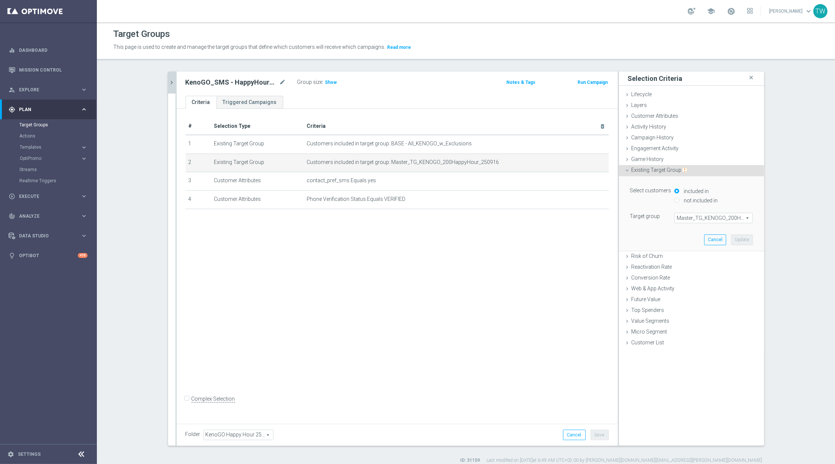
click at [714, 222] on span "Master_TG_KENOGO_200HappyHour_250916" at bounding box center [712, 218] width 77 height 10
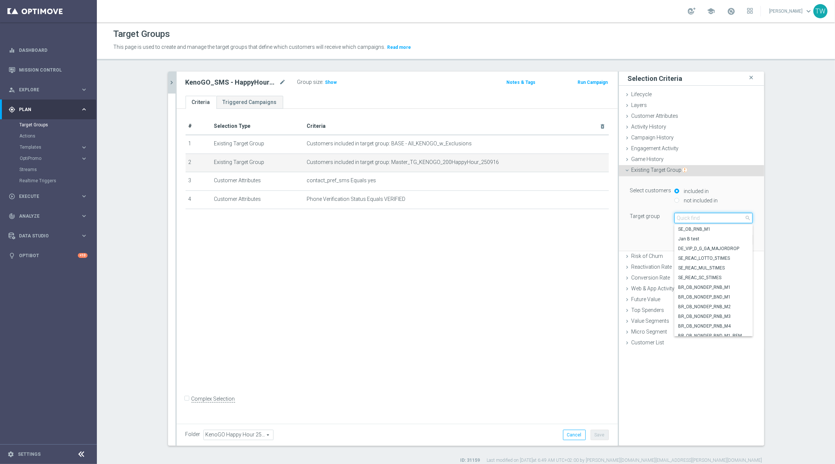
click at [714, 220] on input "search" at bounding box center [713, 218] width 78 height 10
type input "250916"
click at [727, 323] on span "KenoGO_EMAIL - 50HappyHour_250916" at bounding box center [713, 322] width 71 height 6
type input "KenoGO_EMAIL - 50HappyHour_250916"
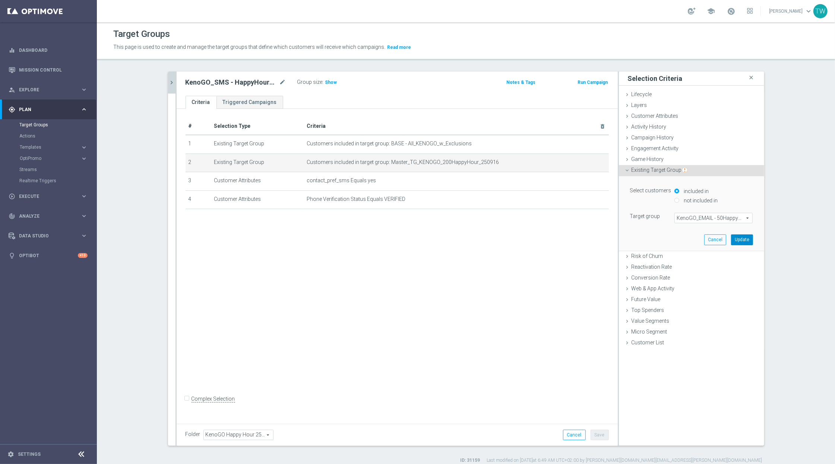
click at [734, 237] on button "Update" at bounding box center [742, 239] width 22 height 10
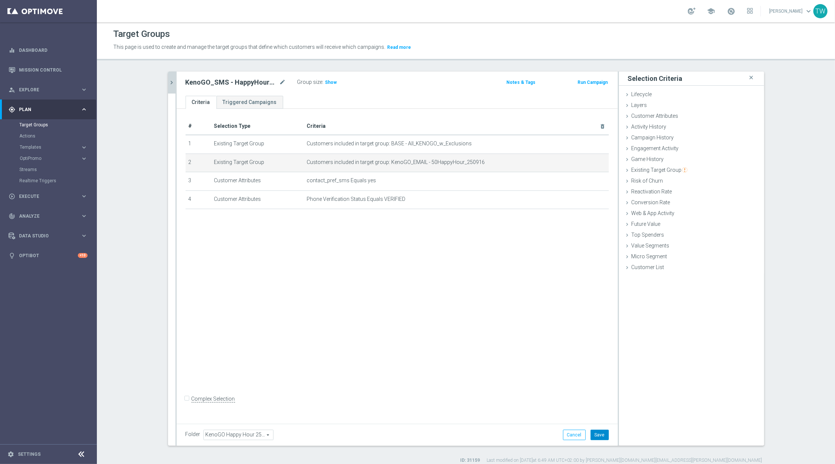
click at [596, 433] on button "Save" at bounding box center [599, 434] width 18 height 10
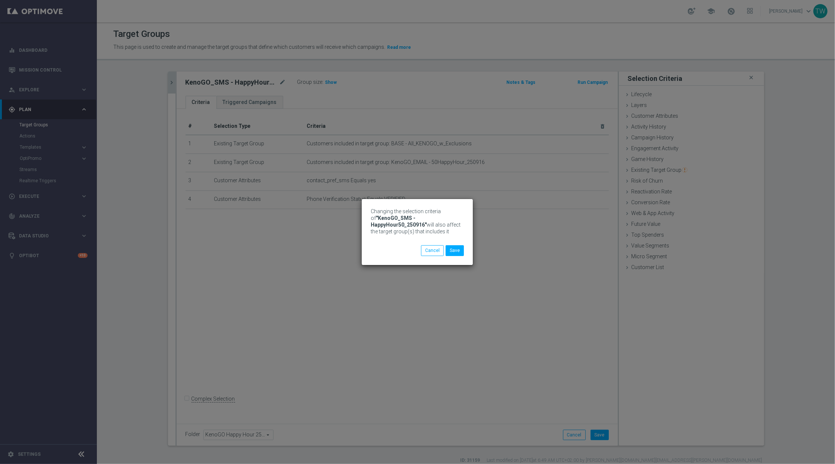
click at [171, 83] on div "Changing the selection criteria of "KenoGO_SMS - HappyHour50_250916" will also …" at bounding box center [417, 232] width 835 height 464
click at [455, 249] on button "Save" at bounding box center [454, 250] width 18 height 10
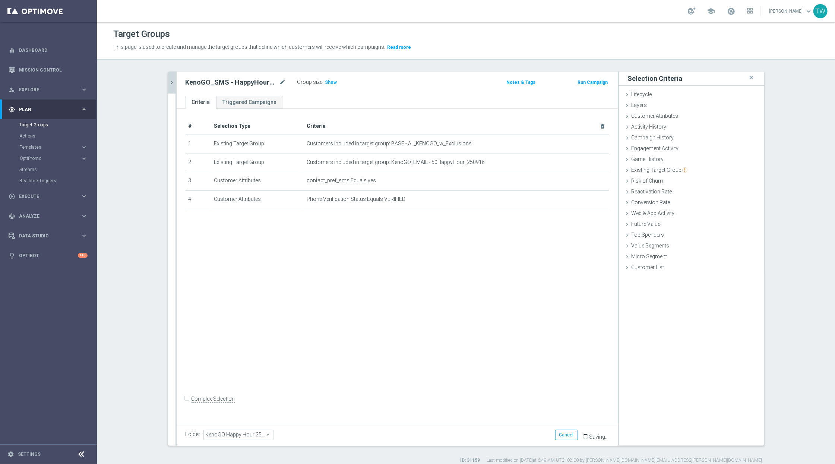
click at [168, 83] on button "chevron_right" at bounding box center [171, 83] width 7 height 22
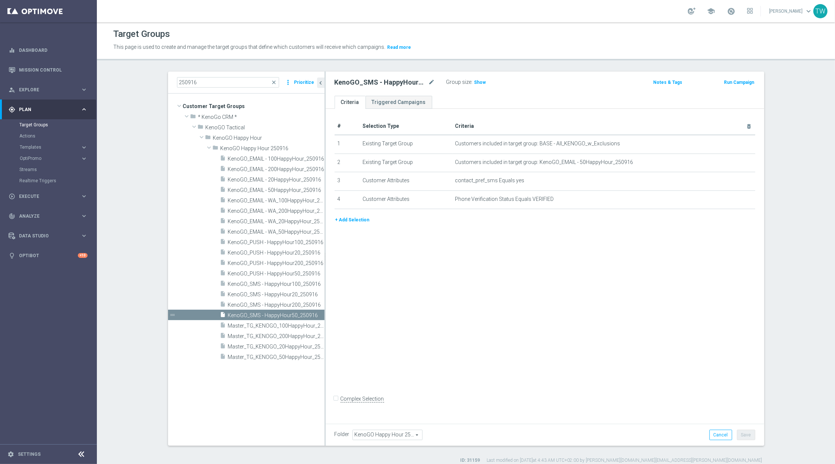
drag, startPoint x: 313, startPoint y: 366, endPoint x: 324, endPoint y: 364, distance: 11.4
click at [324, 364] on div at bounding box center [324, 259] width 1 height 374
click at [280, 294] on span "KenoGO_SMS - HappyHour20_250916" at bounding box center [268, 294] width 80 height 6
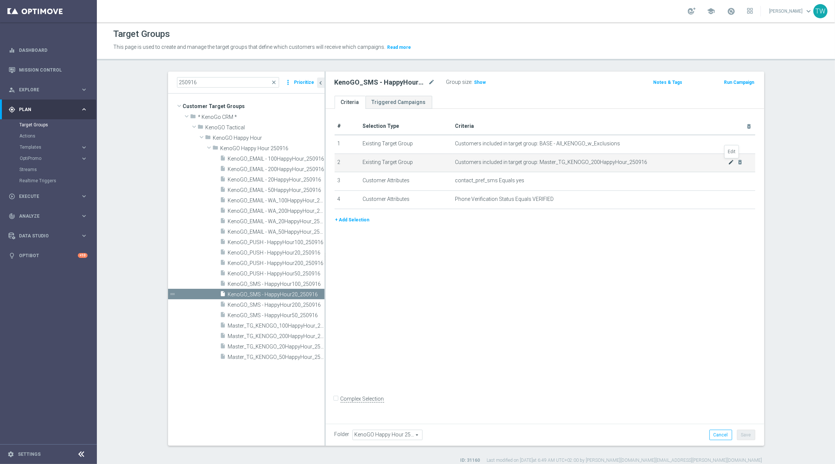
click at [731, 162] on icon "mode_edit" at bounding box center [731, 162] width 6 height 6
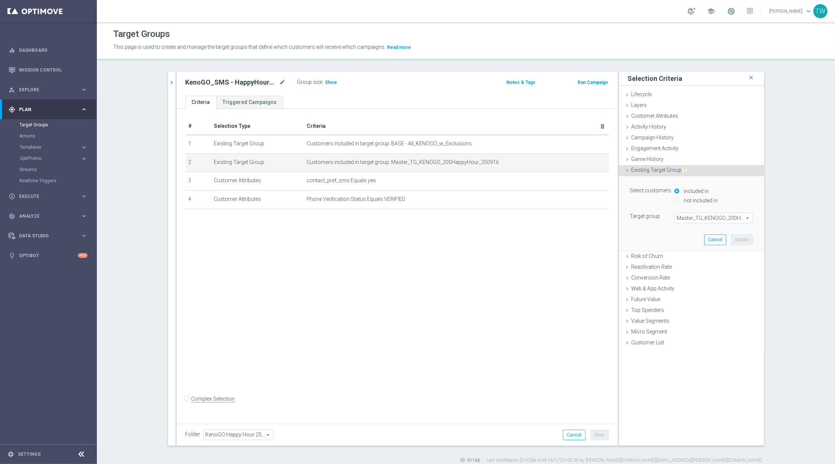
click at [705, 219] on span "Master_TG_KENOGO_200HappyHour_250916" at bounding box center [712, 218] width 77 height 10
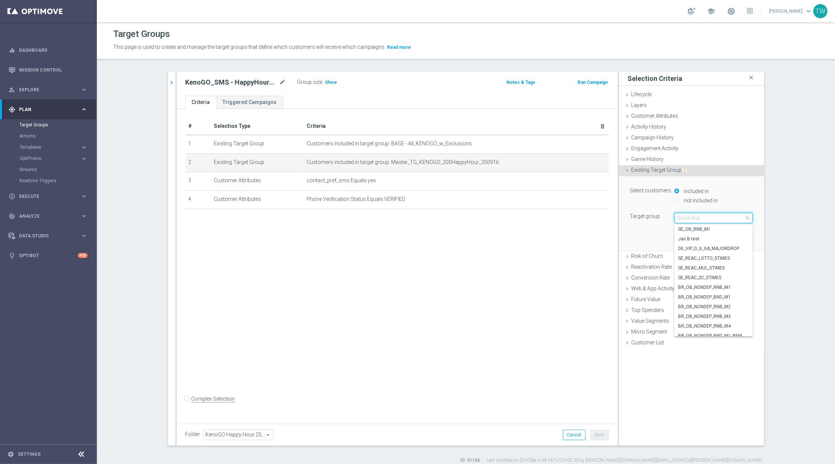
click at [705, 219] on input "search" at bounding box center [713, 218] width 78 height 10
type input "250916"
click at [724, 331] on span "KenoGO_EMAIL - 20HappyHour_250916" at bounding box center [713, 331] width 71 height 6
type input "KenoGO_EMAIL - 20HappyHour_250916"
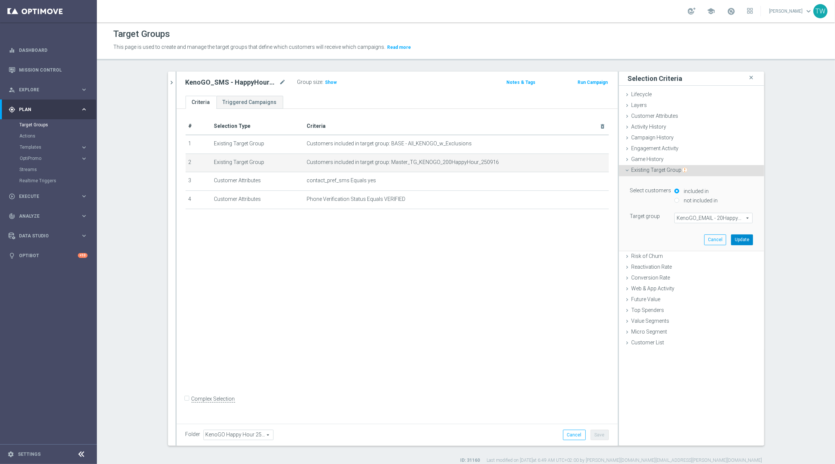
click at [748, 237] on button "Update" at bounding box center [742, 239] width 22 height 10
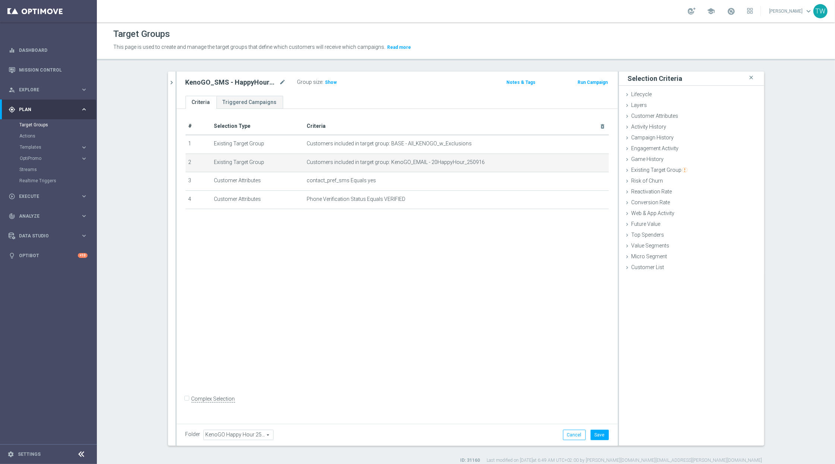
click at [591, 440] on div "Folder KenoGO Happy Hour 250916 KenoGO Happy Hour 250916 arrow_drop_down search…" at bounding box center [397, 434] width 441 height 22
click at [594, 437] on button "Save" at bounding box center [599, 434] width 18 height 10
click at [170, 79] on button "chevron_right" at bounding box center [171, 83] width 7 height 22
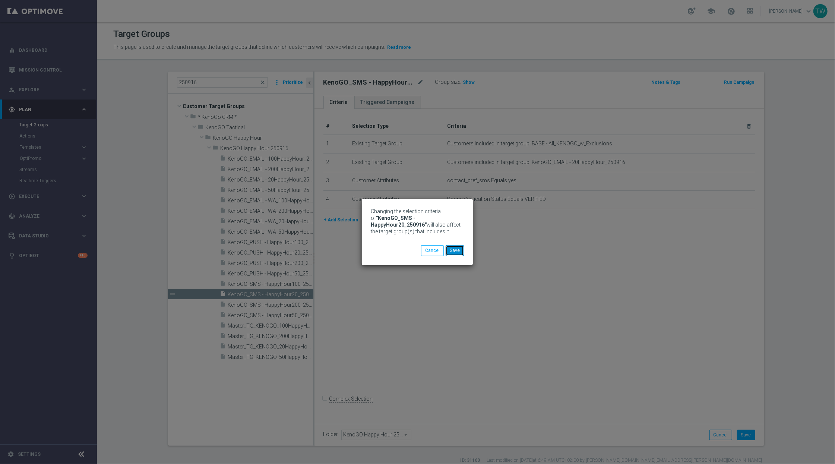
click at [457, 252] on button "Save" at bounding box center [454, 250] width 18 height 10
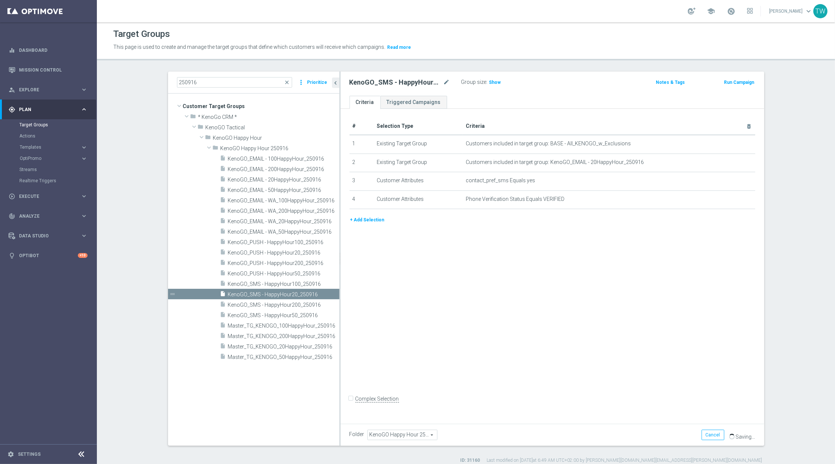
drag, startPoint x: 313, startPoint y: 306, endPoint x: 339, endPoint y: 299, distance: 26.8
click at [339, 299] on div at bounding box center [339, 259] width 1 height 374
click at [306, 258] on div "insert_drive_file KenoGO_PUSH - HappyHour200_250916" at bounding box center [271, 262] width 102 height 10
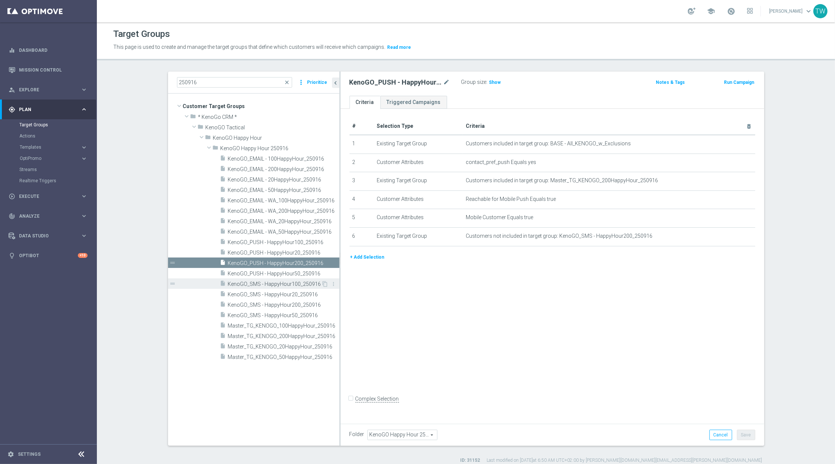
click at [306, 282] on span "KenoGO_SMS - HappyHour100_250916" at bounding box center [274, 284] width 93 height 6
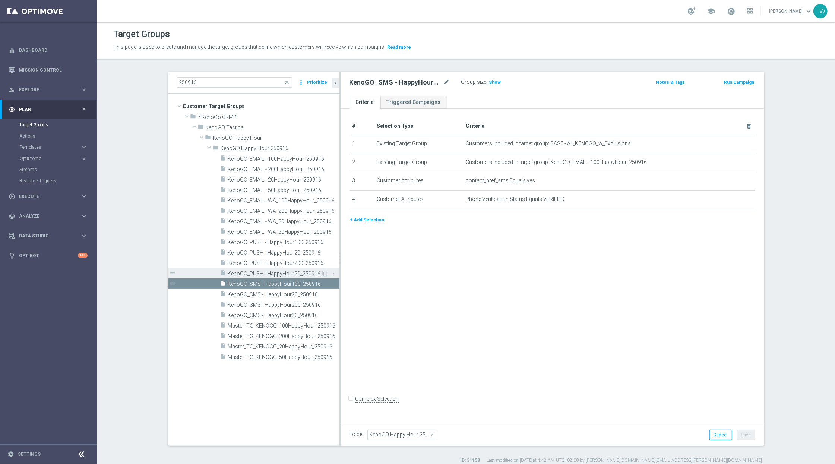
click at [301, 270] on span "KenoGO_PUSH - HappyHour50_250916" at bounding box center [274, 273] width 93 height 6
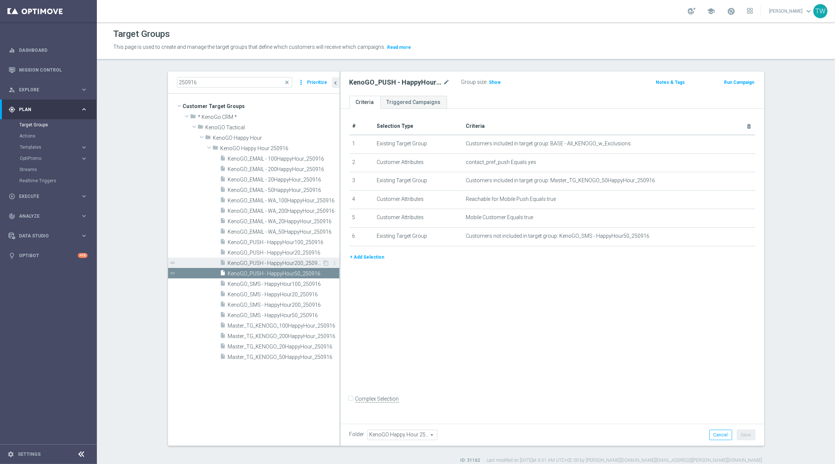
click at [299, 264] on span "KenoGO_PUSH - HappyHour200_250916" at bounding box center [275, 263] width 95 height 6
click at [299, 252] on span "KenoGO_PUSH - HappyHour20_250916" at bounding box center [274, 253] width 93 height 6
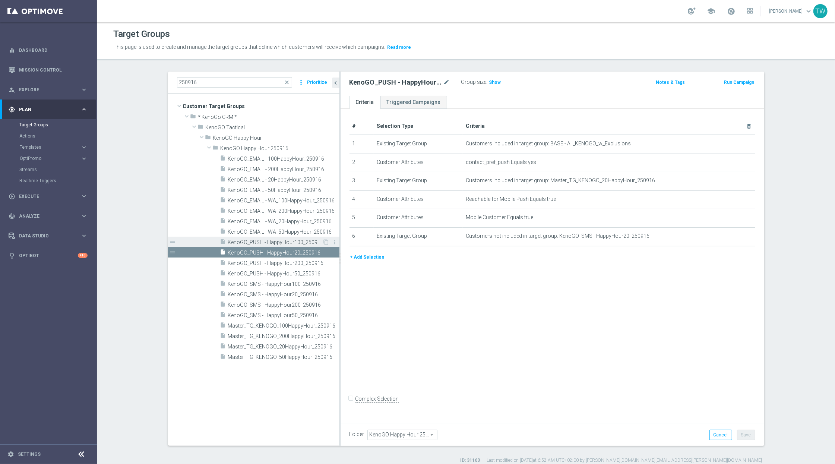
click at [305, 241] on span "KenoGO_PUSH - HappyHour100_250916" at bounding box center [275, 242] width 95 height 6
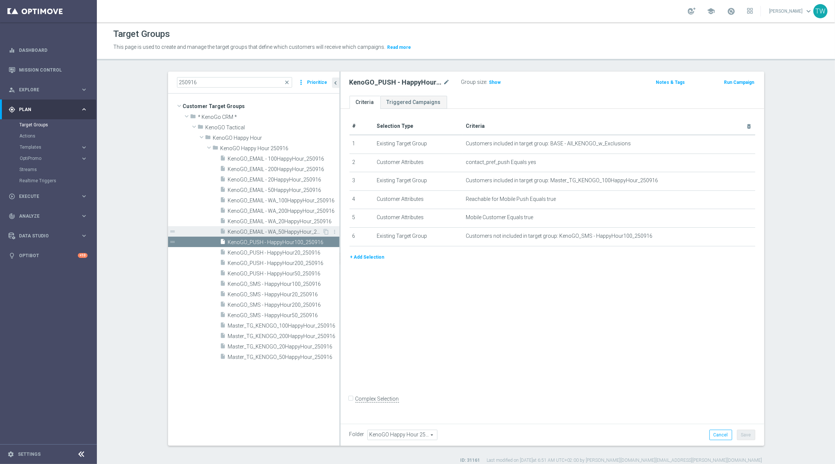
click at [301, 230] on span "KenoGO_EMAIL - WA_50HappyHour_250916" at bounding box center [275, 232] width 95 height 6
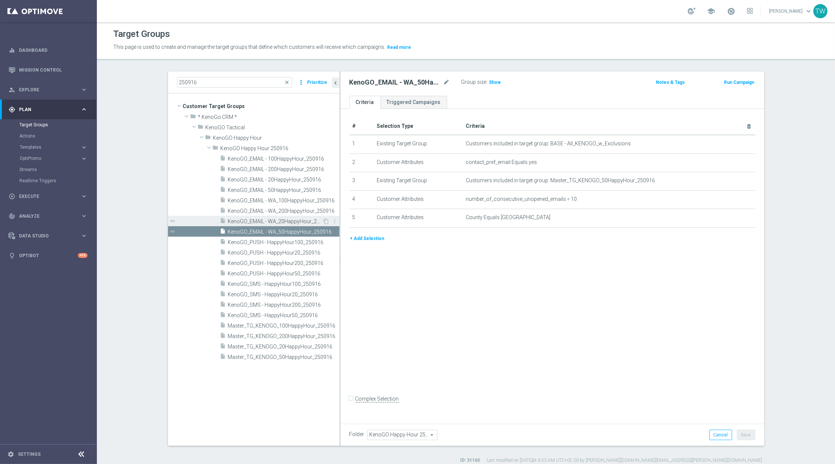
click at [287, 221] on span "KenoGO_EMAIL - WA_20HappyHour_250916" at bounding box center [275, 221] width 95 height 6
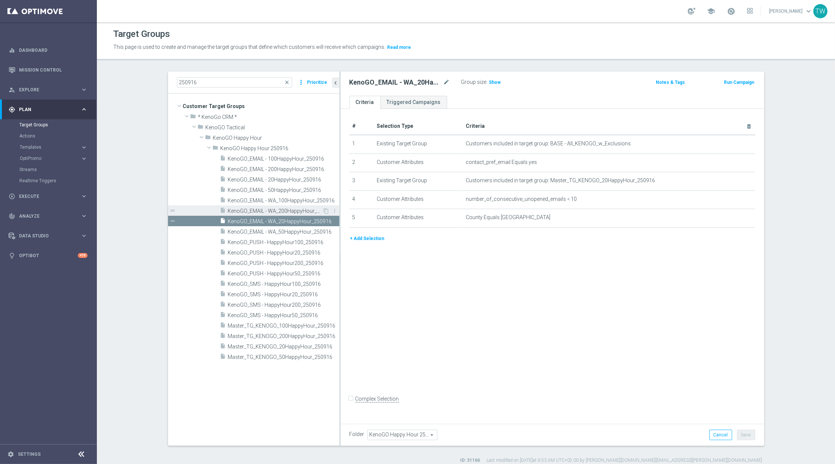
click at [287, 212] on span "KenoGO_EMAIL - WA_200HappyHour_250916" at bounding box center [275, 211] width 95 height 6
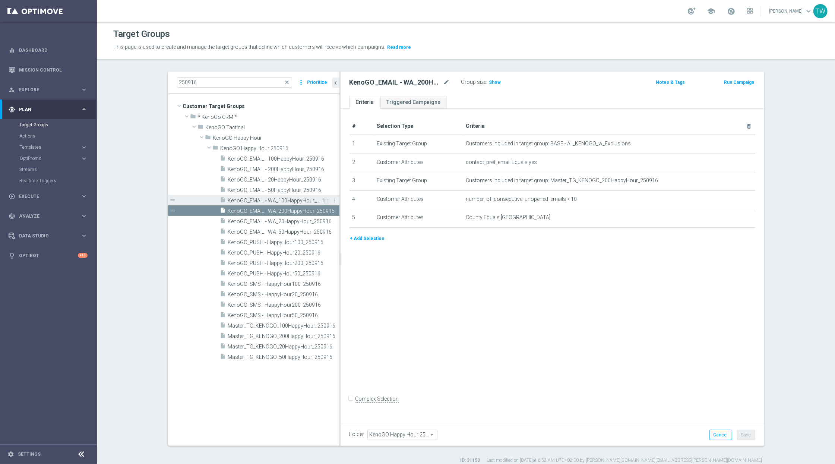
click at [289, 203] on span "KenoGO_EMAIL - WA_100HappyHour_250916" at bounding box center [275, 200] width 95 height 6
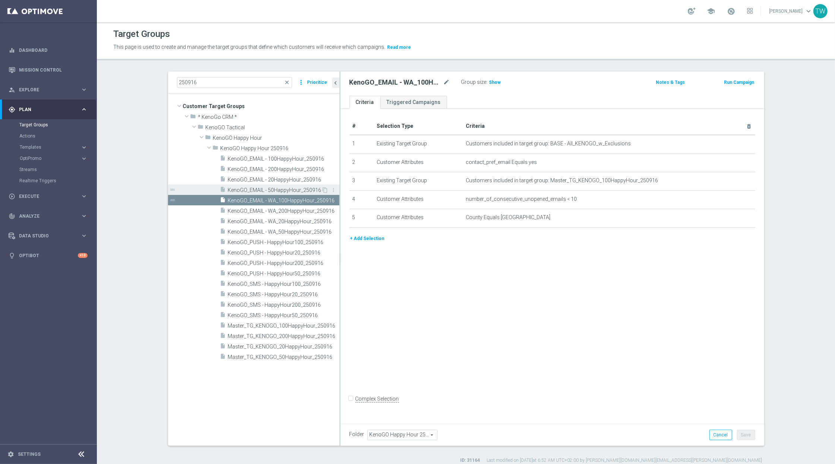
click at [291, 187] on span "KenoGO_EMAIL - 50HappyHour_250916" at bounding box center [274, 190] width 93 height 6
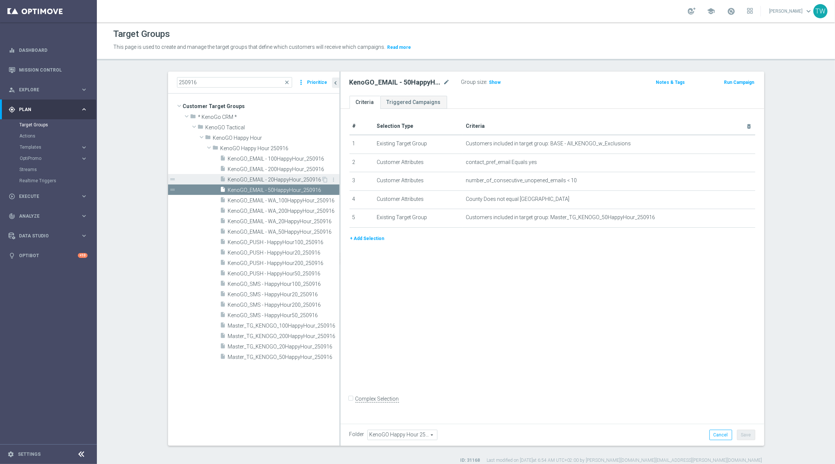
click at [290, 183] on span "KenoGO_EMAIL - 20HappyHour_250916" at bounding box center [274, 180] width 93 height 6
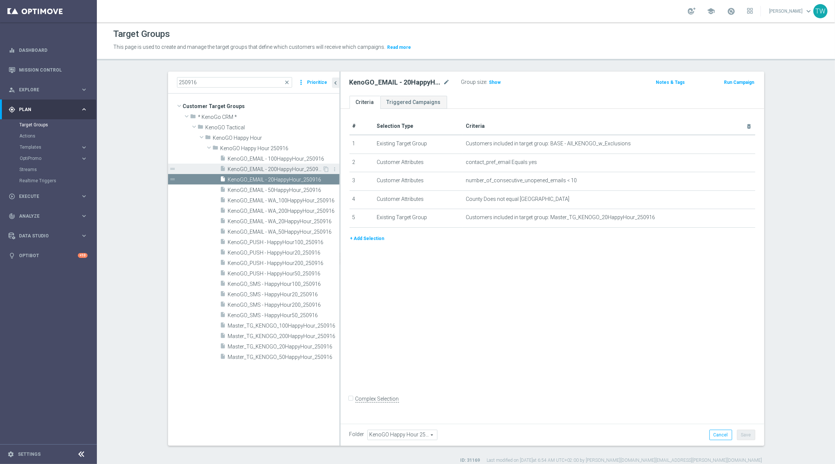
click at [291, 169] on span "KenoGO_EMAIL - 200HappyHour_250916" at bounding box center [275, 169] width 95 height 6
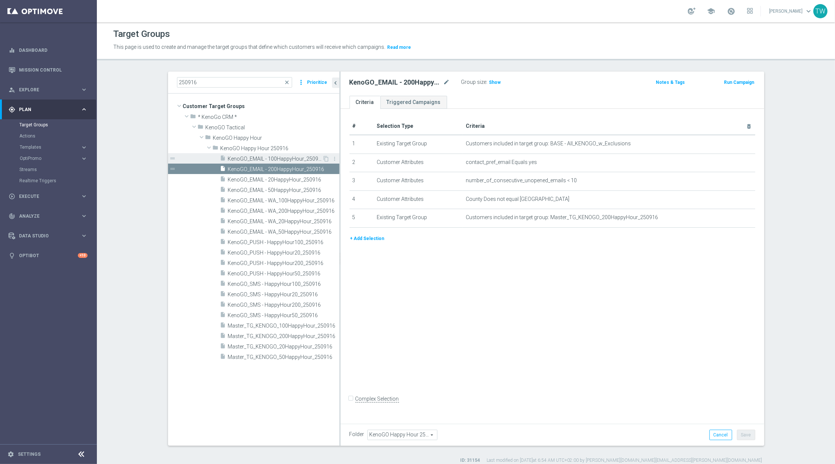
click at [288, 157] on span "KenoGO_EMAIL - 100HappyHour_250916" at bounding box center [275, 159] width 95 height 6
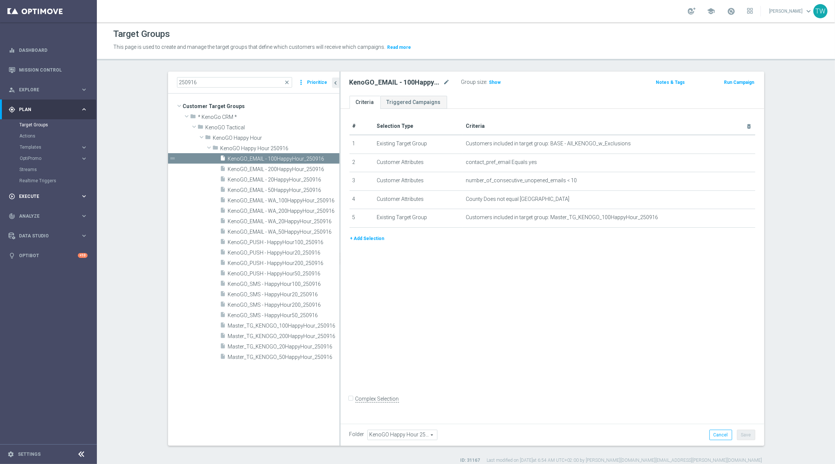
click at [58, 199] on div "play_circle_outline Execute" at bounding box center [45, 196] width 72 height 7
click at [46, 144] on link "Campaign Builder" at bounding box center [48, 145] width 58 height 6
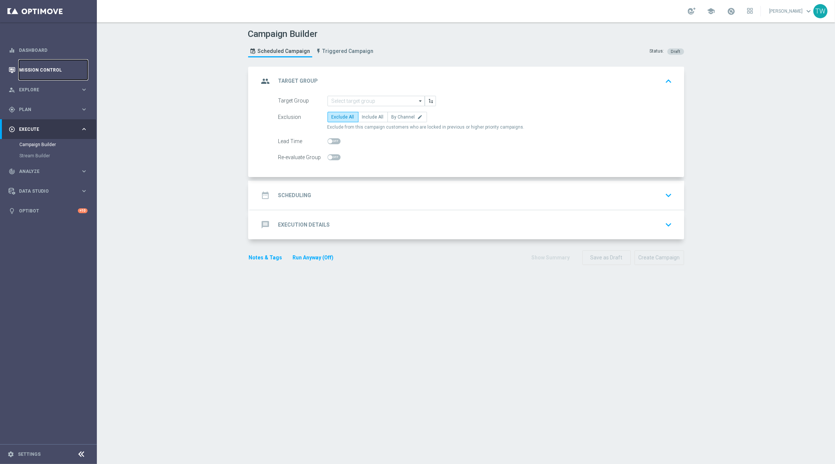
click at [47, 70] on link "Mission Control" at bounding box center [53, 70] width 69 height 20
click at [41, 69] on link "Mission Control" at bounding box center [53, 70] width 69 height 20
